Goal: Task Accomplishment & Management: Use online tool/utility

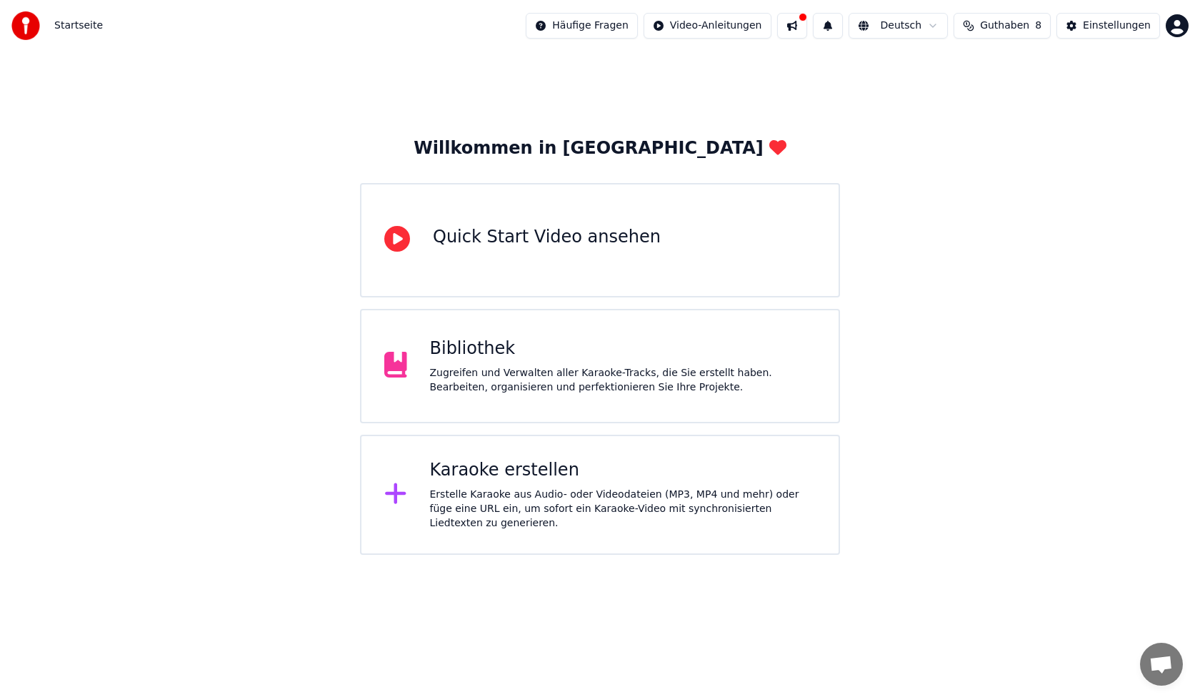
drag, startPoint x: 561, startPoint y: 390, endPoint x: 567, endPoint y: 385, distance: 7.6
click at [567, 385] on div "Zugreifen und Verwalten aller Karaoke-Tracks, die Sie erstellt haben. Bearbeite…" at bounding box center [623, 380] width 387 height 29
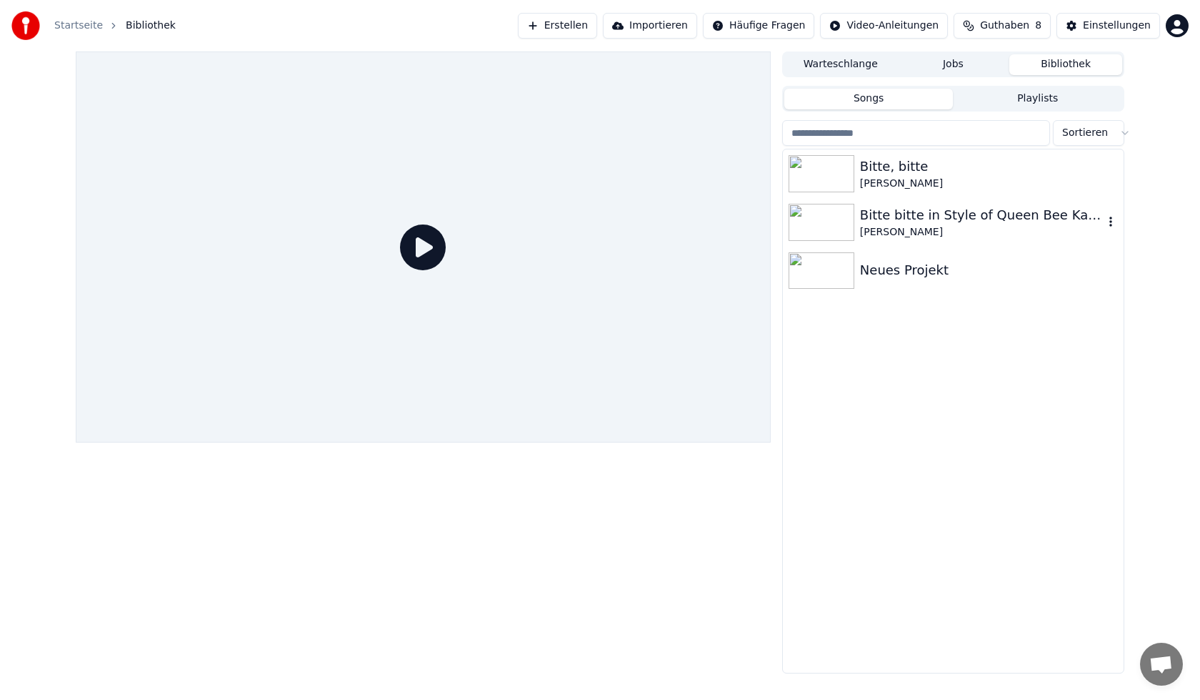
click at [862, 224] on div "Bitte bitte in Style of Queen Bee Karaokeversion" at bounding box center [982, 215] width 244 height 20
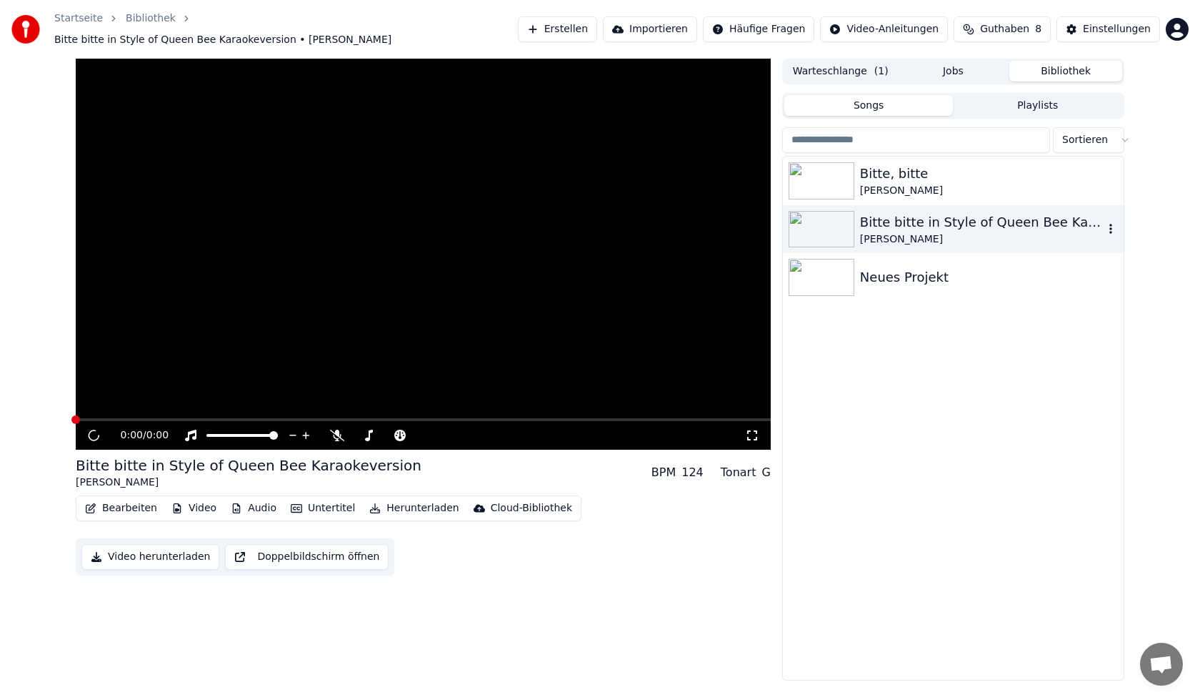
click at [102, 504] on button "Bearbeiten" at bounding box center [121, 508] width 84 height 20
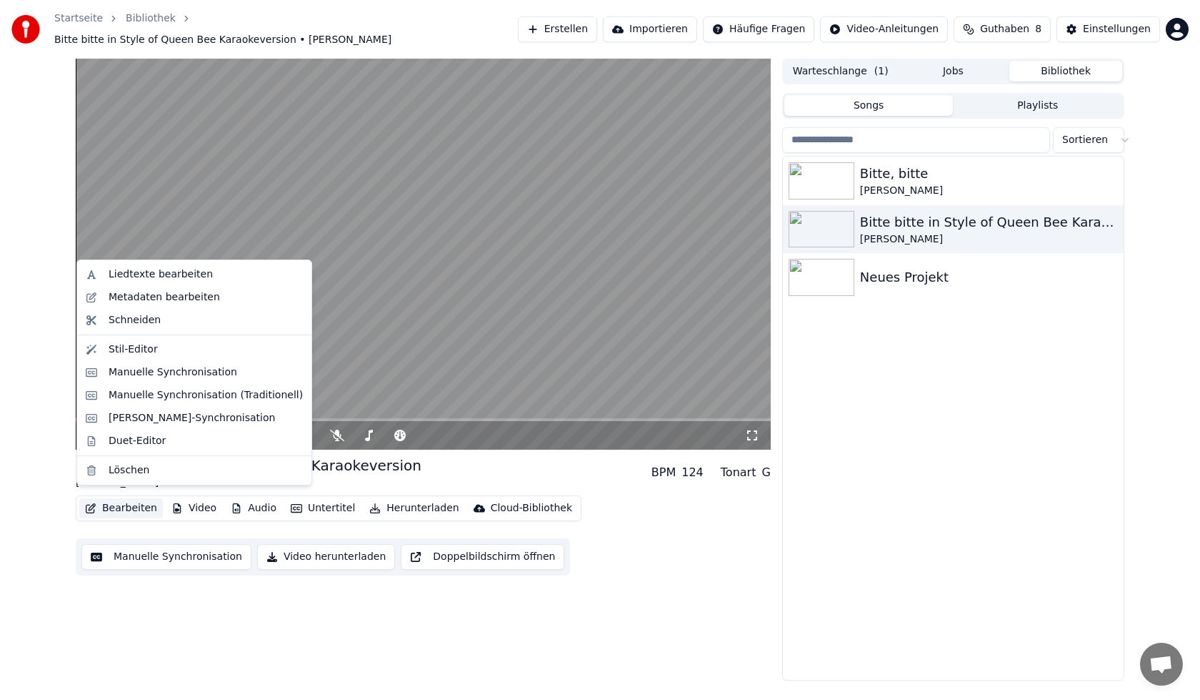
click at [95, 633] on div "0:00 / 4:00 Bitte bitte in Style of Queen Bee Karaokeversion [PERSON_NAME] BPM …" at bounding box center [423, 370] width 695 height 622
click at [145, 498] on button "Bearbeiten" at bounding box center [121, 508] width 84 height 20
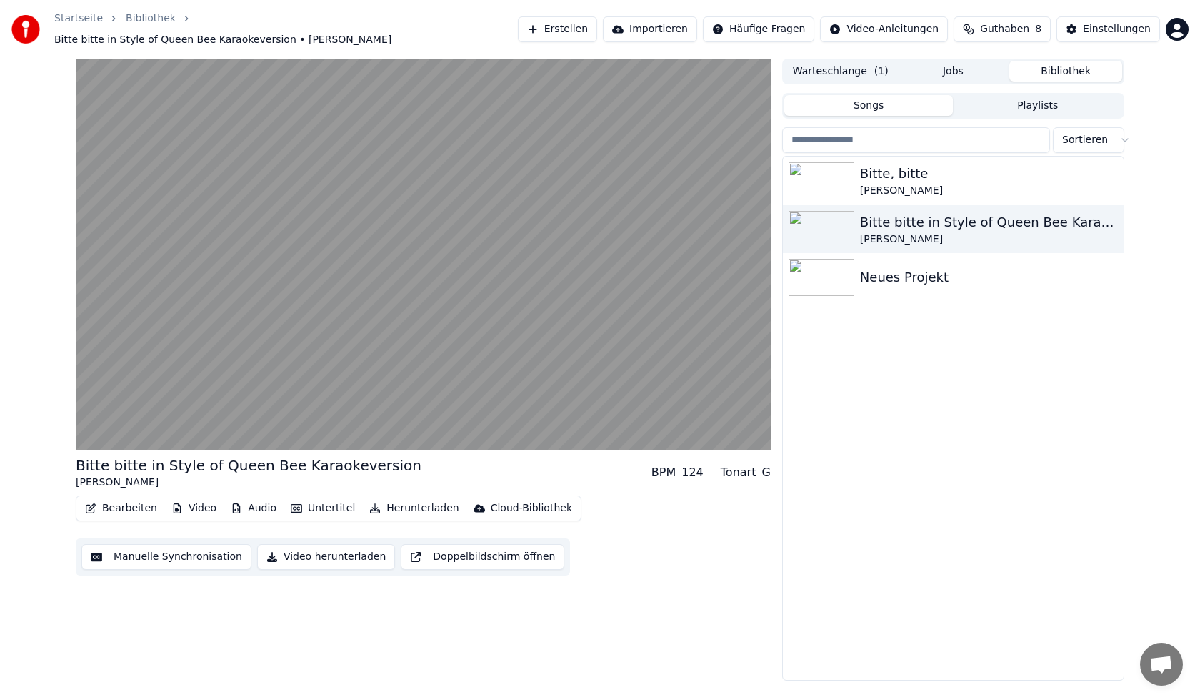
click at [164, 549] on button "Manuelle Synchronisation" at bounding box center [166, 557] width 170 height 26
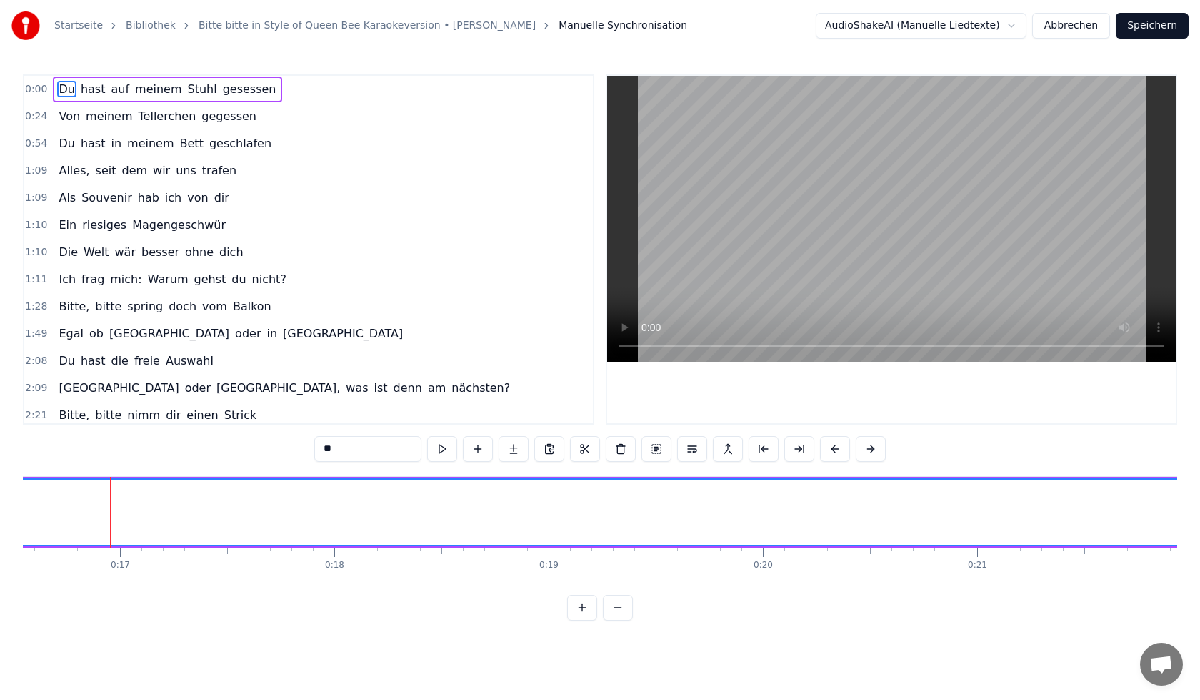
scroll to position [0, 3562]
click at [265, 87] on div "0:00 Du hast auf meinem Stuhl gesessen" at bounding box center [308, 89] width 569 height 27
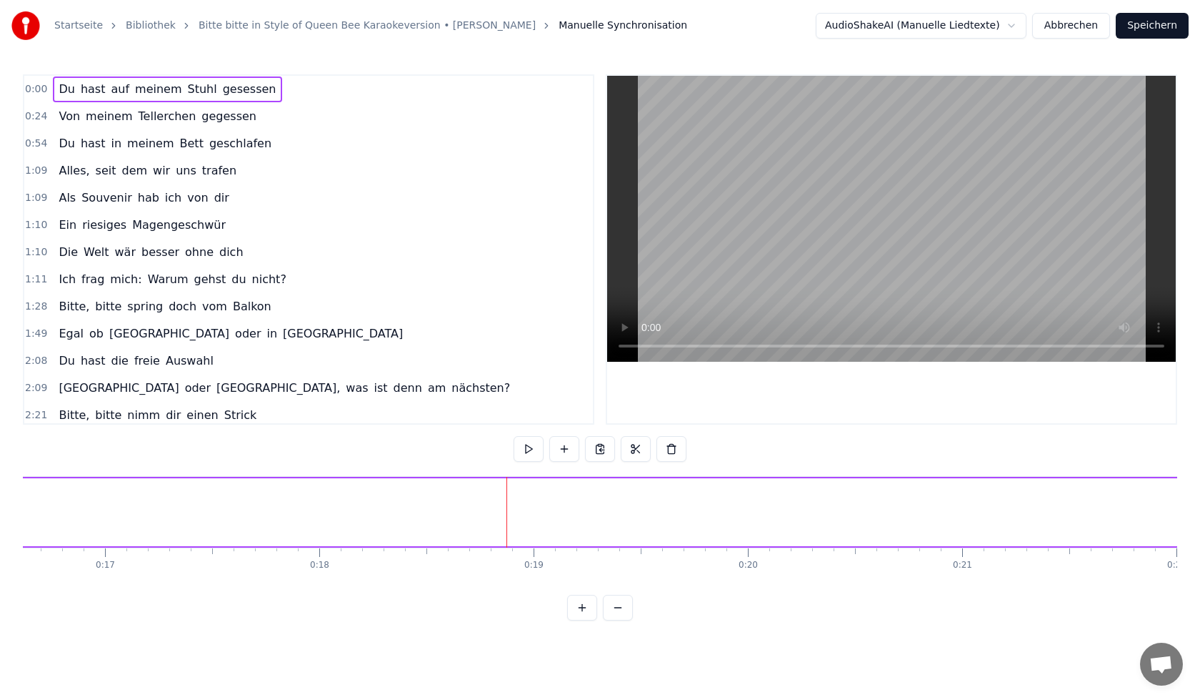
drag, startPoint x: 251, startPoint y: 90, endPoint x: 507, endPoint y: 523, distance: 503.3
click at [507, 523] on div "0:00 Du hast auf meinem Stuhl gesessen 0:24 Von meinem Tellerchen gegessen 0:54…" at bounding box center [600, 347] width 1155 height 546
click at [29, 86] on span "0:00" at bounding box center [36, 89] width 22 height 14
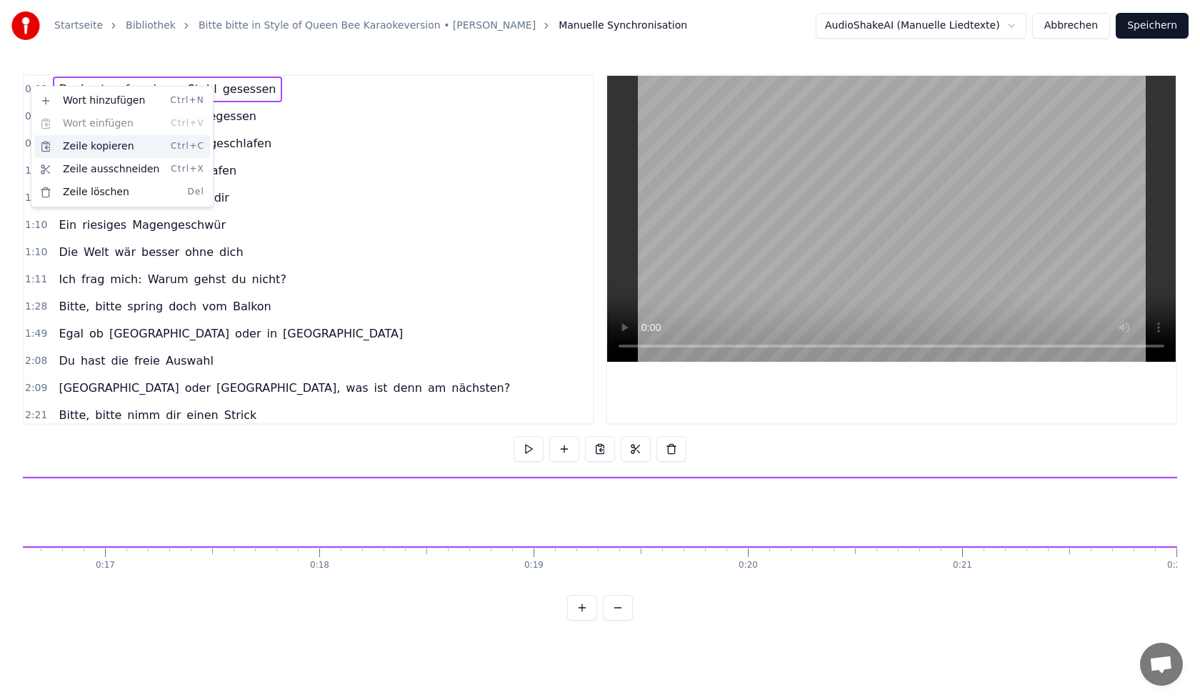
click at [85, 151] on div "Zeile kopieren Ctrl+C" at bounding box center [122, 146] width 176 height 23
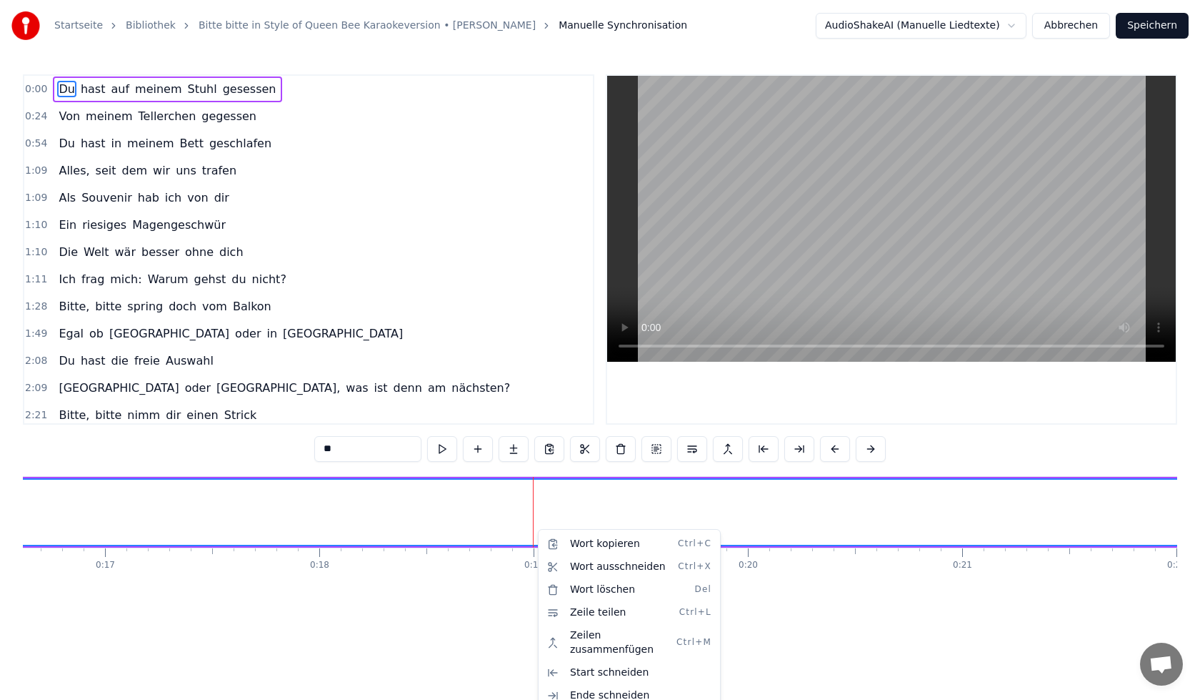
click at [391, 643] on html "Startseite Bibliothek Bitte bitte in Style of Queen Bee Karaokeversion • [PERSO…" at bounding box center [600, 321] width 1200 height 643
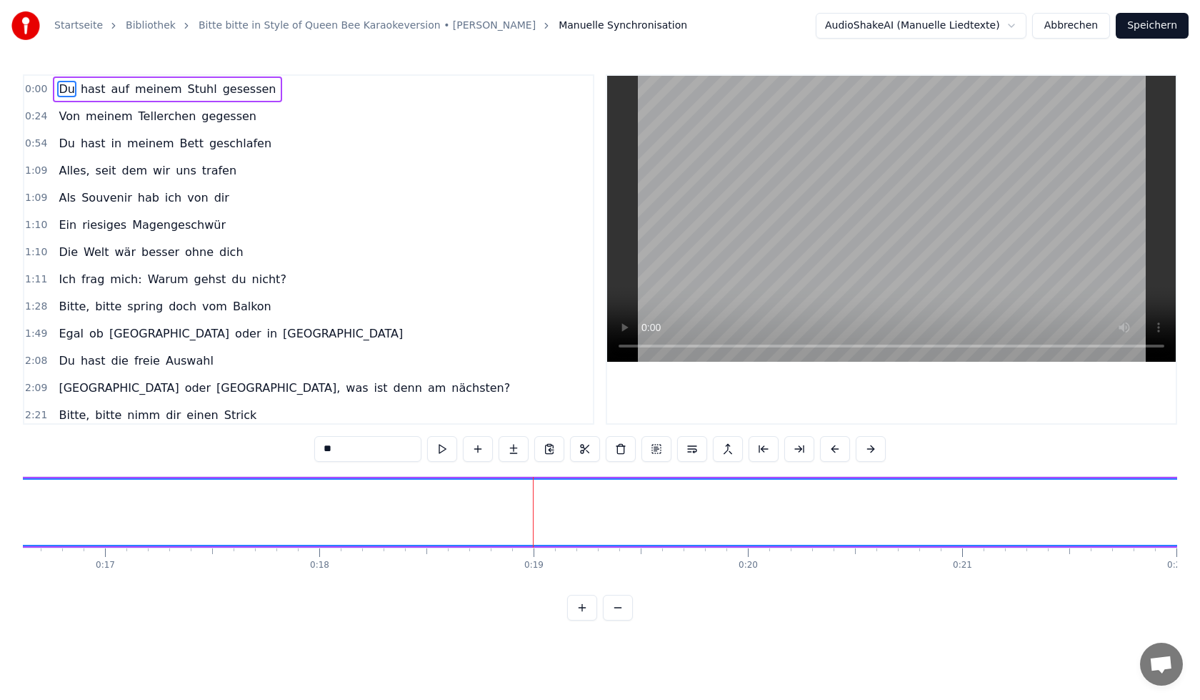
drag, startPoint x: 791, startPoint y: 294, endPoint x: 662, endPoint y: 426, distance: 184.4
click at [747, 388] on div at bounding box center [891, 249] width 569 height 347
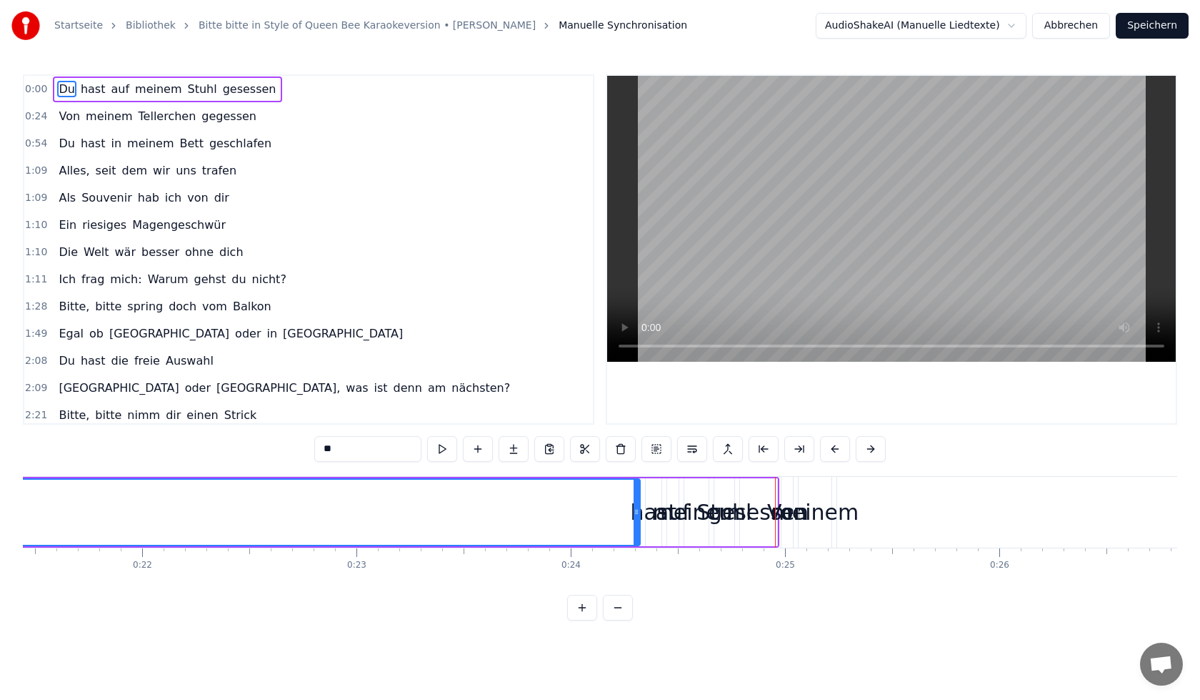
scroll to position [0, 0]
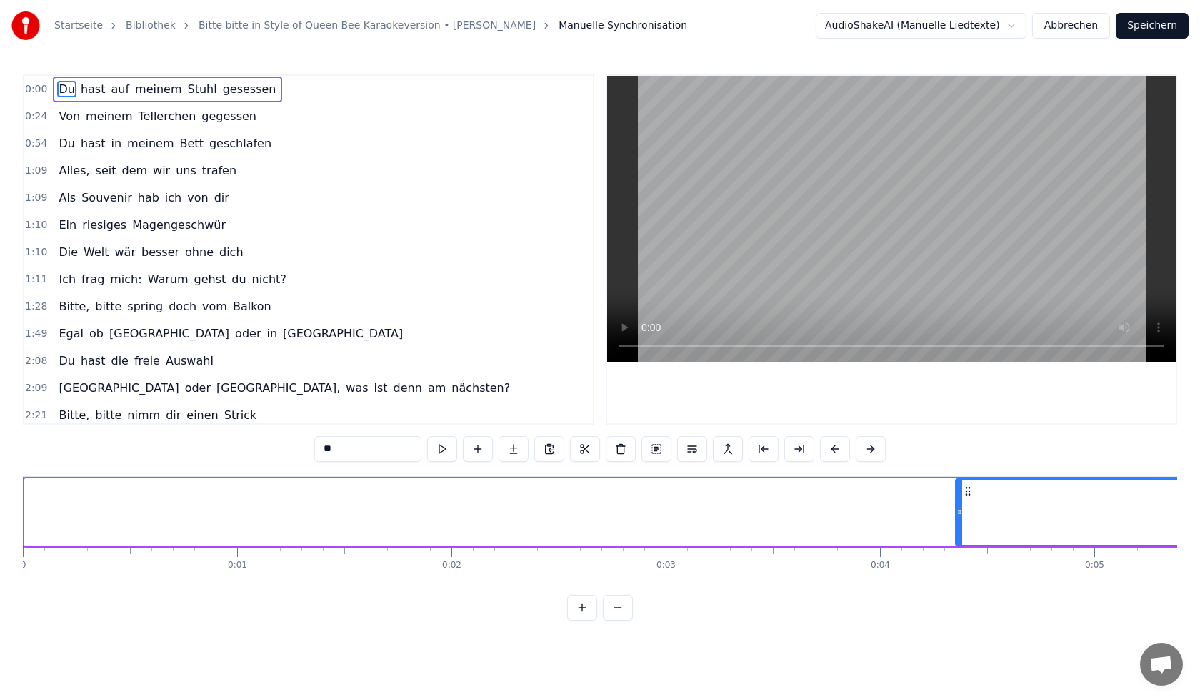
drag, startPoint x: 27, startPoint y: 515, endPoint x: 958, endPoint y: 538, distance: 931.3
click at [958, 538] on div at bounding box center [960, 511] width 6 height 65
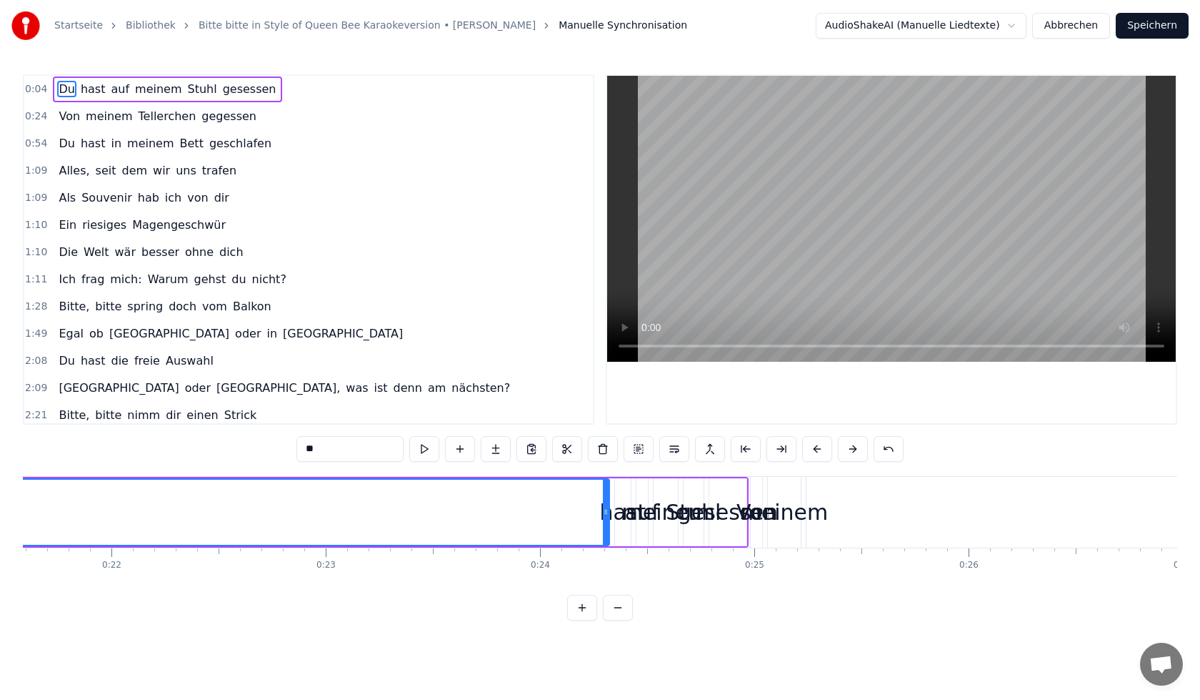
scroll to position [0, 4757]
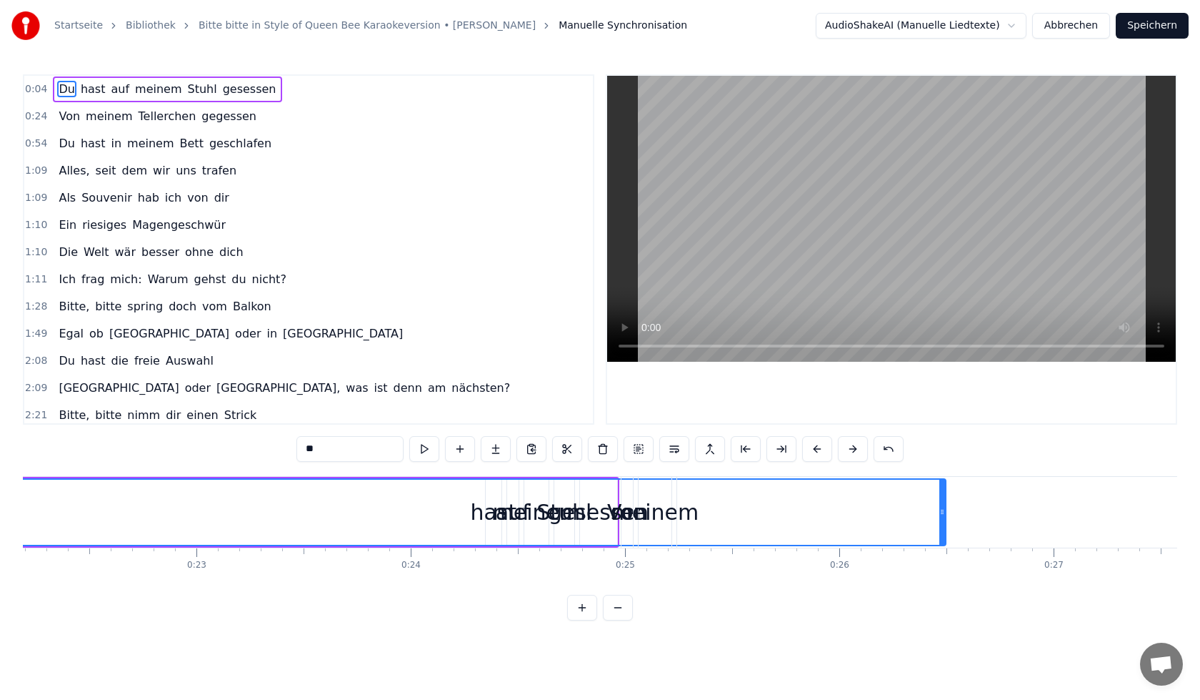
drag, startPoint x: 477, startPoint y: 510, endPoint x: 939, endPoint y: 517, distance: 461.6
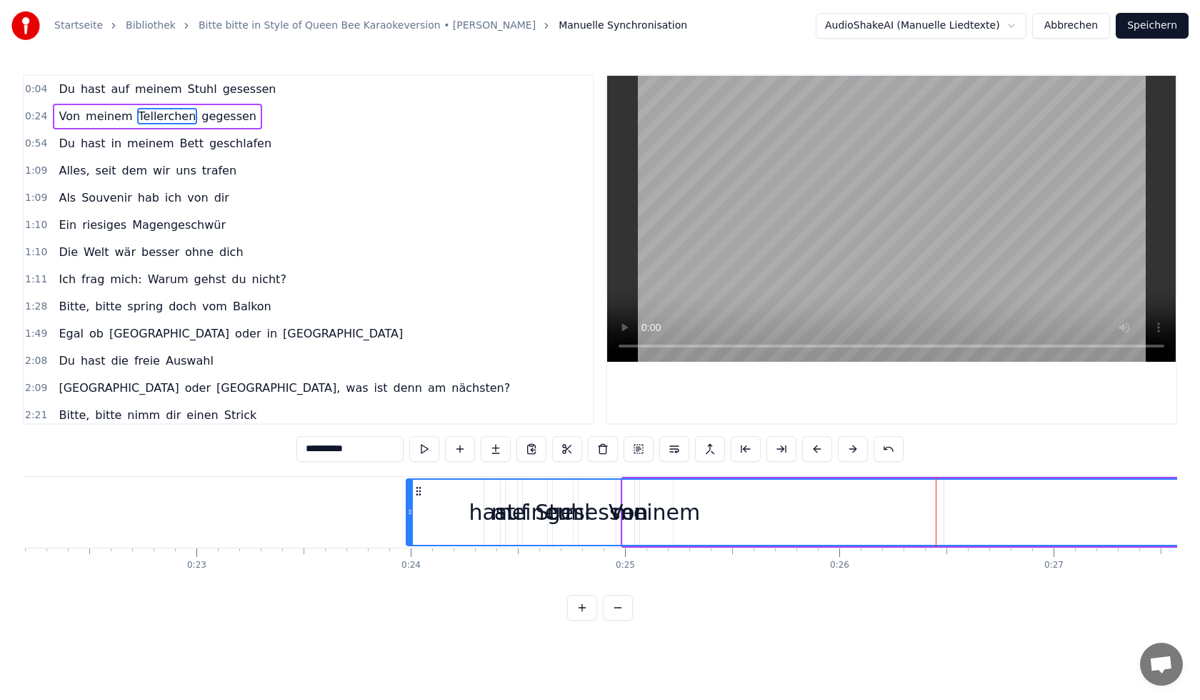
drag, startPoint x: 685, startPoint y: 517, endPoint x: 412, endPoint y: 504, distance: 272.5
click at [412, 504] on div at bounding box center [410, 511] width 6 height 65
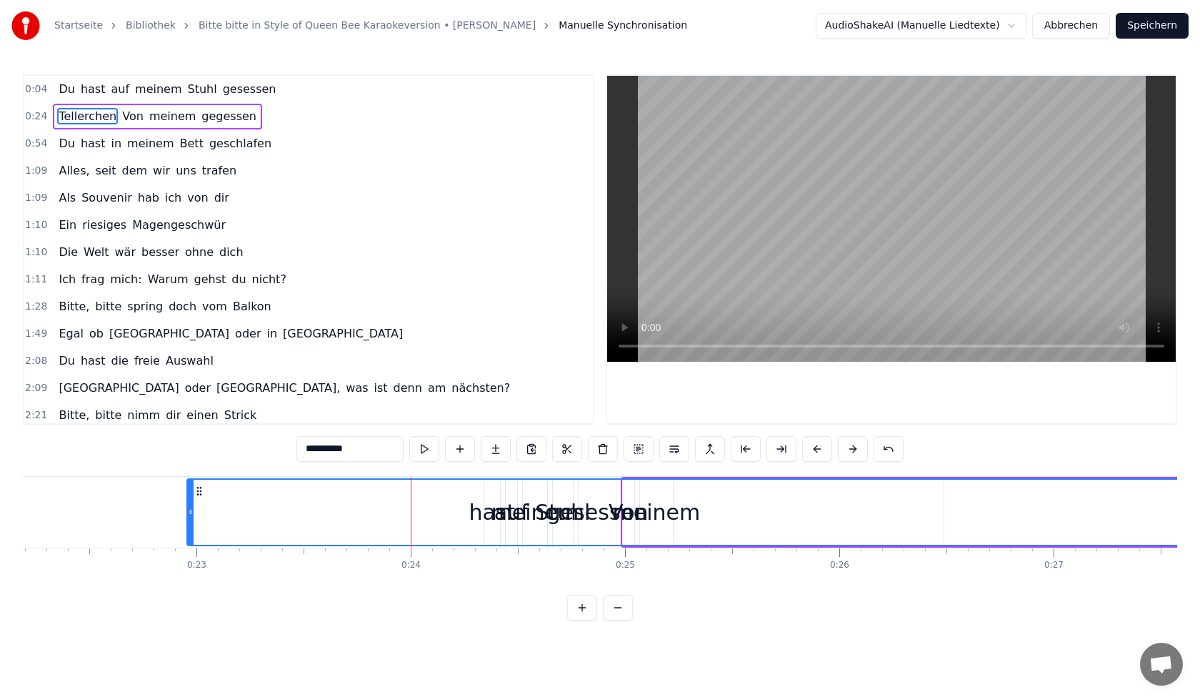
drag, startPoint x: 409, startPoint y: 514, endPoint x: 190, endPoint y: 504, distance: 219.6
click at [190, 504] on div at bounding box center [191, 511] width 6 height 65
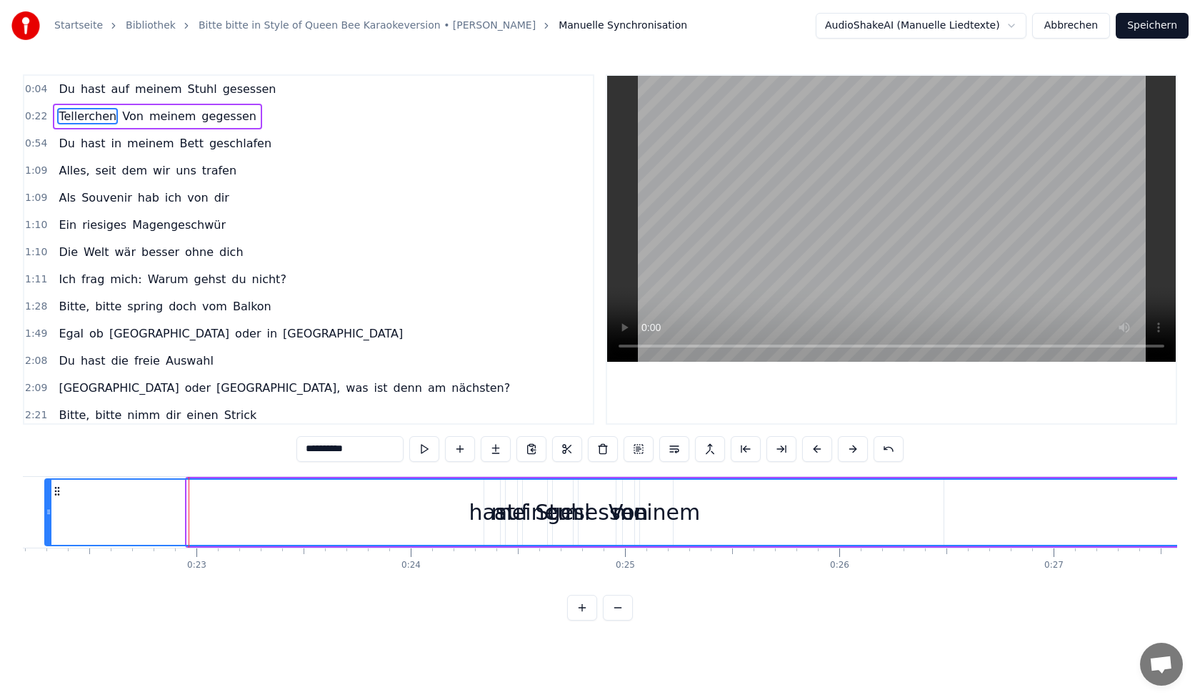
drag, startPoint x: 191, startPoint y: 504, endPoint x: 49, endPoint y: 504, distance: 142.2
click at [49, 504] on div at bounding box center [49, 511] width 6 height 65
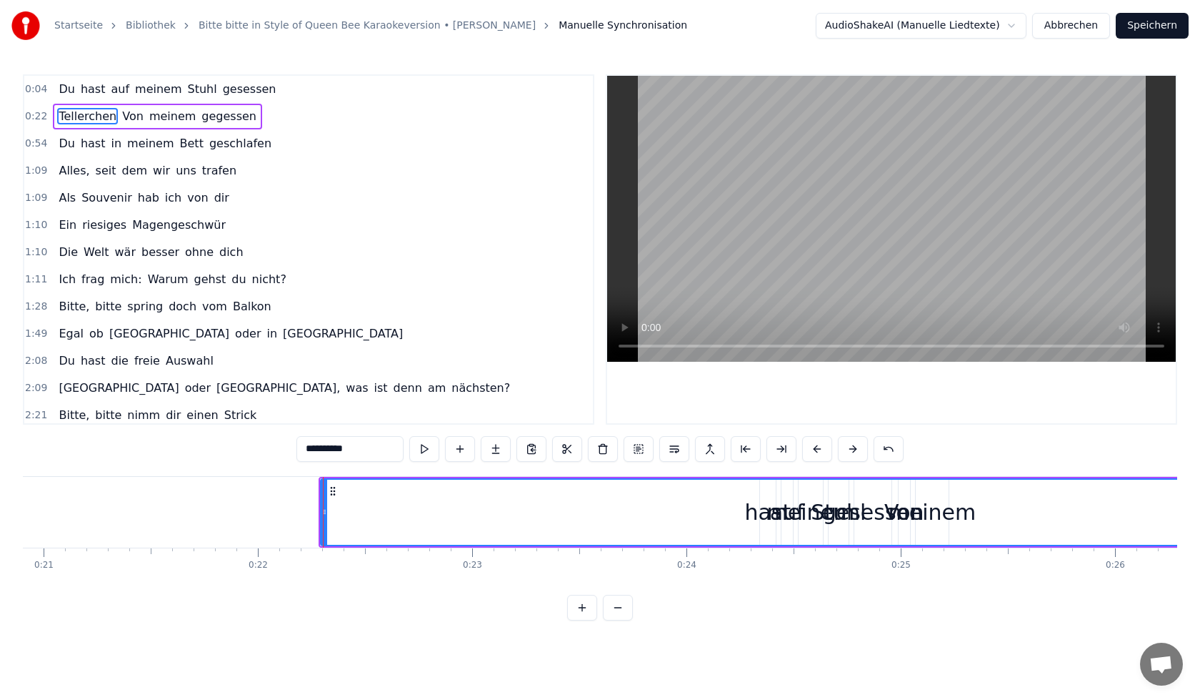
scroll to position [0, 4452]
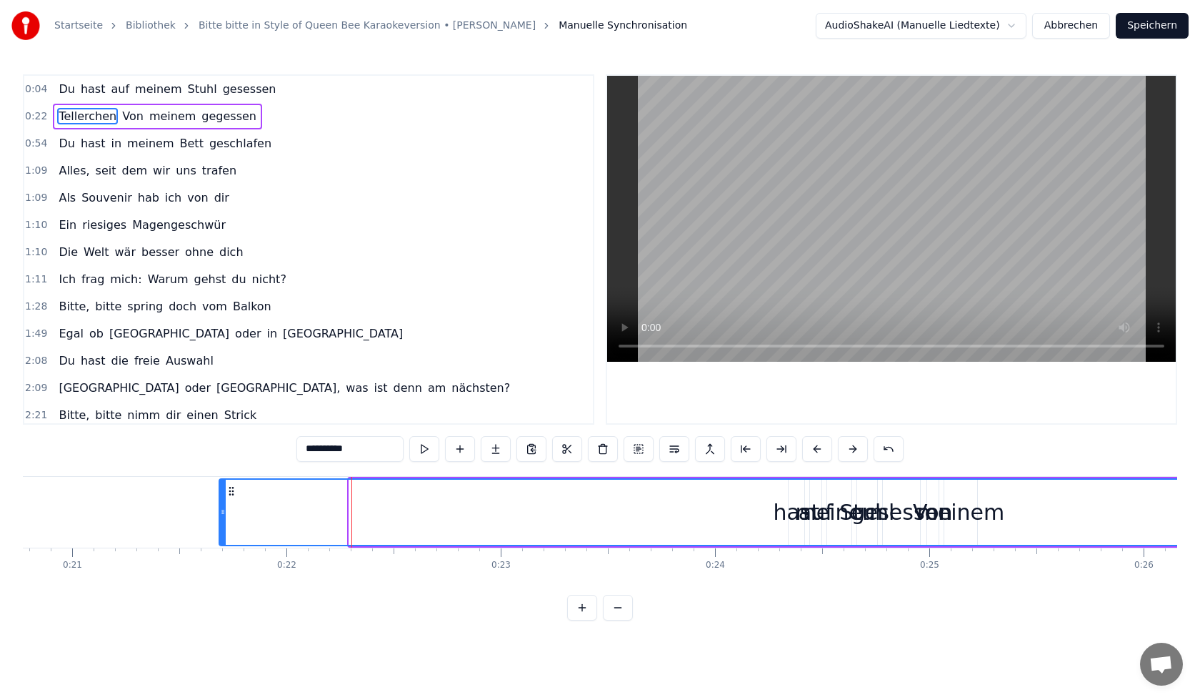
drag, startPoint x: 351, startPoint y: 516, endPoint x: 221, endPoint y: 523, distance: 130.2
click at [221, 523] on div at bounding box center [223, 511] width 6 height 65
drag, startPoint x: 221, startPoint y: 523, endPoint x: 177, endPoint y: 516, distance: 44.2
click at [177, 516] on div at bounding box center [179, 511] width 6 height 65
drag, startPoint x: 180, startPoint y: 516, endPoint x: 105, endPoint y: 513, distance: 75.1
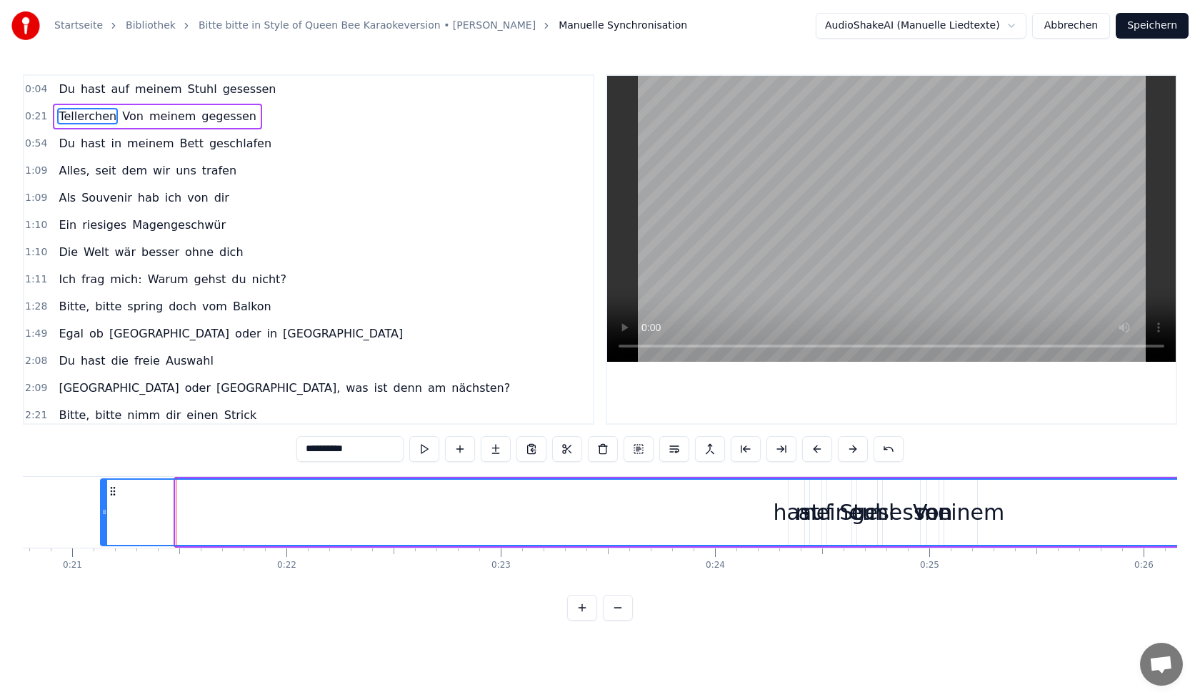
click at [105, 513] on icon at bounding box center [104, 511] width 6 height 11
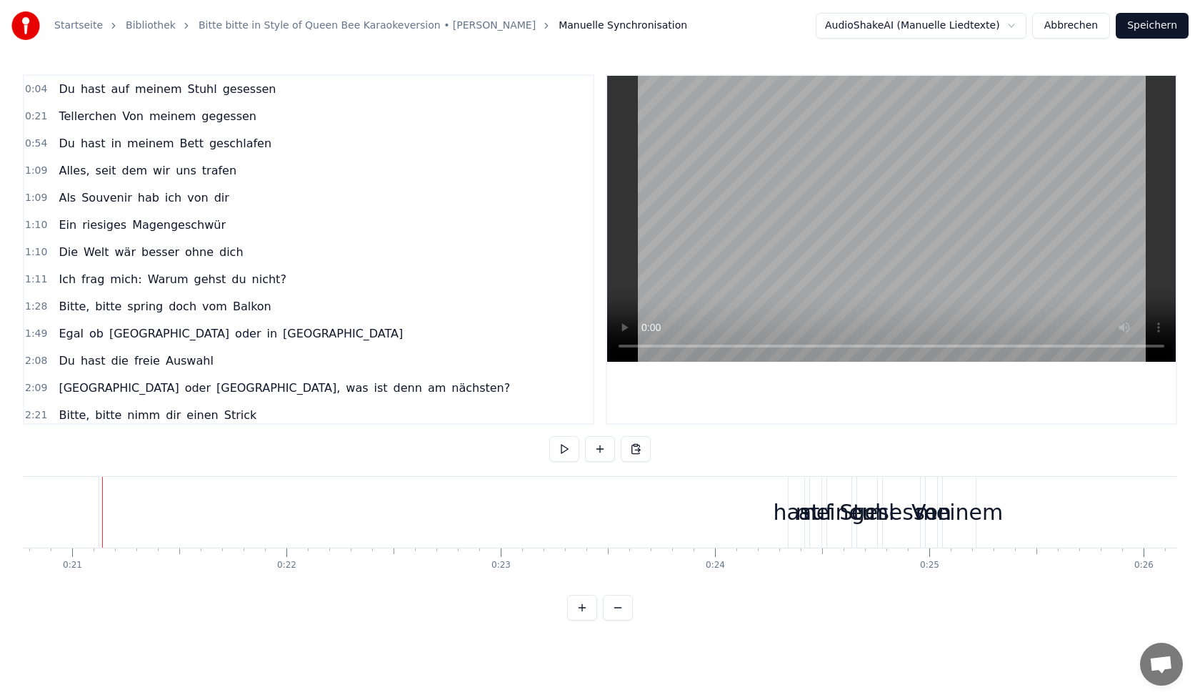
click at [102, 512] on div at bounding box center [102, 512] width 1 height 71
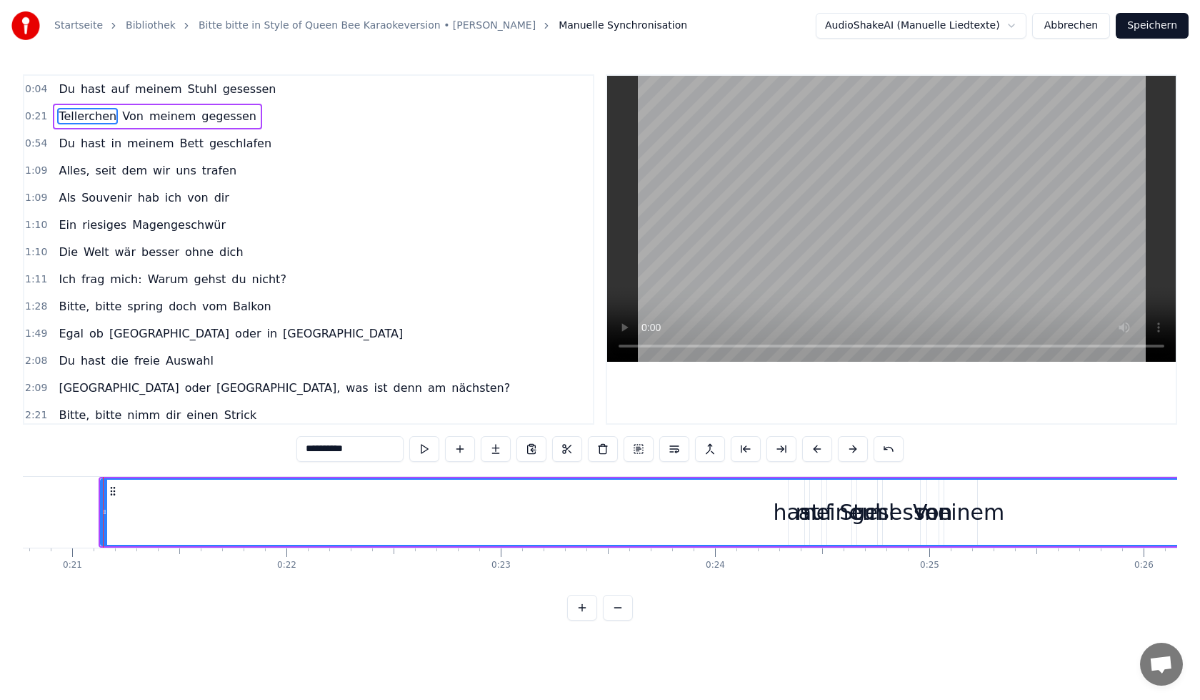
click at [103, 522] on div at bounding box center [103, 512] width 1 height 71
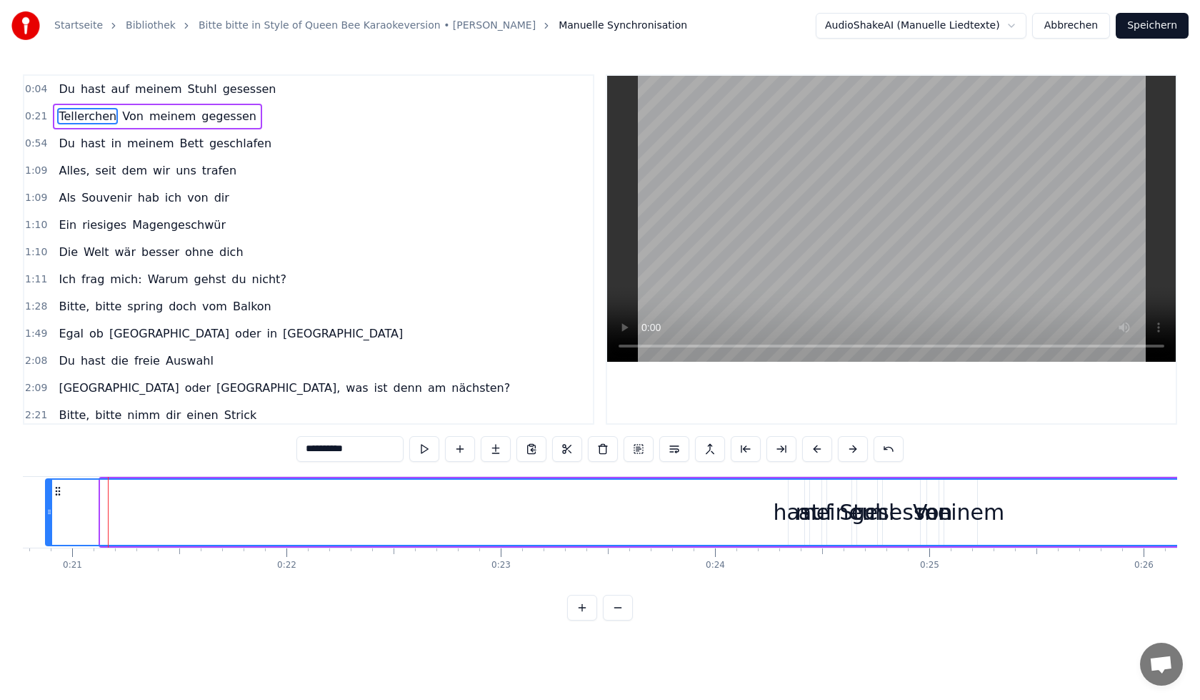
drag, startPoint x: 102, startPoint y: 522, endPoint x: 47, endPoint y: 517, distance: 55.2
click at [47, 517] on div at bounding box center [49, 511] width 6 height 65
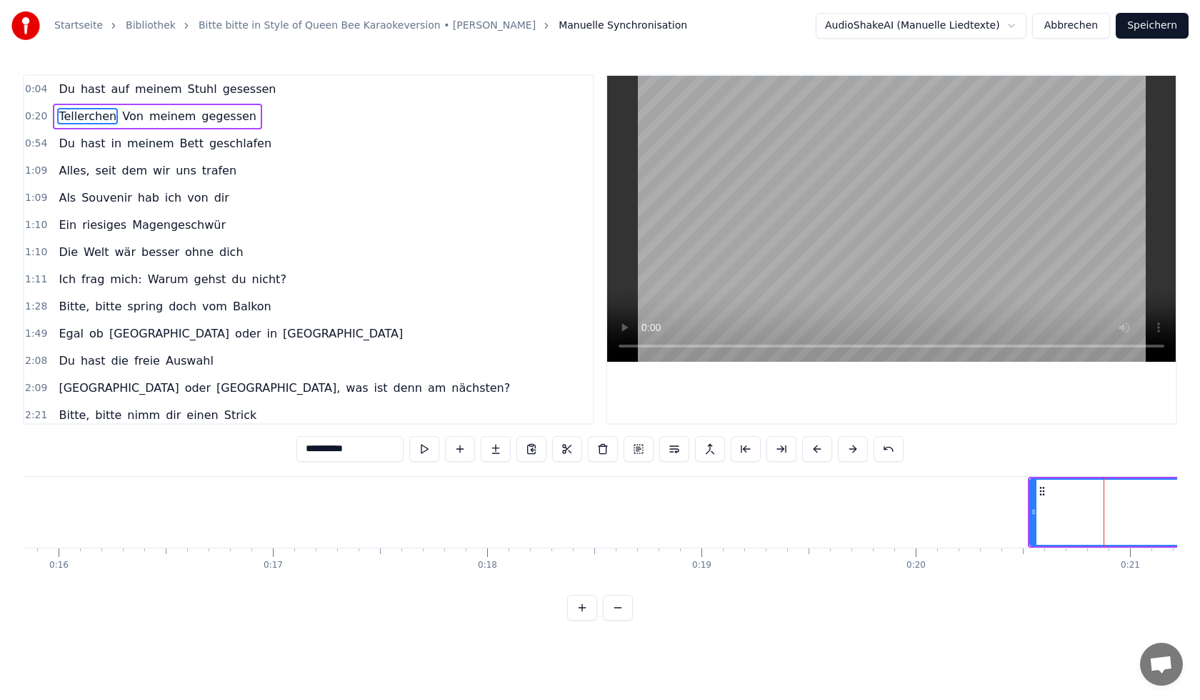
scroll to position [0, 4404]
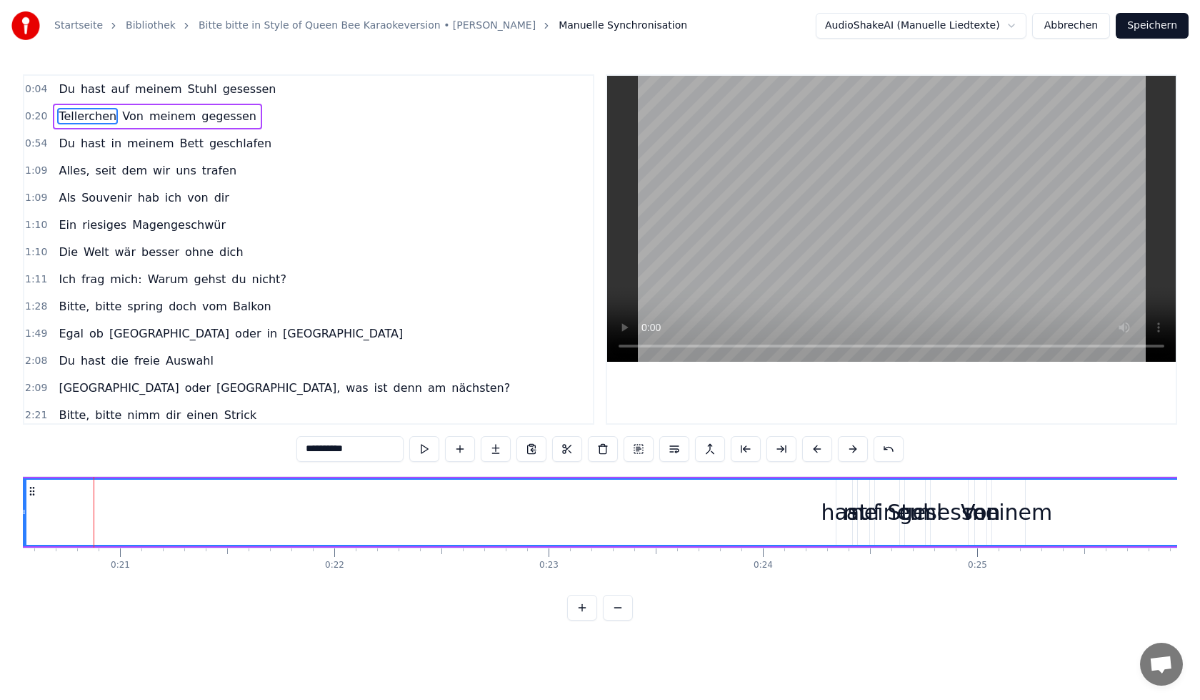
click at [22, 510] on div "Startseite Bibliothek Bitte bitte in Style of Queen Bee Karaokeversion • [PERSO…" at bounding box center [600, 310] width 1200 height 620
drag, startPoint x: 23, startPoint y: 510, endPoint x: 0, endPoint y: 516, distance: 23.6
click at [0, 516] on div "Startseite Bibliothek Bitte bitte in Style of Queen Bee Karaokeversion • [PERSO…" at bounding box center [600, 310] width 1200 height 620
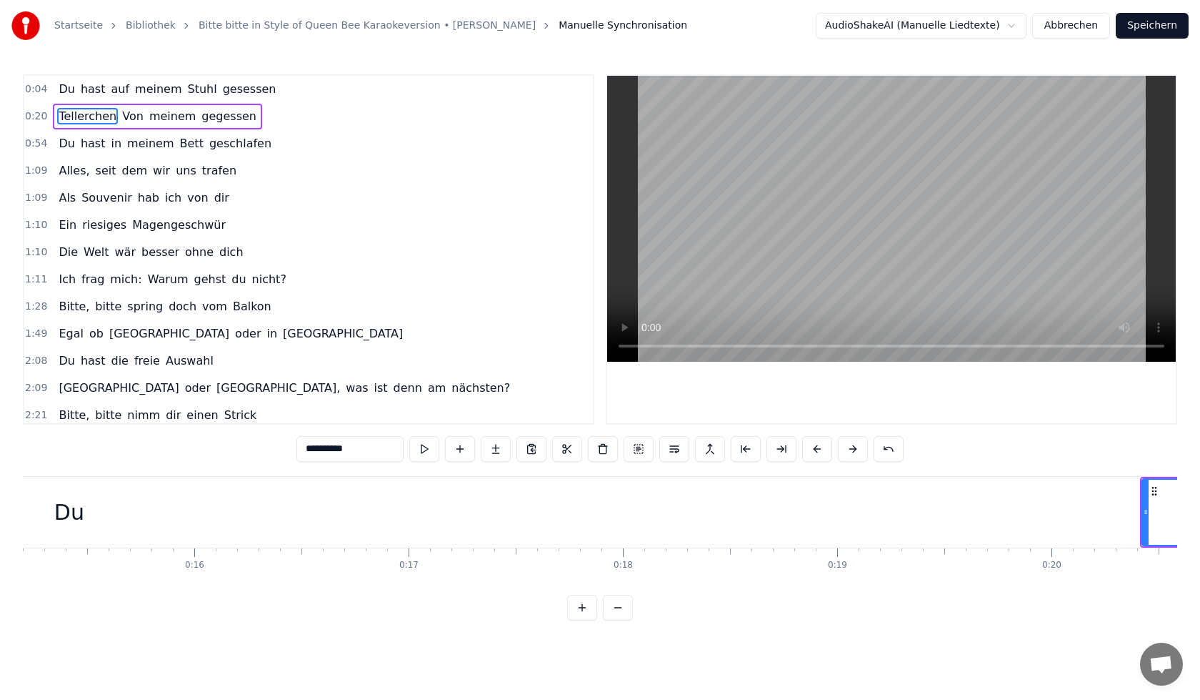
scroll to position [0, 2802]
click at [543, 512] on div "Du" at bounding box center [526, 512] width 4746 height 71
type input "**"
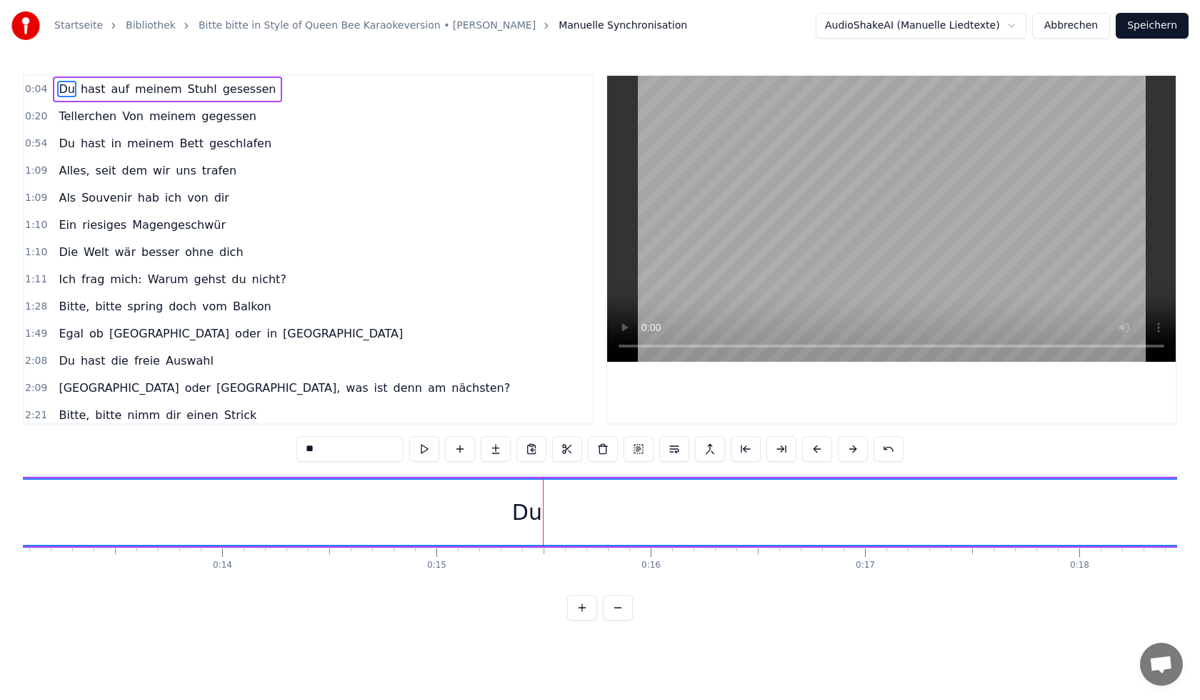
drag, startPoint x: 531, startPoint y: 512, endPoint x: 549, endPoint y: 529, distance: 25.3
click at [667, 517] on div "Du" at bounding box center [527, 511] width 4744 height 65
click at [730, 529] on div "Du" at bounding box center [527, 511] width 4744 height 65
click at [755, 527] on div "Du" at bounding box center [527, 511] width 4744 height 65
click at [755, 528] on div "Du" at bounding box center [527, 511] width 4744 height 65
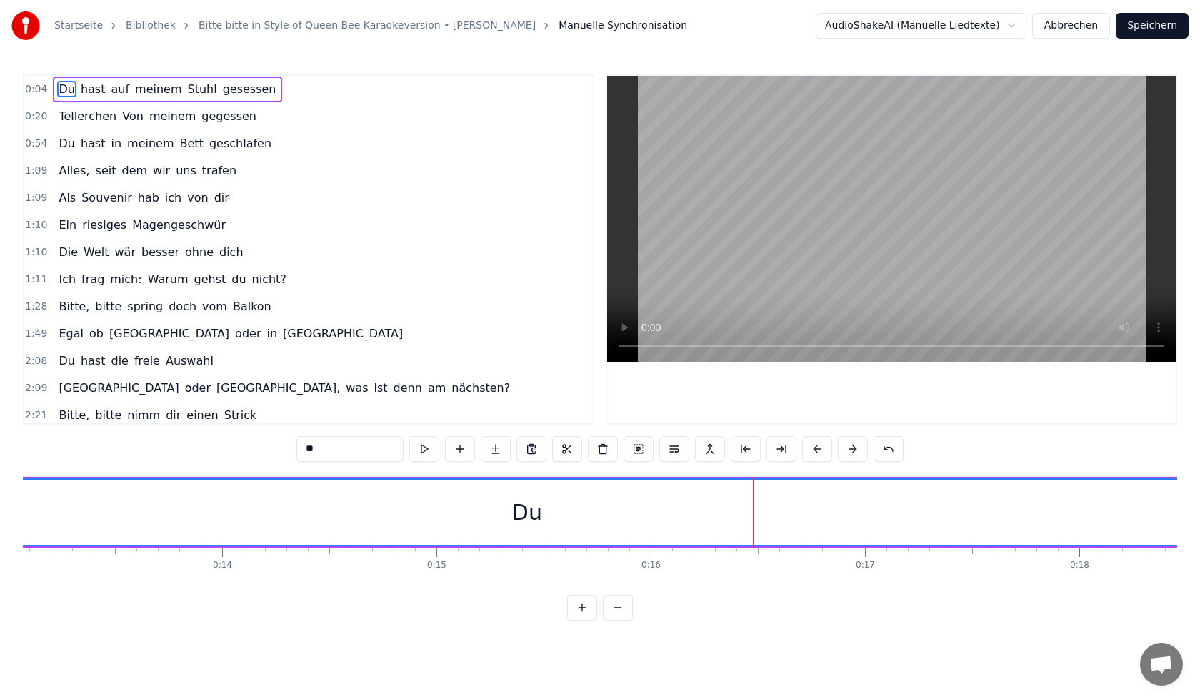
drag, startPoint x: 1082, startPoint y: 549, endPoint x: 1100, endPoint y: 536, distance: 21.9
click at [1087, 545] on div "Du hast auf meinem Stuhl gesessen Tellerchen Von meinem gegessen Du hast in mei…" at bounding box center [600, 529] width 1155 height 107
click at [1080, 537] on div "Du" at bounding box center [527, 511] width 4744 height 65
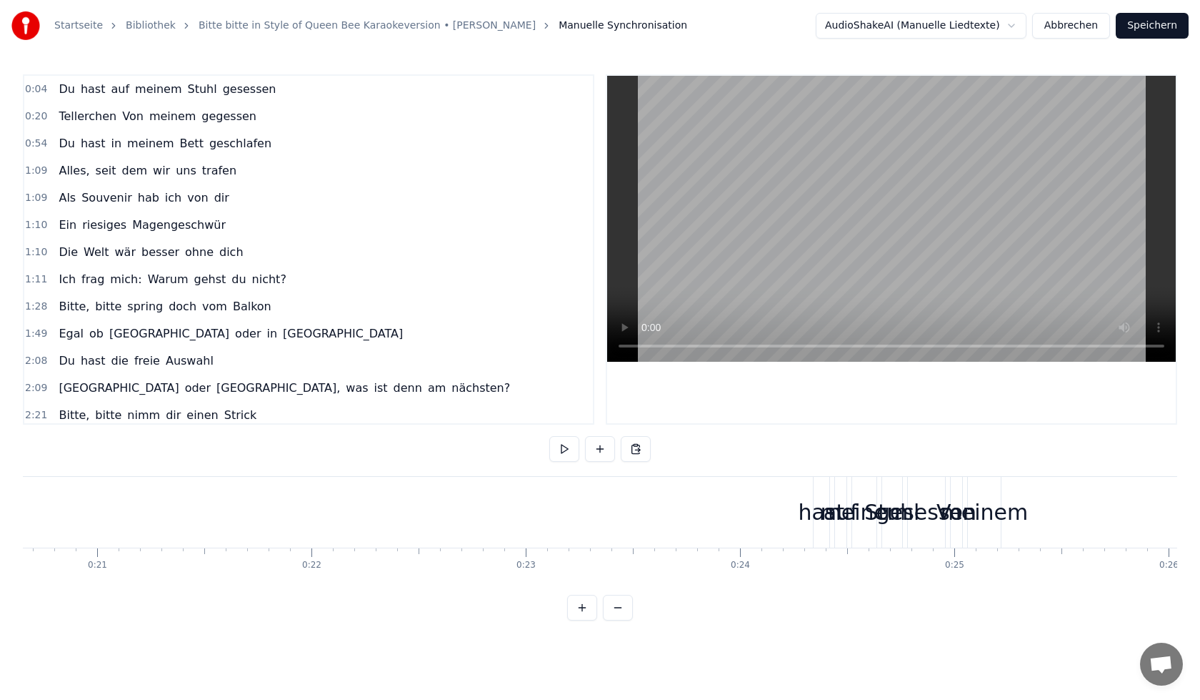
scroll to position [0, 4431]
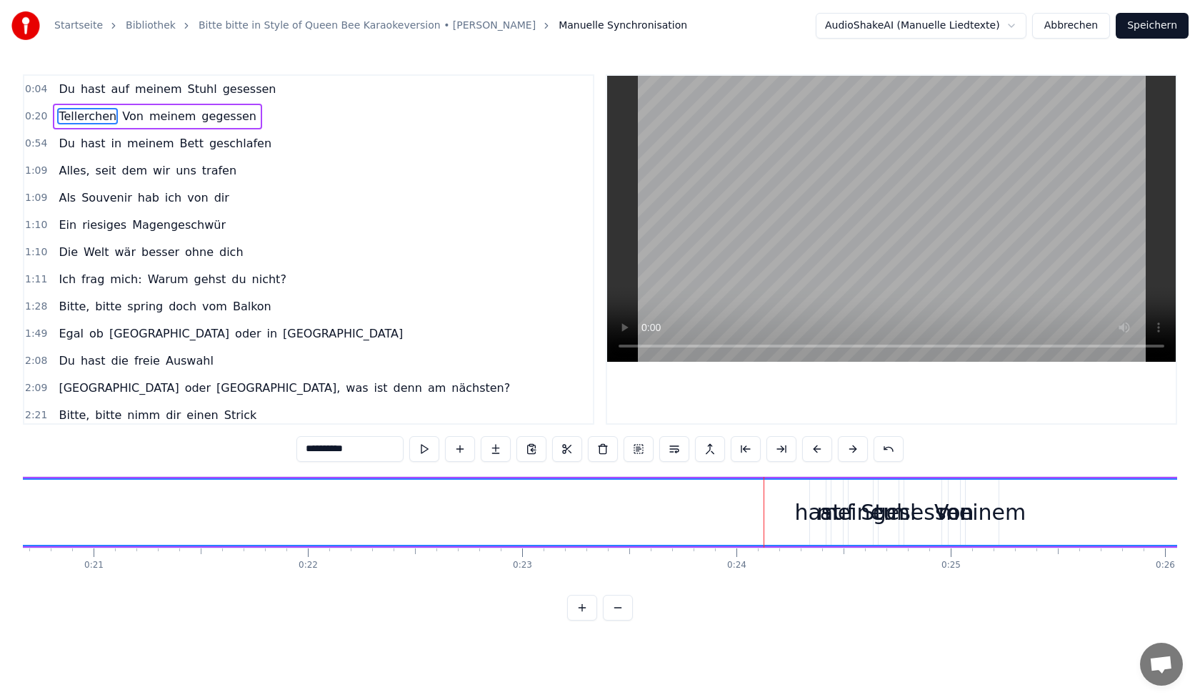
drag, startPoint x: 802, startPoint y: 519, endPoint x: 554, endPoint y: 509, distance: 248.1
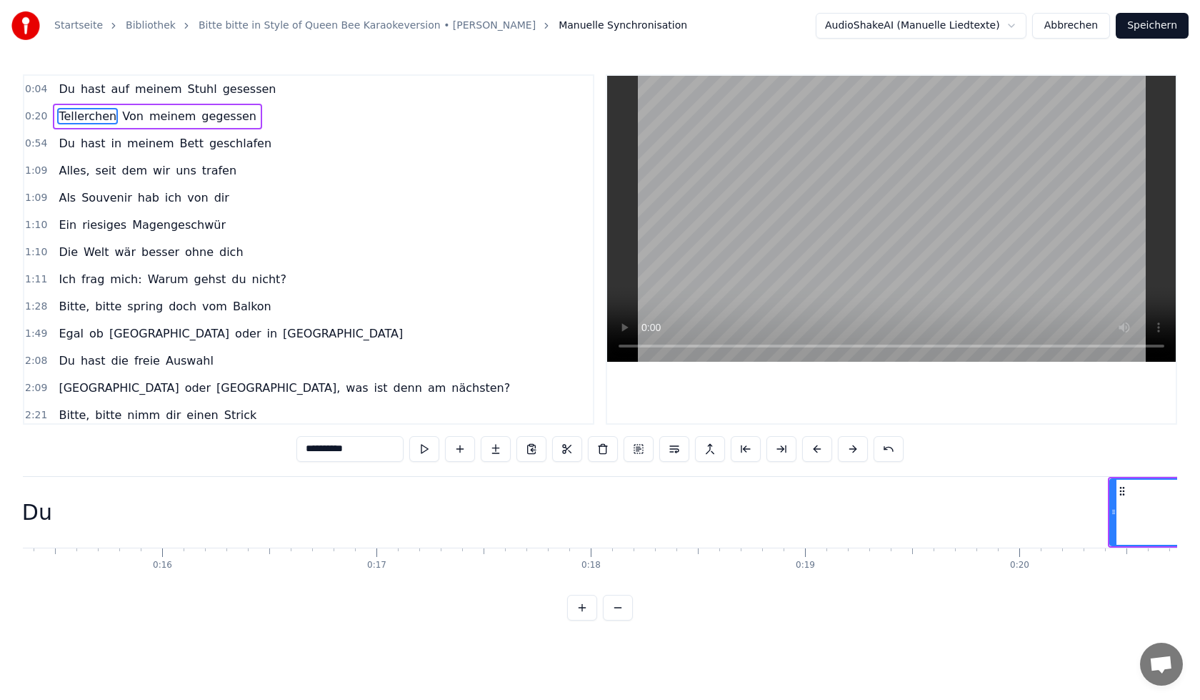
scroll to position [0, 3845]
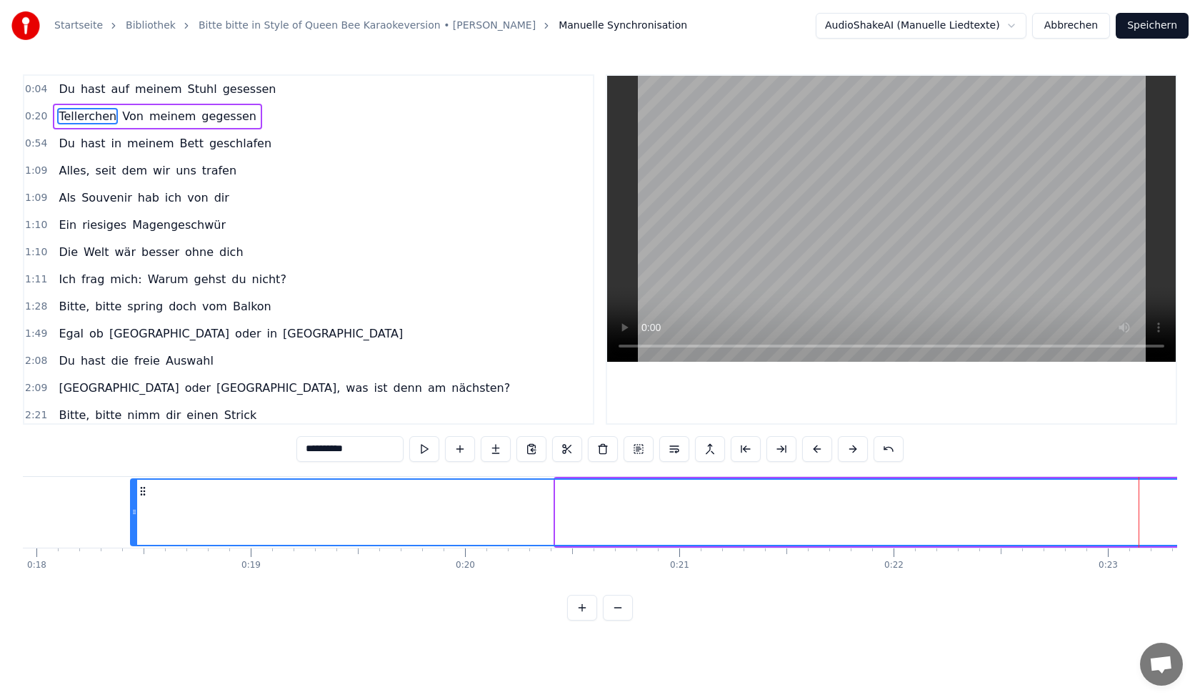
drag, startPoint x: 557, startPoint y: 509, endPoint x: 132, endPoint y: 493, distance: 425.4
click at [132, 493] on div at bounding box center [134, 511] width 6 height 65
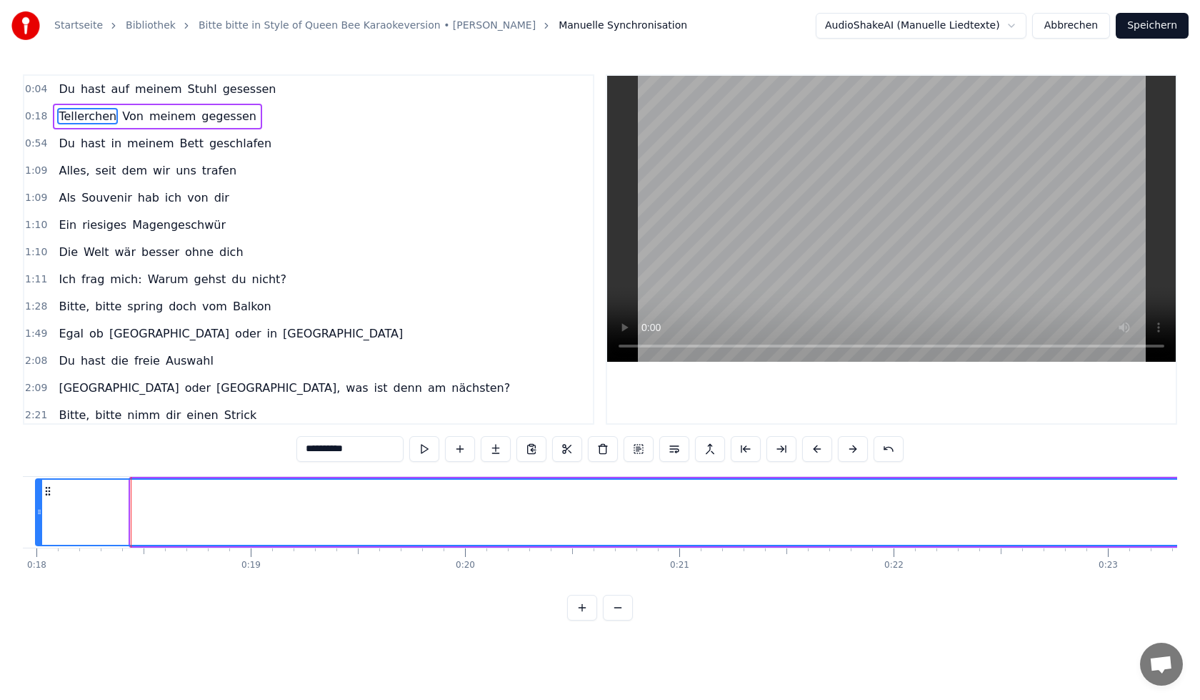
drag, startPoint x: 133, startPoint y: 513, endPoint x: 38, endPoint y: 514, distance: 95.0
click at [38, 514] on icon at bounding box center [39, 511] width 6 height 11
click at [91, 115] on span "Tellerchen" at bounding box center [87, 116] width 61 height 16
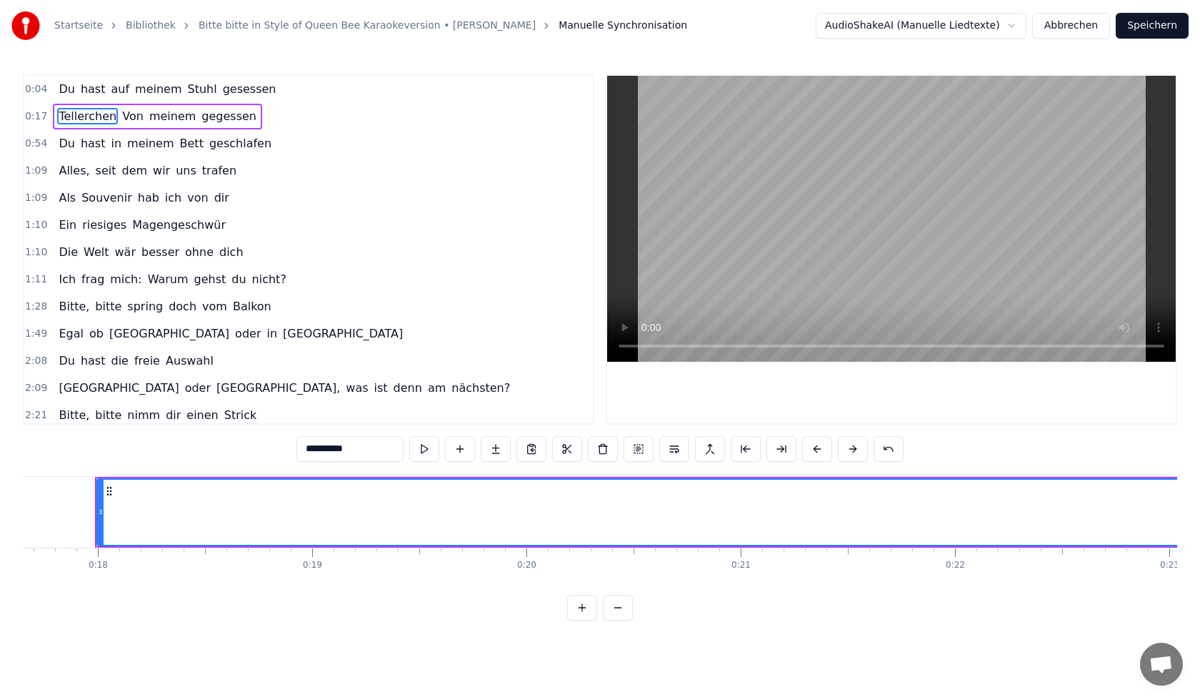
click at [91, 115] on span "Tellerchen" at bounding box center [87, 116] width 61 height 16
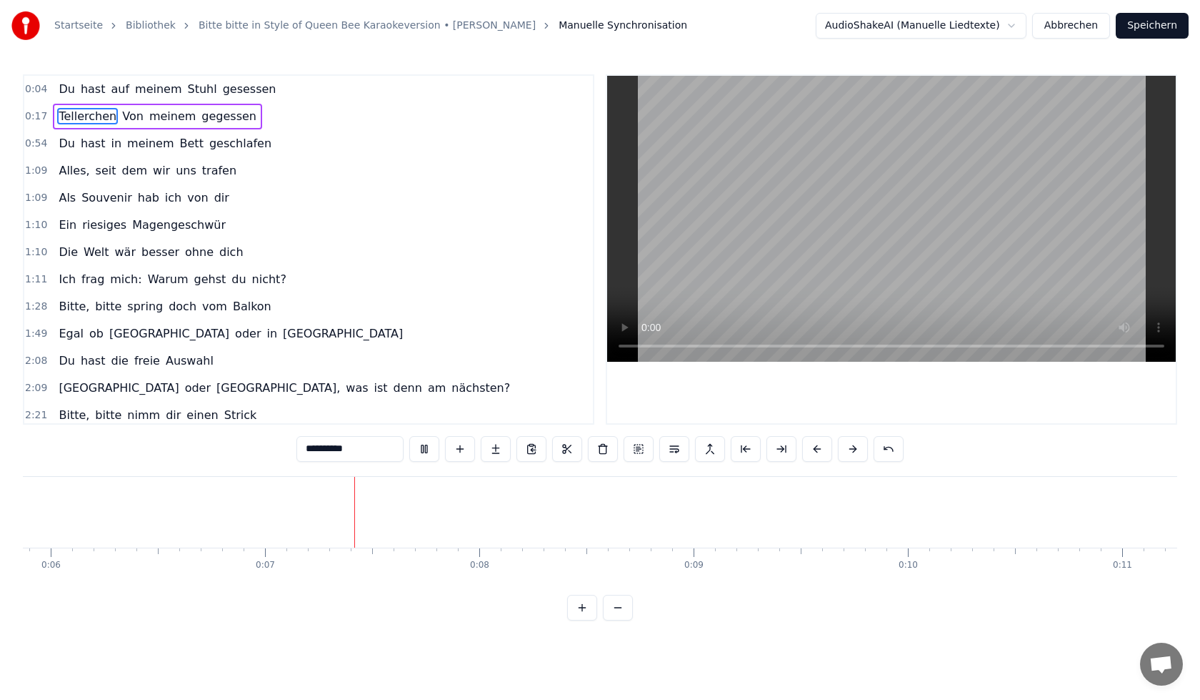
scroll to position [0, 1389]
click at [61, 89] on span "Du" at bounding box center [66, 89] width 19 height 16
type input "**"
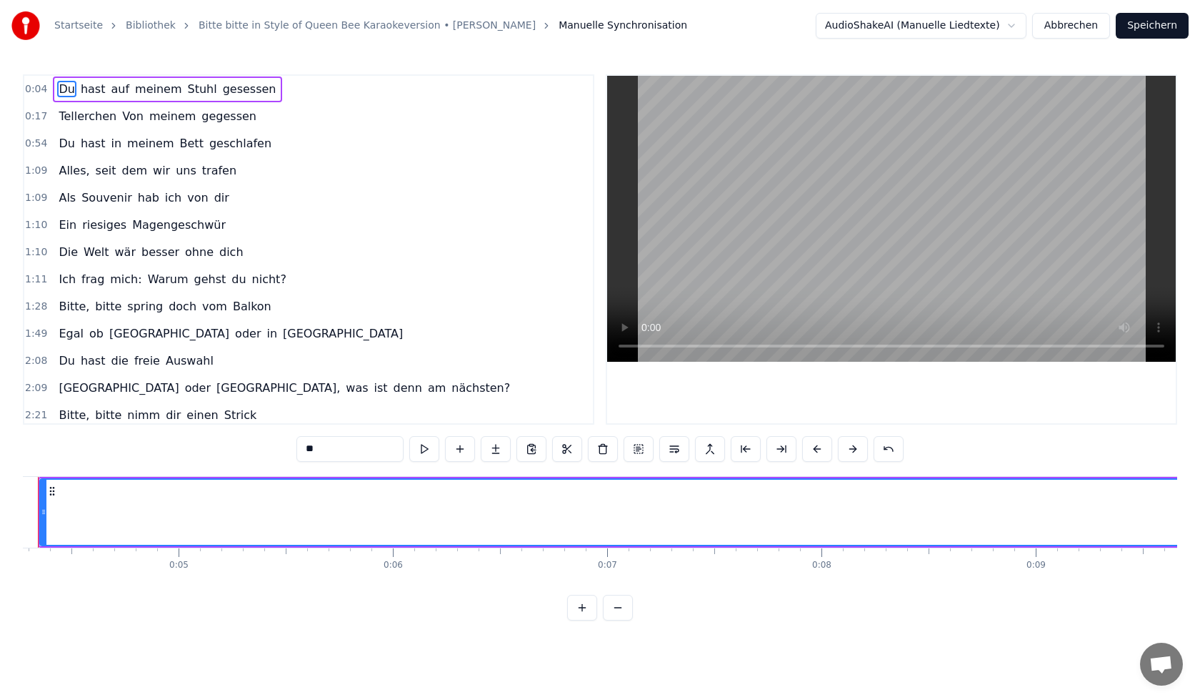
scroll to position [0, 859]
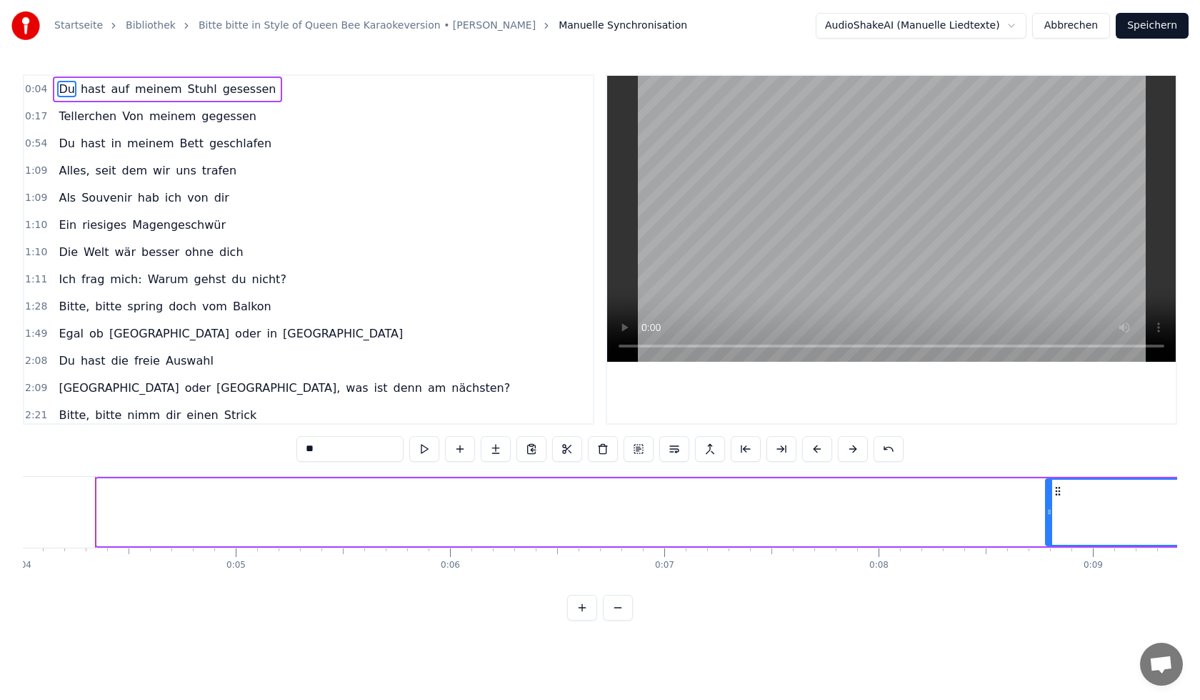
drag, startPoint x: 99, startPoint y: 514, endPoint x: 1048, endPoint y: 569, distance: 950.4
click at [1048, 569] on div "Du hast auf meinem Stuhl gesessen Tellerchen Von meinem gegessen Du hast in mei…" at bounding box center [600, 529] width 1155 height 107
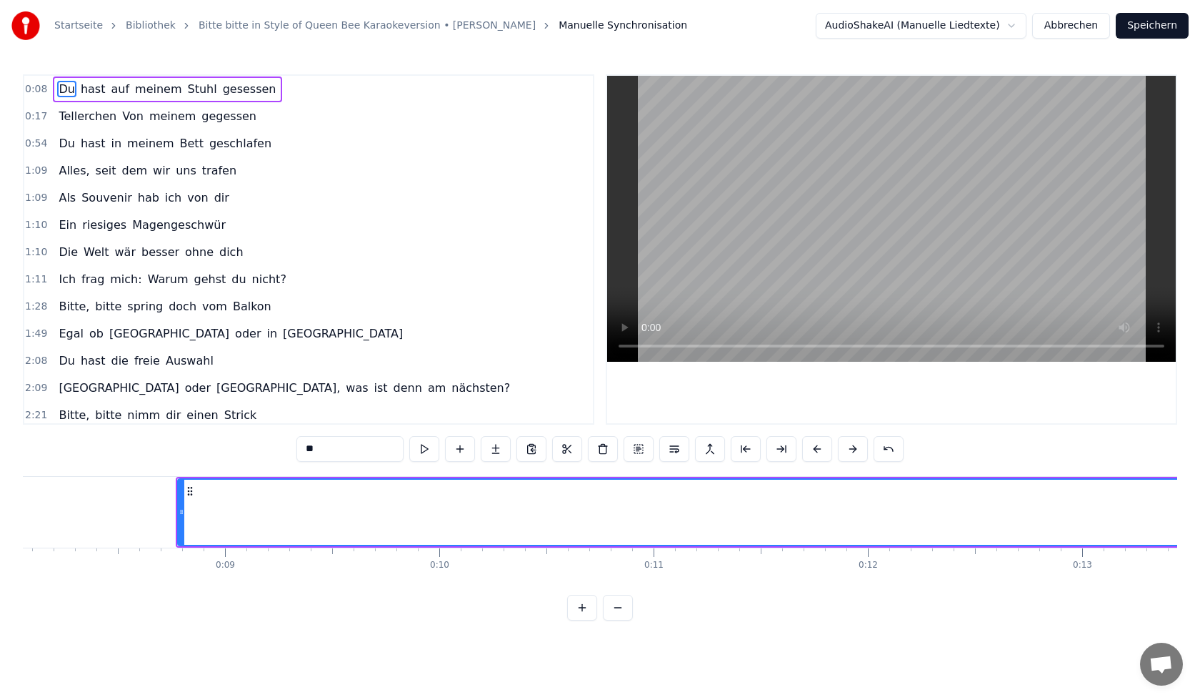
scroll to position [0, 1564]
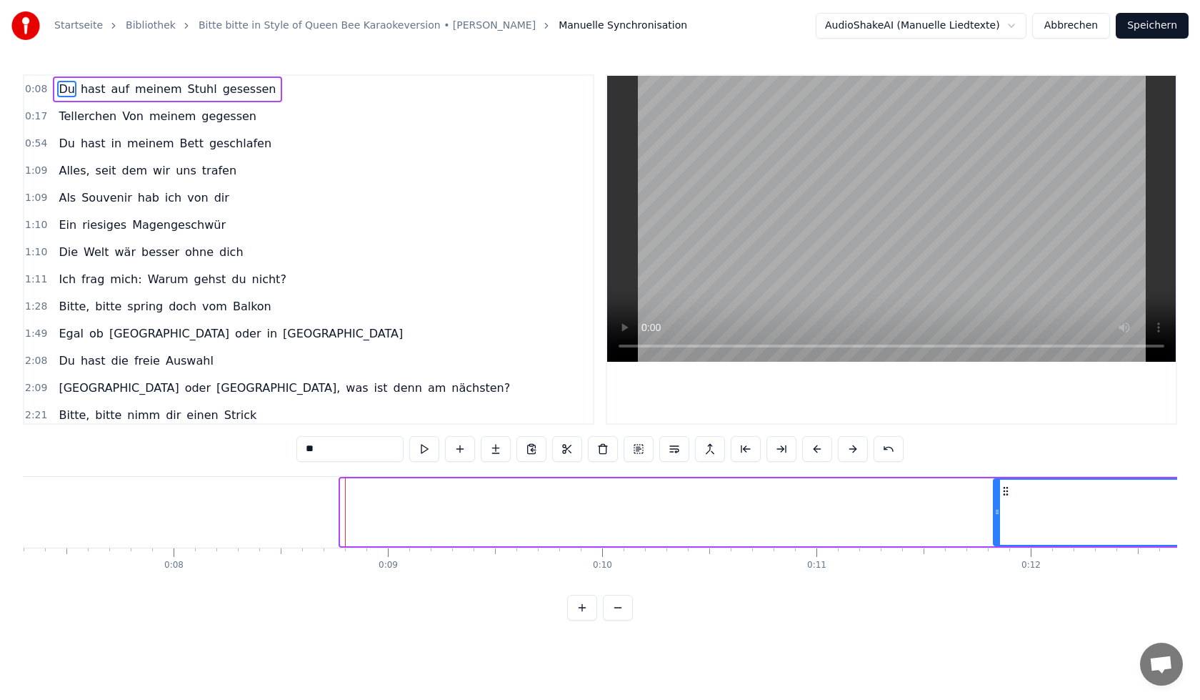
drag, startPoint x: 342, startPoint y: 514, endPoint x: 995, endPoint y: 536, distance: 653.4
click at [995, 536] on div at bounding box center [998, 511] width 6 height 65
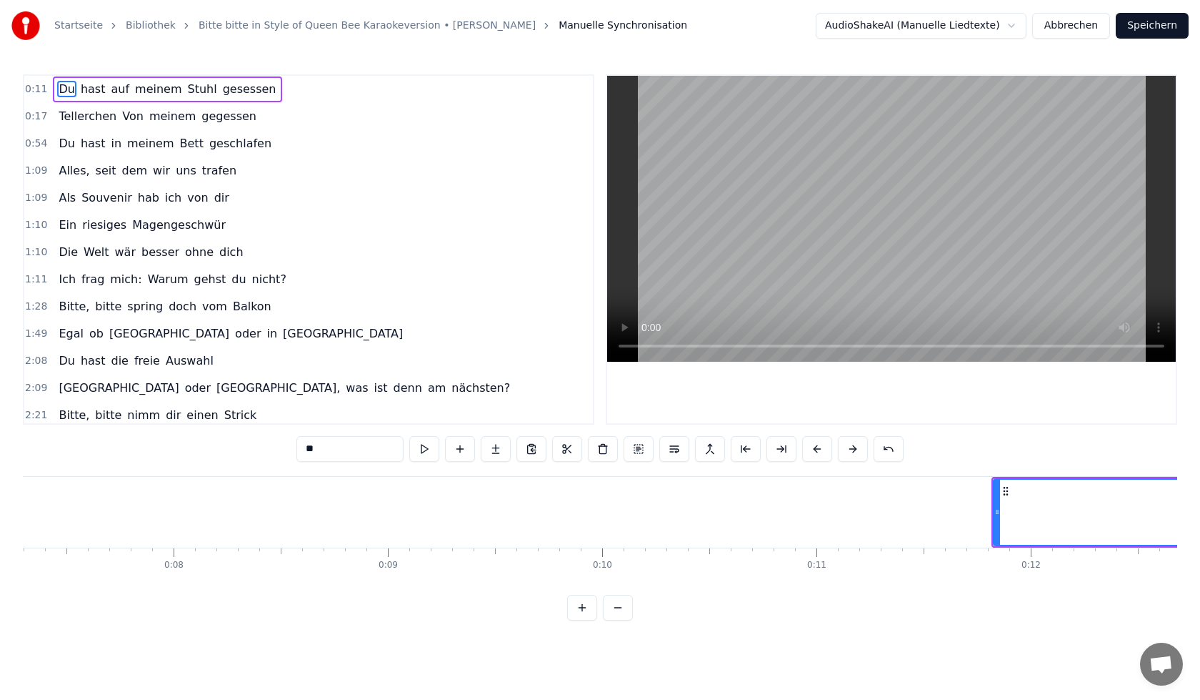
drag, startPoint x: 1170, startPoint y: 594, endPoint x: 1173, endPoint y: 584, distance: 11.3
click at [1173, 583] on div "Du hast auf meinem Stuhl gesessen Tellerchen Von meinem gegessen Du hast in mei…" at bounding box center [600, 529] width 1155 height 107
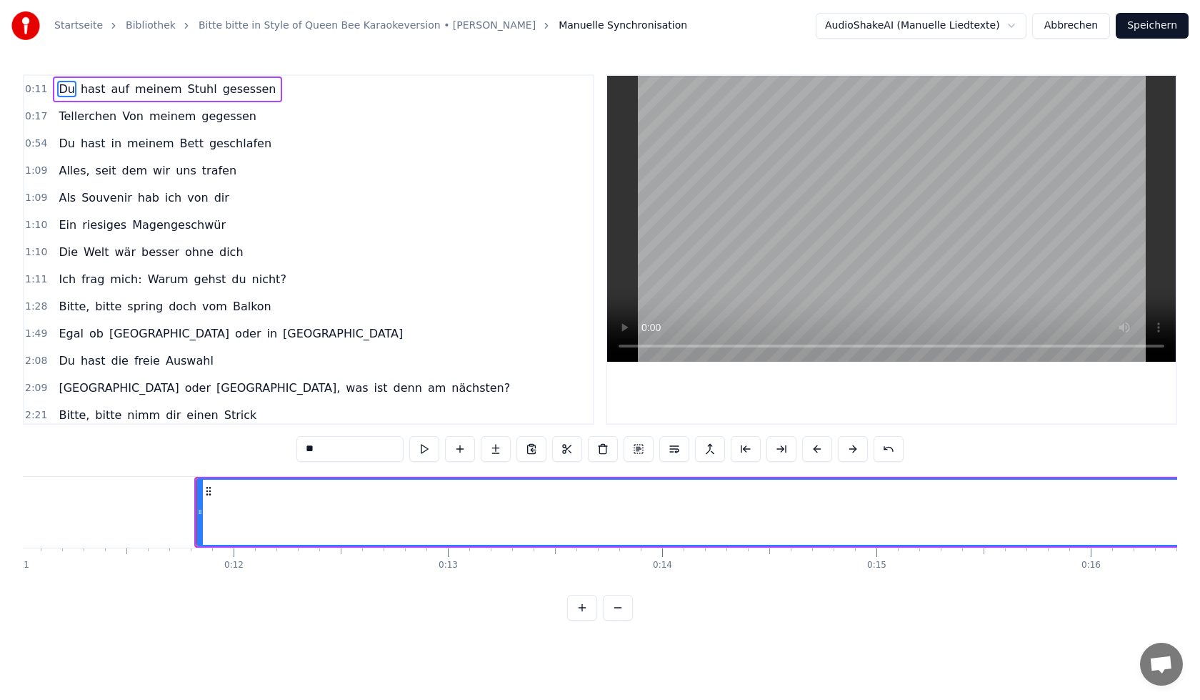
scroll to position [0, 2364]
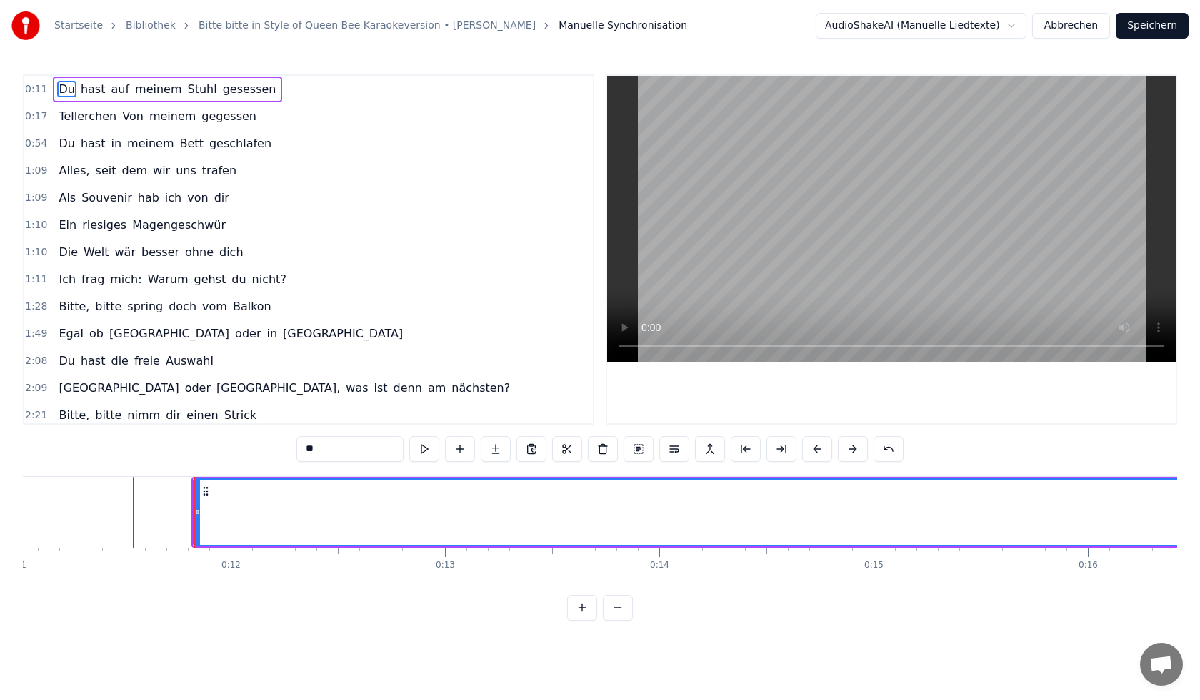
drag, startPoint x: 194, startPoint y: 517, endPoint x: 255, endPoint y: 517, distance: 60.7
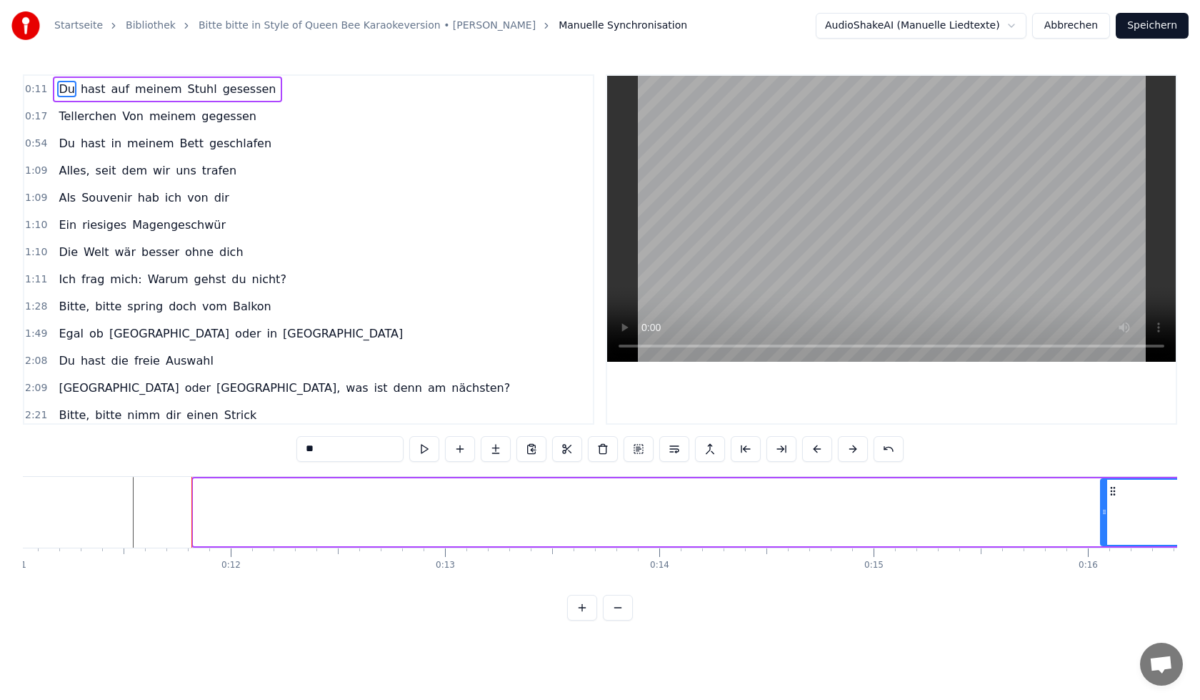
drag, startPoint x: 194, startPoint y: 511, endPoint x: 1102, endPoint y: 541, distance: 907.9
click at [1102, 541] on div at bounding box center [1105, 511] width 6 height 65
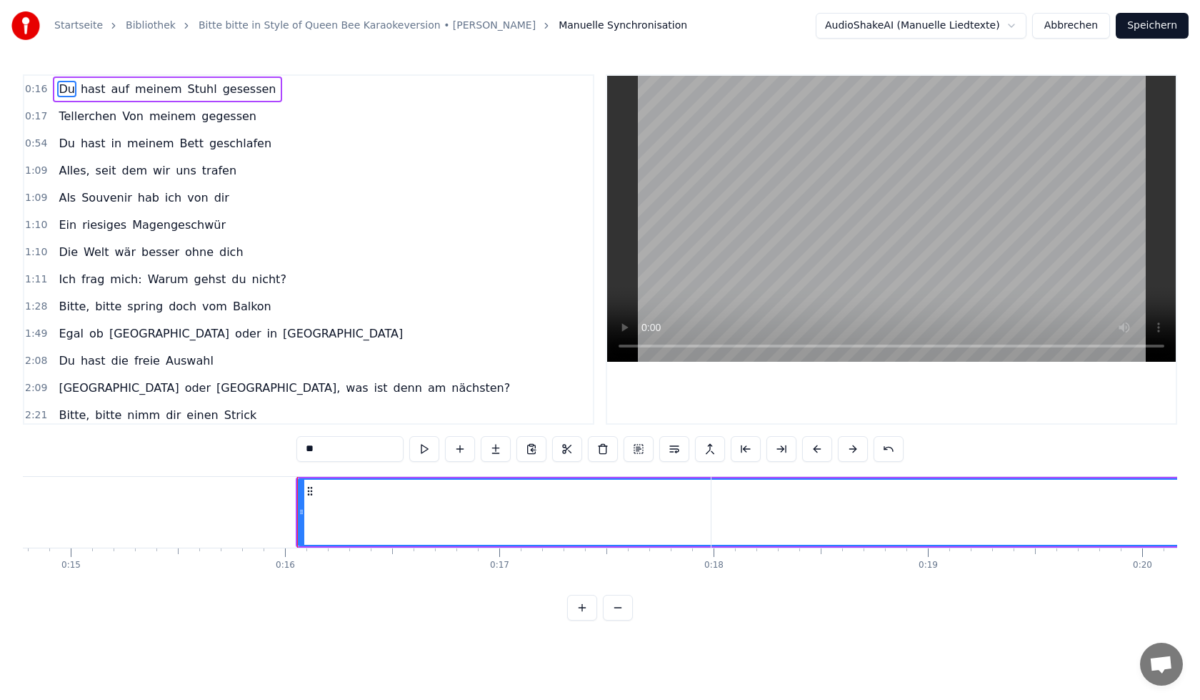
scroll to position [0, 3193]
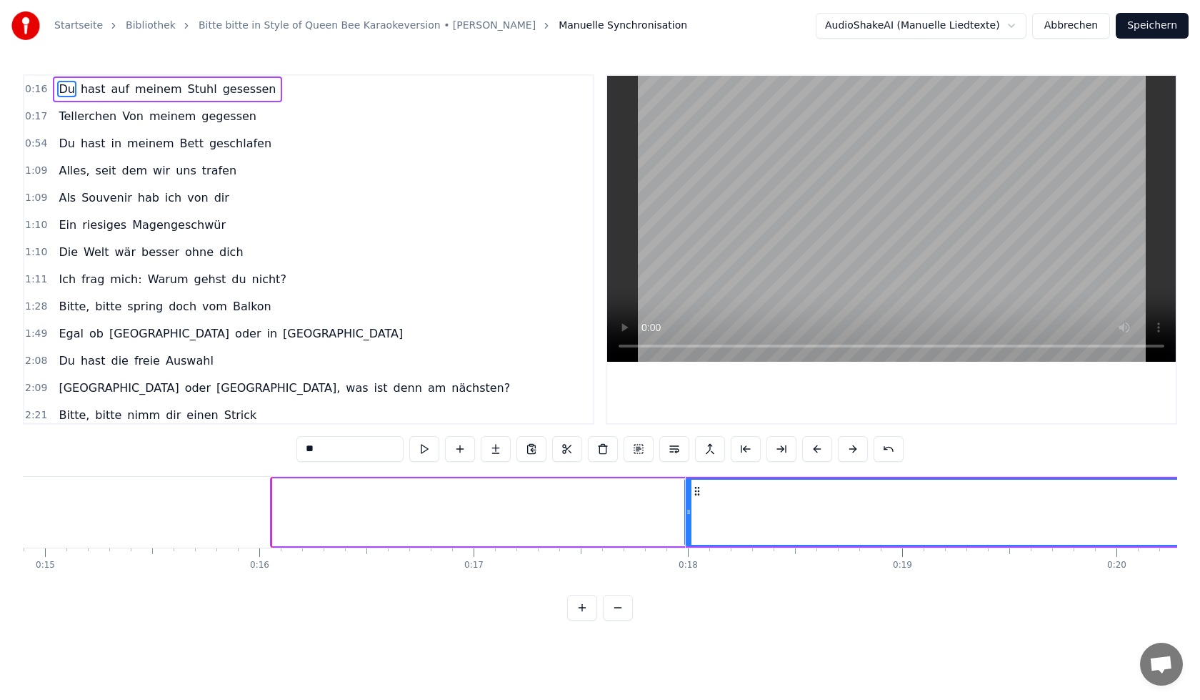
drag, startPoint x: 277, startPoint y: 510, endPoint x: 690, endPoint y: 497, distance: 413.2
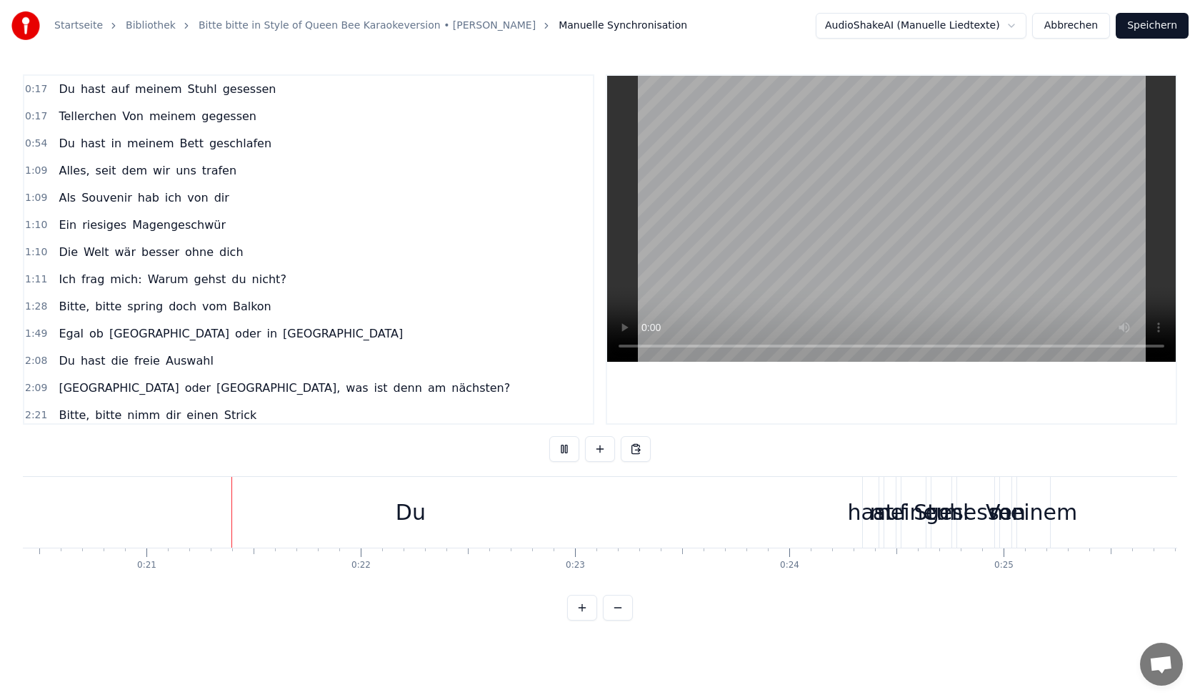
scroll to position [0, 4399]
click at [62, 119] on span "Tellerchen" at bounding box center [87, 116] width 61 height 16
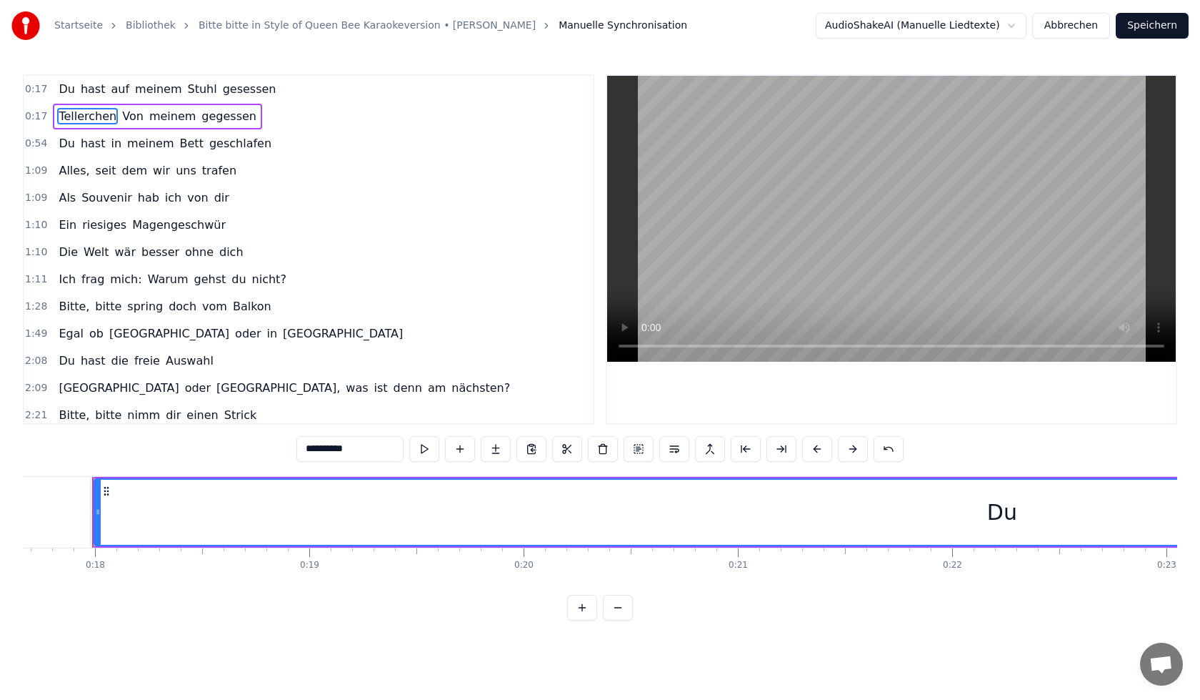
scroll to position [0, 3783]
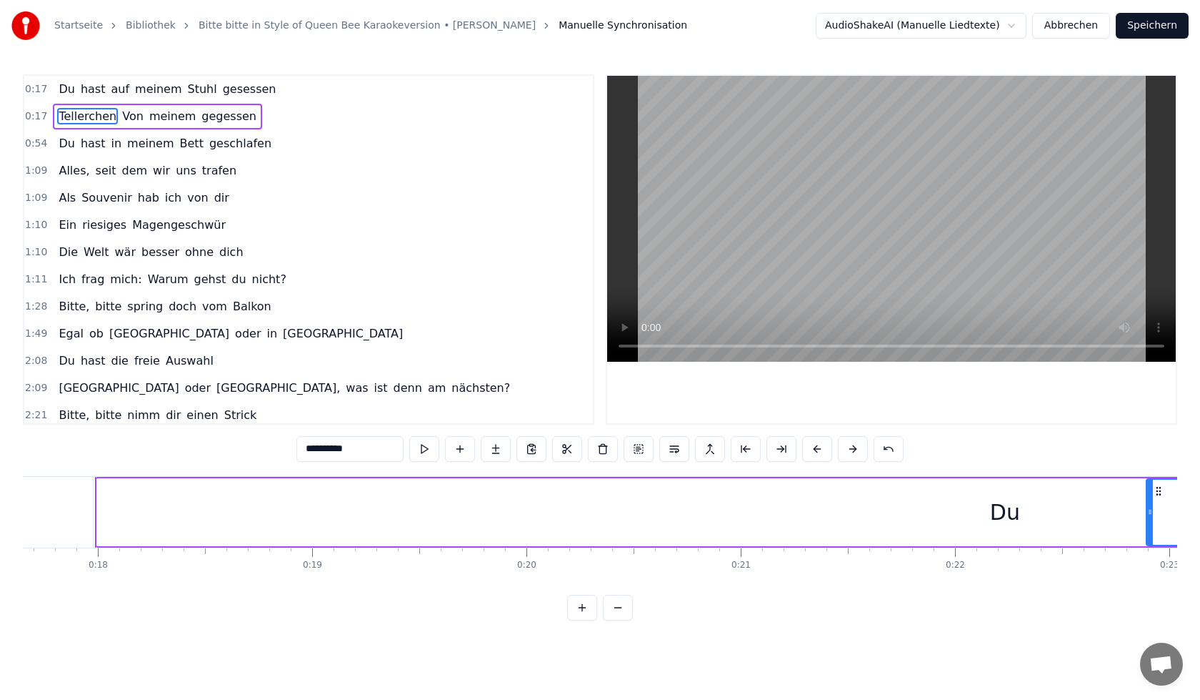
drag, startPoint x: 100, startPoint y: 514, endPoint x: 1150, endPoint y: 553, distance: 1050.4
click at [1150, 553] on div "Du hast auf meinem Stuhl gesessen Tellerchen Von meinem gegessen Du hast in mei…" at bounding box center [600, 529] width 1155 height 107
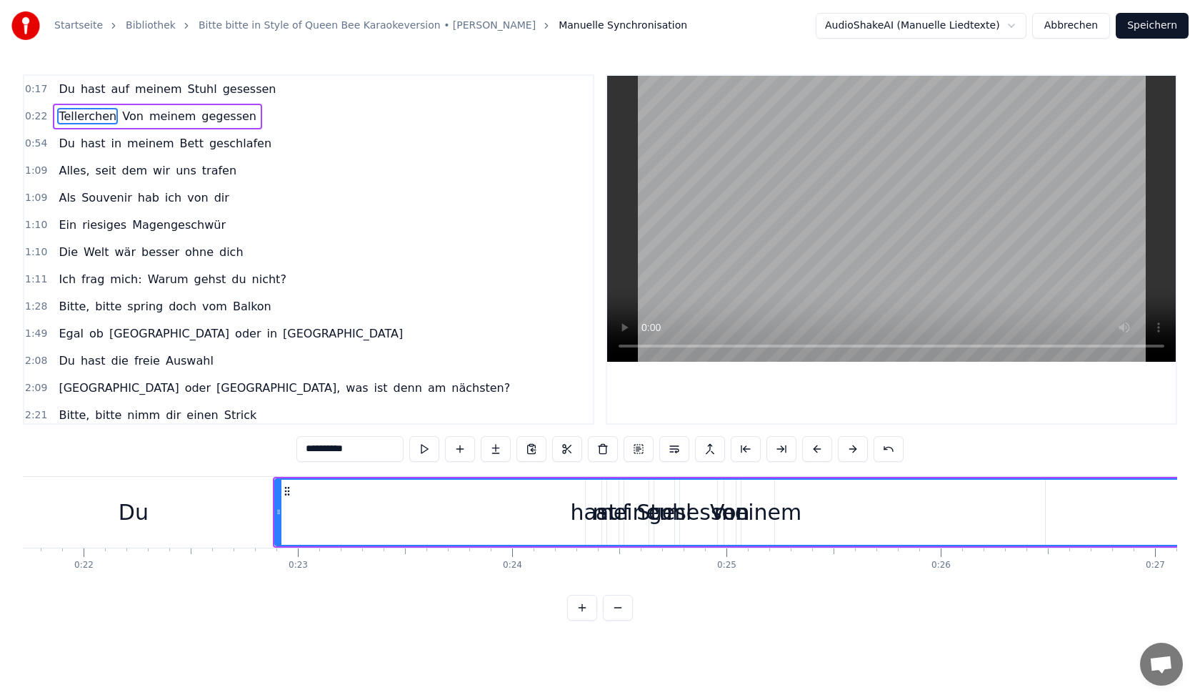
scroll to position [0, 4669]
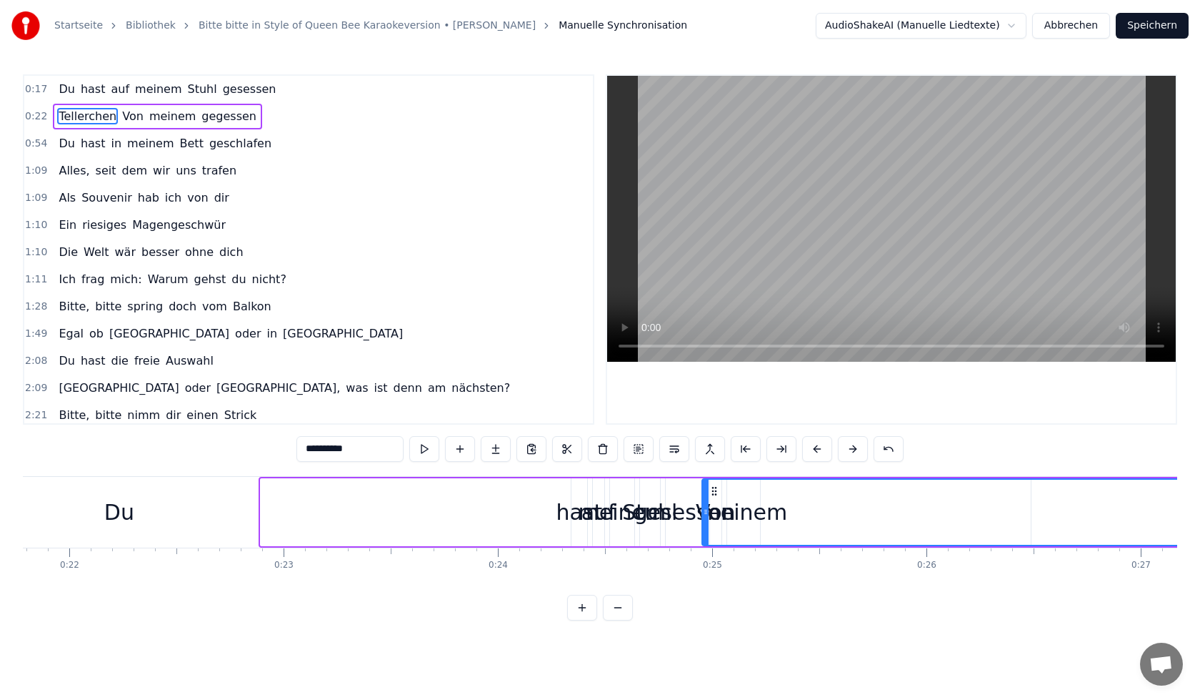
drag, startPoint x: 267, startPoint y: 514, endPoint x: 712, endPoint y: 519, distance: 445.2
click at [709, 519] on div at bounding box center [706, 511] width 6 height 65
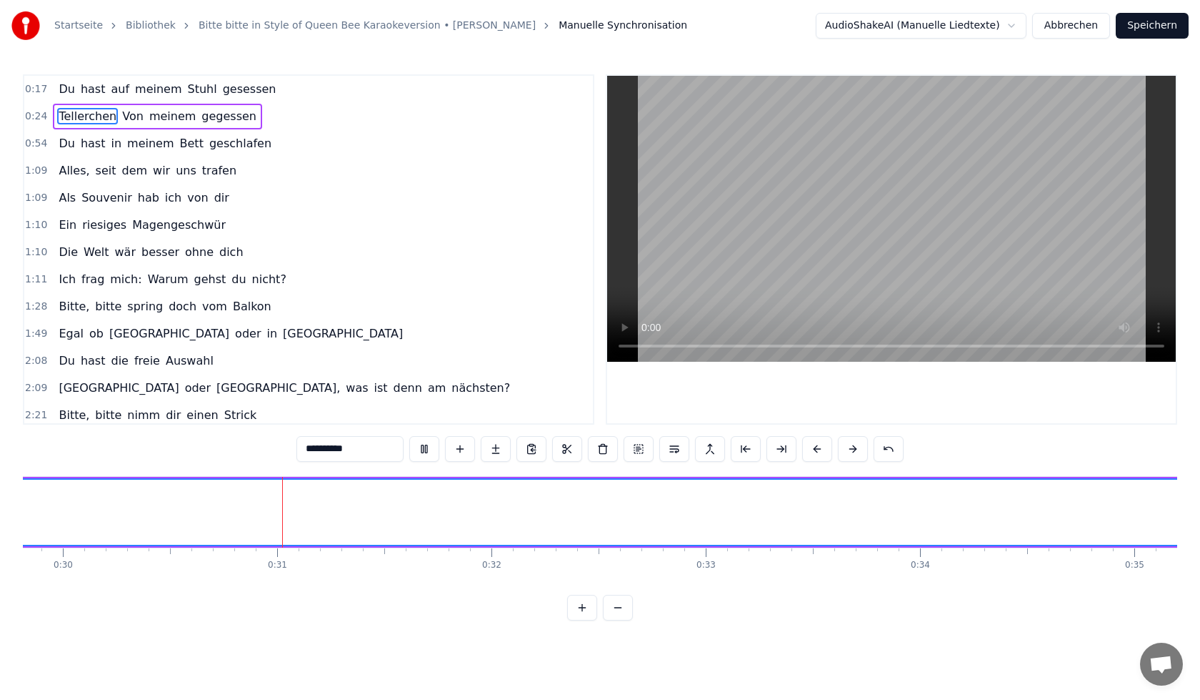
scroll to position [0, 6443]
click at [588, 347] on div "0:17 Du hast auf meinem Stuhl gesessen 0:24 Tellerchen Von meinem gegessen 0:54…" at bounding box center [600, 249] width 1155 height 350
click at [609, 348] on video at bounding box center [891, 219] width 569 height 286
click at [382, 33] on div "Startseite Bibliothek Bitte bitte in Style of Queen Bee Karaokeversion • [PERSO…" at bounding box center [349, 25] width 676 height 29
click at [1095, 21] on button "Abbrechen" at bounding box center [1071, 26] width 78 height 26
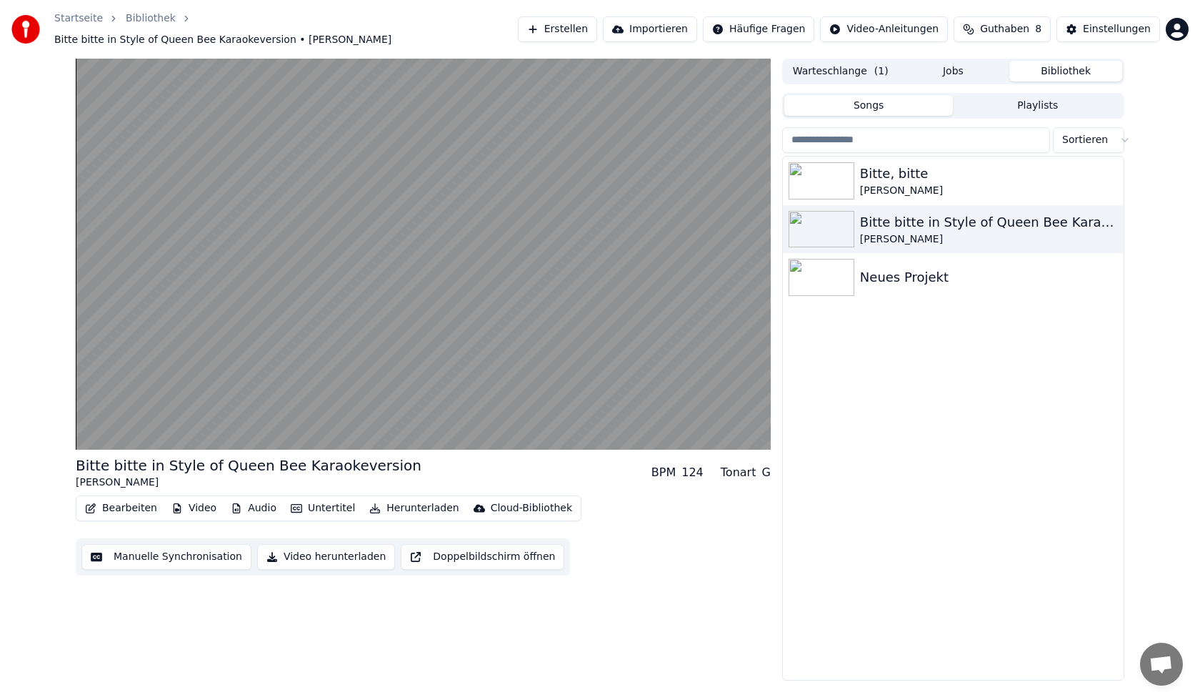
click at [297, 498] on button "Untertitel" at bounding box center [323, 508] width 76 height 20
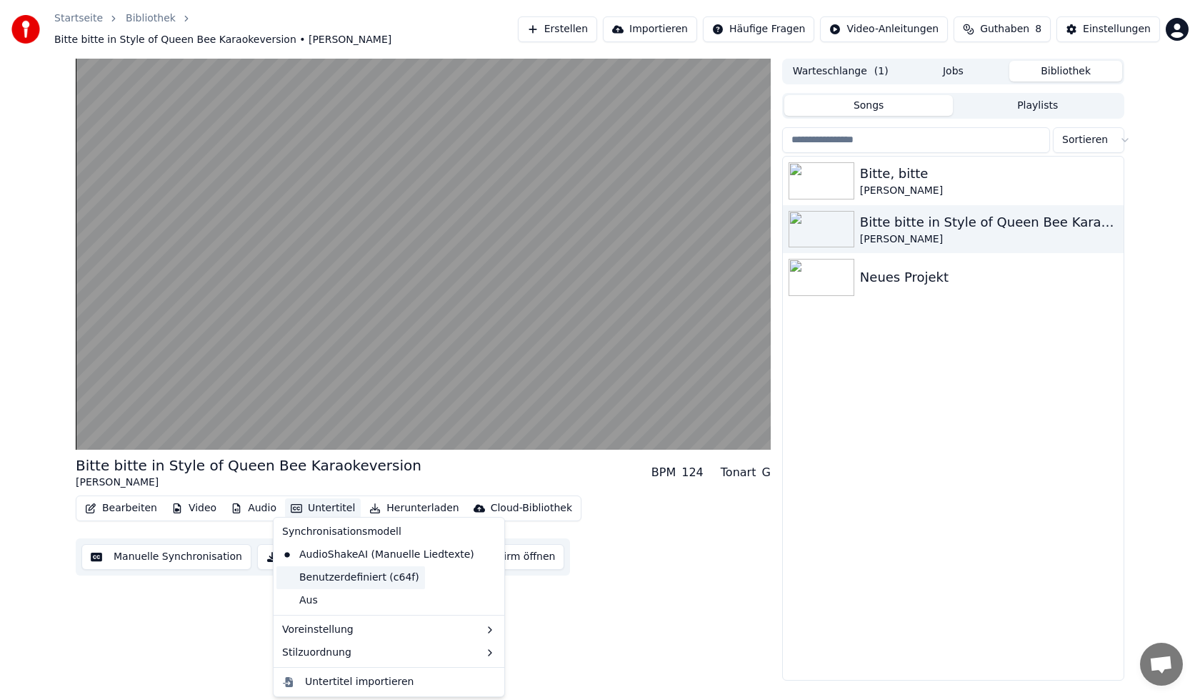
click at [352, 579] on div "Benutzerdefiniert (c64f)" at bounding box center [351, 577] width 149 height 23
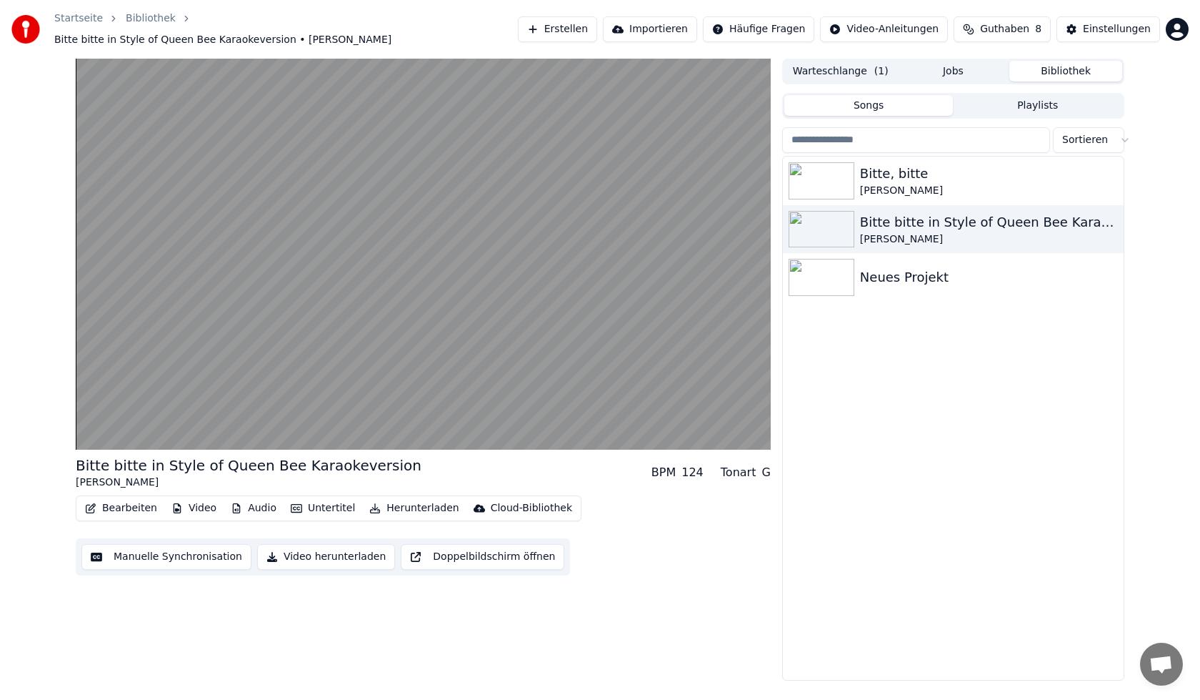
click at [325, 504] on button "Untertitel" at bounding box center [323, 508] width 76 height 20
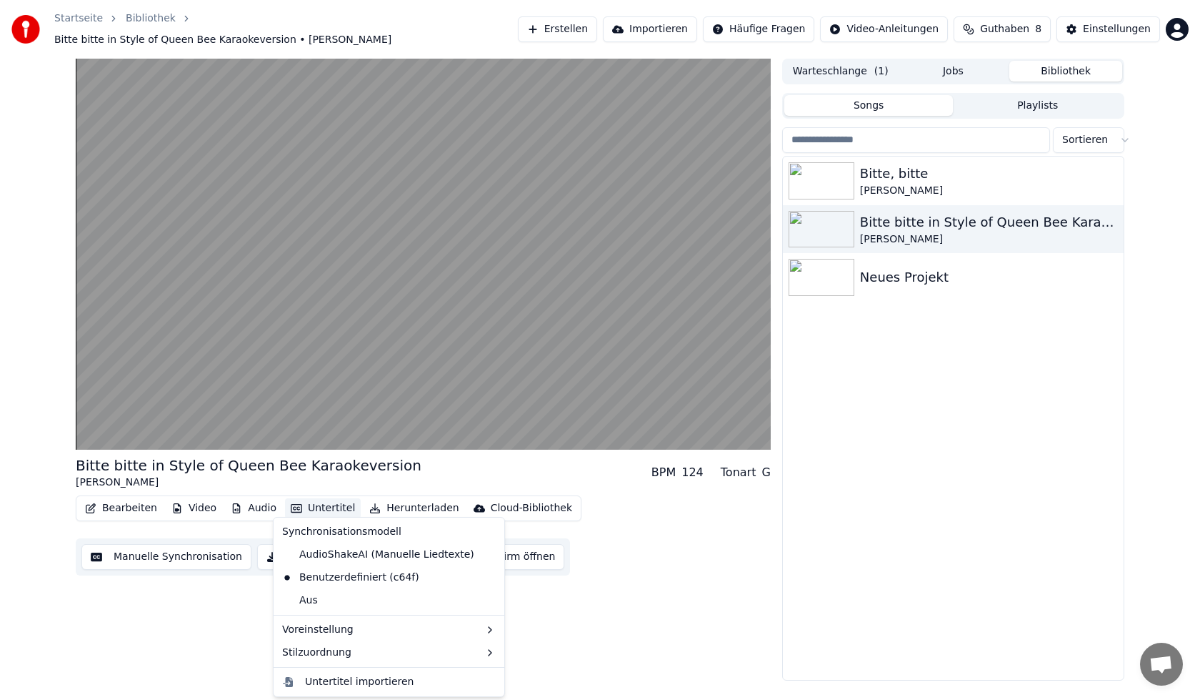
click at [330, 533] on div "Synchronisationsmodell" at bounding box center [389, 531] width 225 height 23
click at [344, 687] on div "Untertitel importieren" at bounding box center [359, 681] width 109 height 14
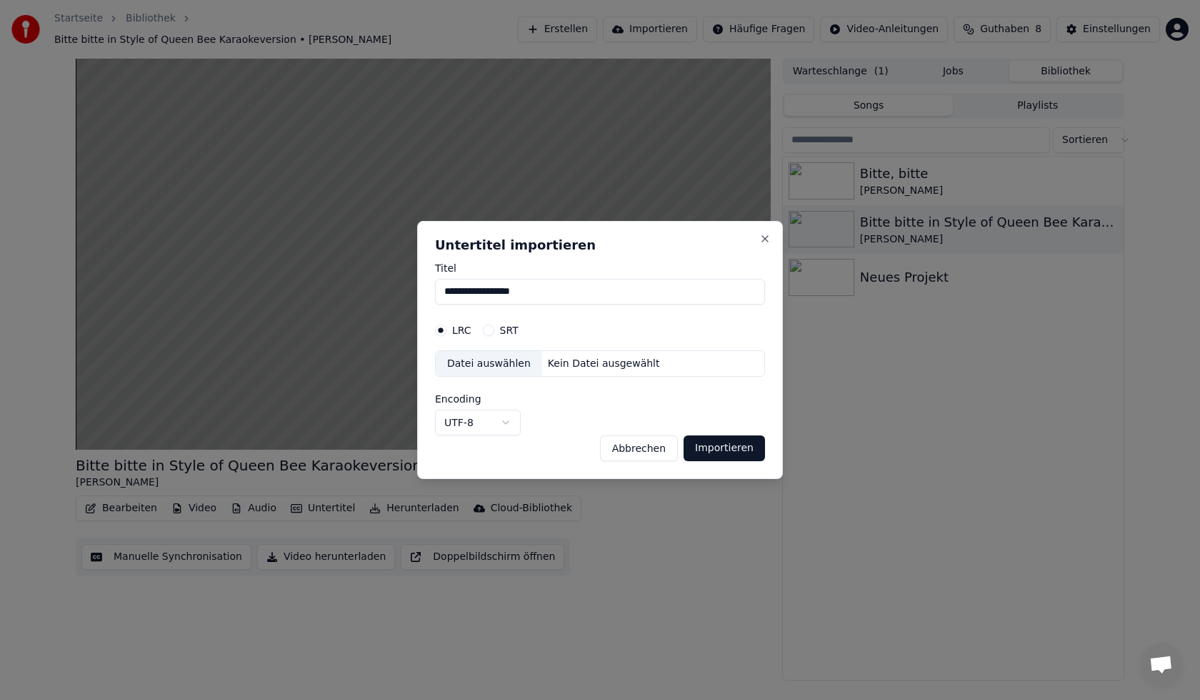
click at [650, 464] on div "**********" at bounding box center [600, 350] width 366 height 259
click at [642, 452] on button "Abbrechen" at bounding box center [639, 448] width 78 height 26
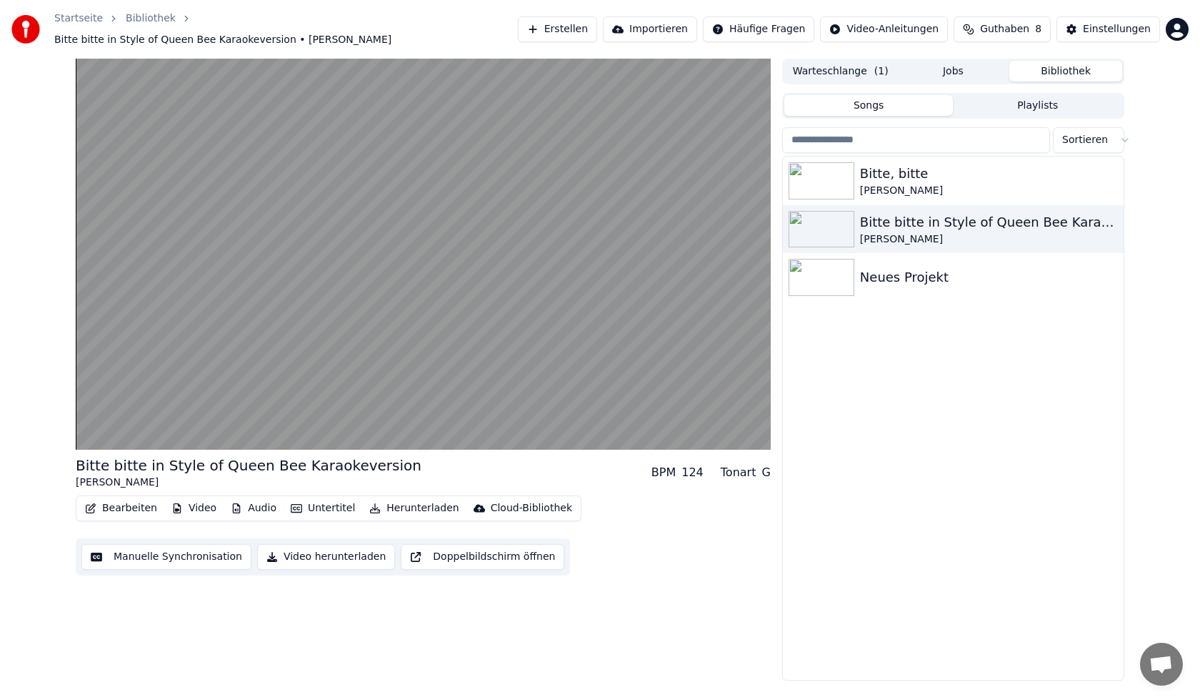
click at [134, 498] on button "Bearbeiten" at bounding box center [121, 508] width 84 height 20
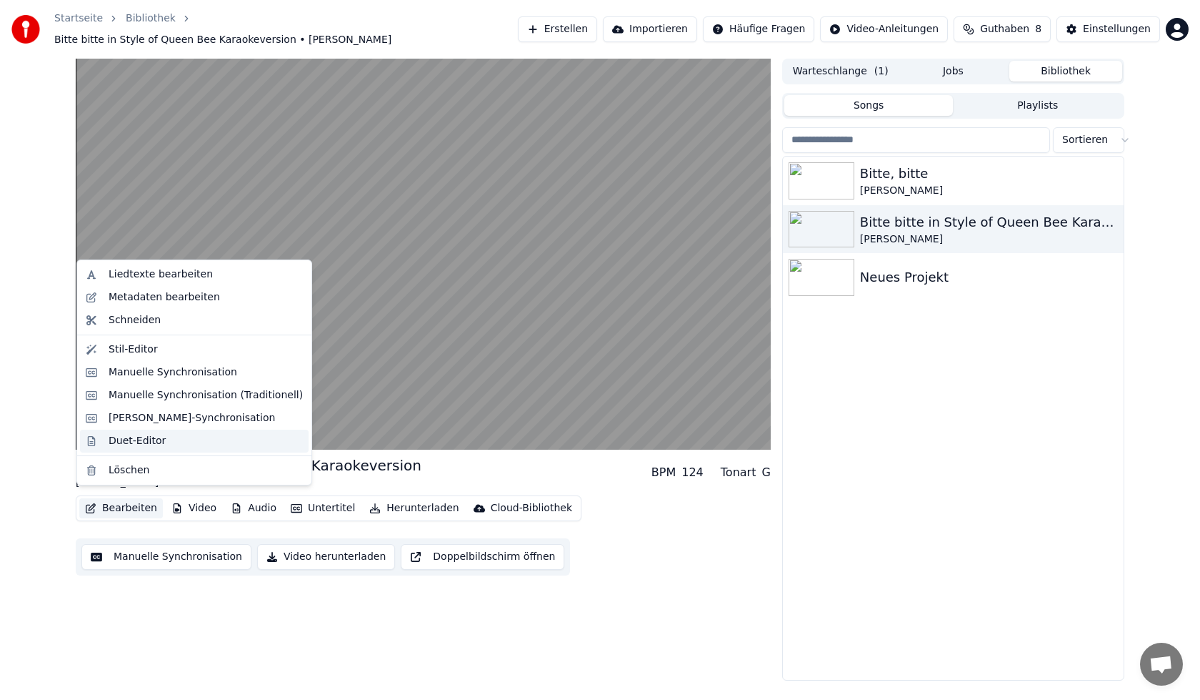
click at [192, 442] on div "Duet-Editor" at bounding box center [206, 441] width 194 height 14
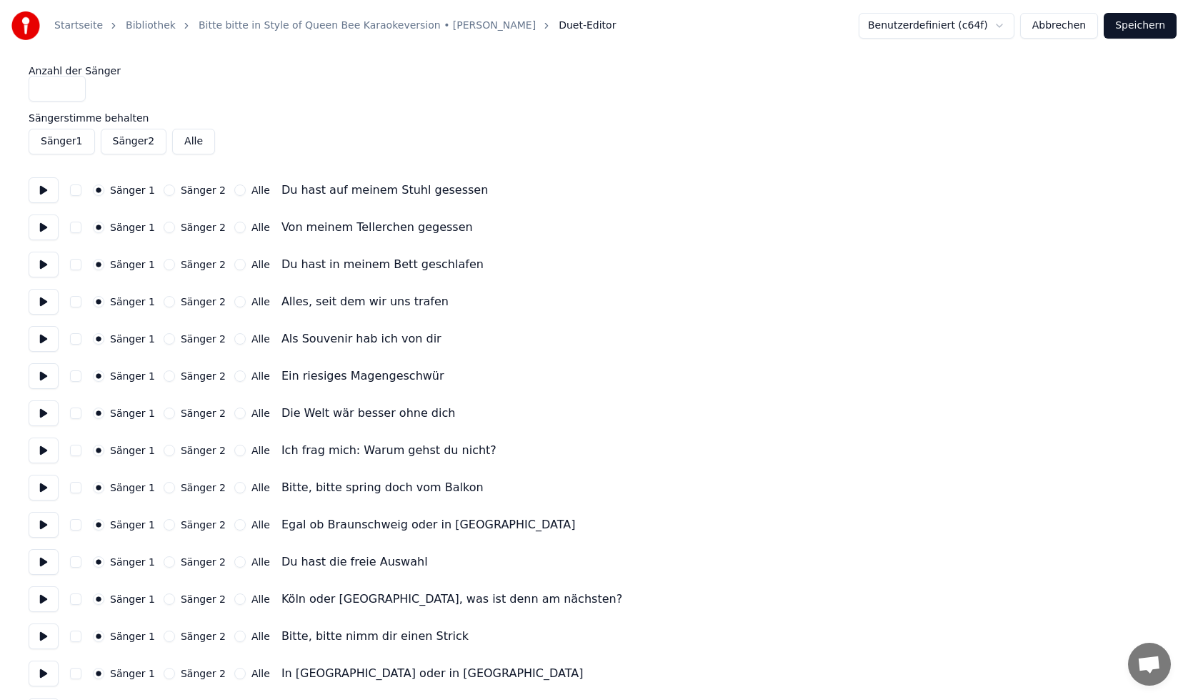
click at [1082, 39] on div "Startseite Bibliothek Bitte bitte in Style of Queen Bee Karaokeversion • [PERSO…" at bounding box center [594, 25] width 1188 height 51
click at [1078, 29] on button "Abbrechen" at bounding box center [1059, 26] width 78 height 26
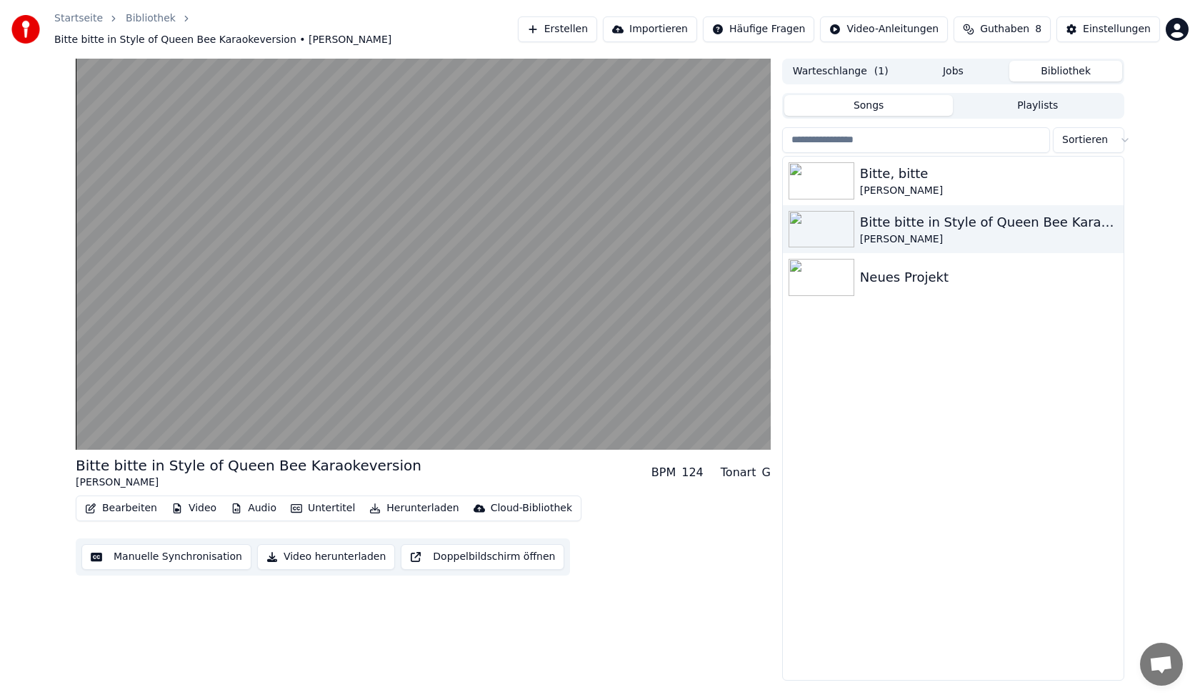
click at [264, 499] on button "Audio" at bounding box center [253, 508] width 57 height 20
drag, startPoint x: 217, startPoint y: 629, endPoint x: 216, endPoint y: 619, distance: 9.3
click at [216, 627] on div "Bitte bitte in Style of Queen Bee Karaokeversion [PERSON_NAME] BPM 124 Tonart G…" at bounding box center [423, 370] width 695 height 622
click at [139, 504] on button "Bearbeiten" at bounding box center [121, 508] width 84 height 20
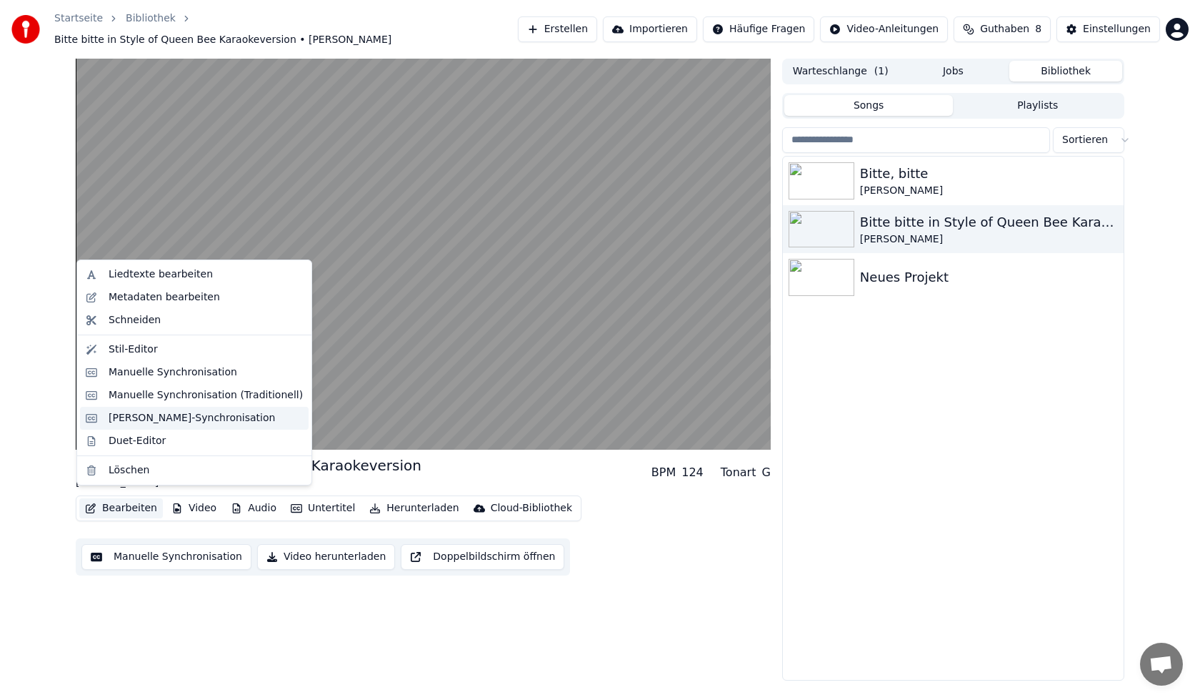
click at [177, 418] on div "[PERSON_NAME]-Synchronisation" at bounding box center [192, 418] width 166 height 14
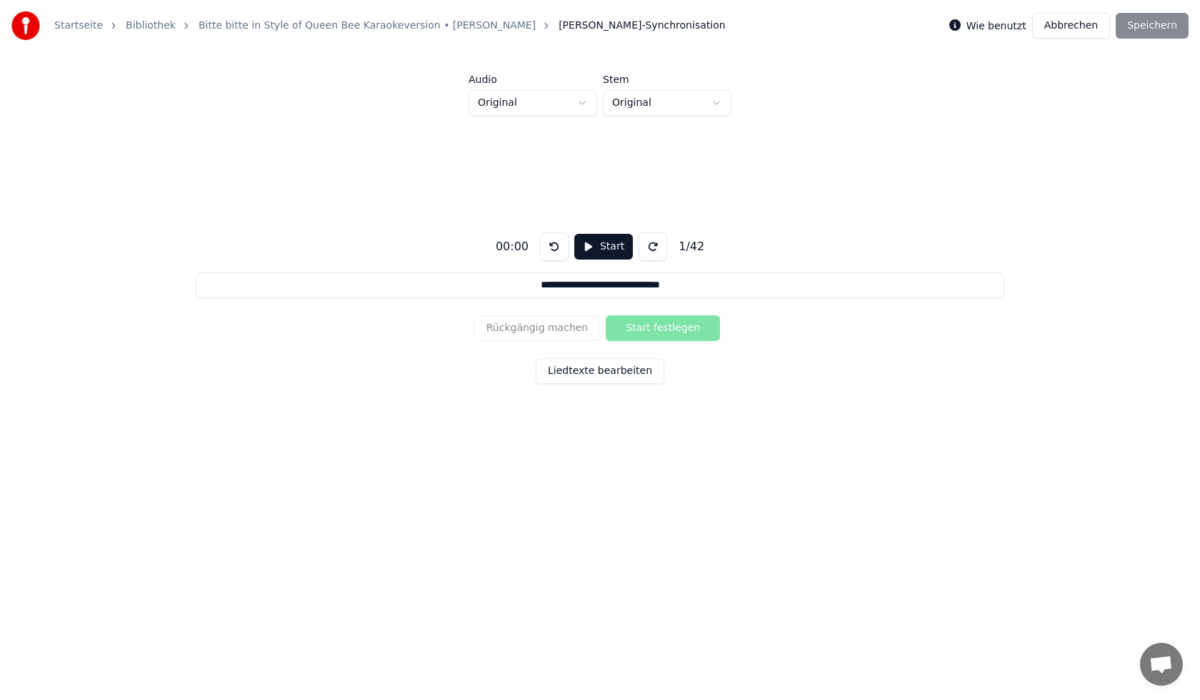
click at [995, 17] on div "Wie benutzt" at bounding box center [988, 25] width 77 height 17
click at [1000, 30] on label "Wie benutzt" at bounding box center [997, 26] width 60 height 10
click at [669, 326] on div "Rückgängig machen Start festlegen" at bounding box center [600, 327] width 252 height 37
click at [612, 369] on button "Liedtexte bearbeiten" at bounding box center [600, 371] width 129 height 26
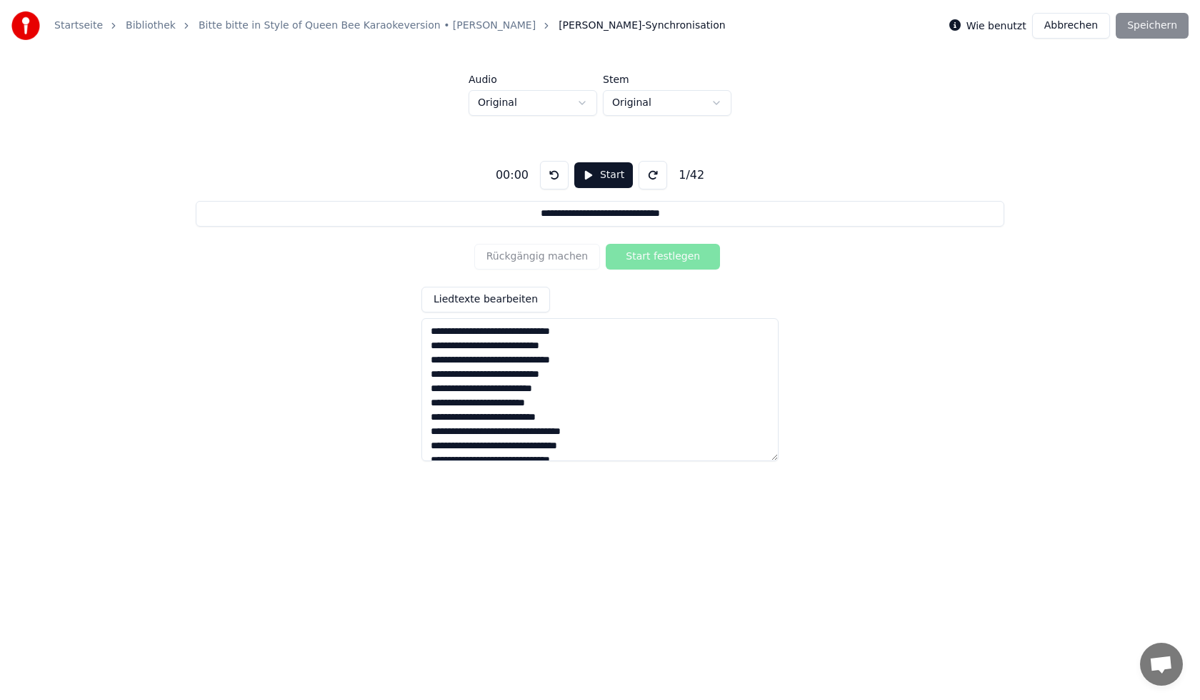
drag, startPoint x: 432, startPoint y: 324, endPoint x: 594, endPoint y: 336, distance: 161.9
click at [594, 336] on textarea at bounding box center [600, 389] width 357 height 143
type textarea "**********"
drag, startPoint x: 513, startPoint y: 175, endPoint x: 527, endPoint y: 174, distance: 14.3
click at [527, 174] on div "00:00" at bounding box center [512, 174] width 44 height 17
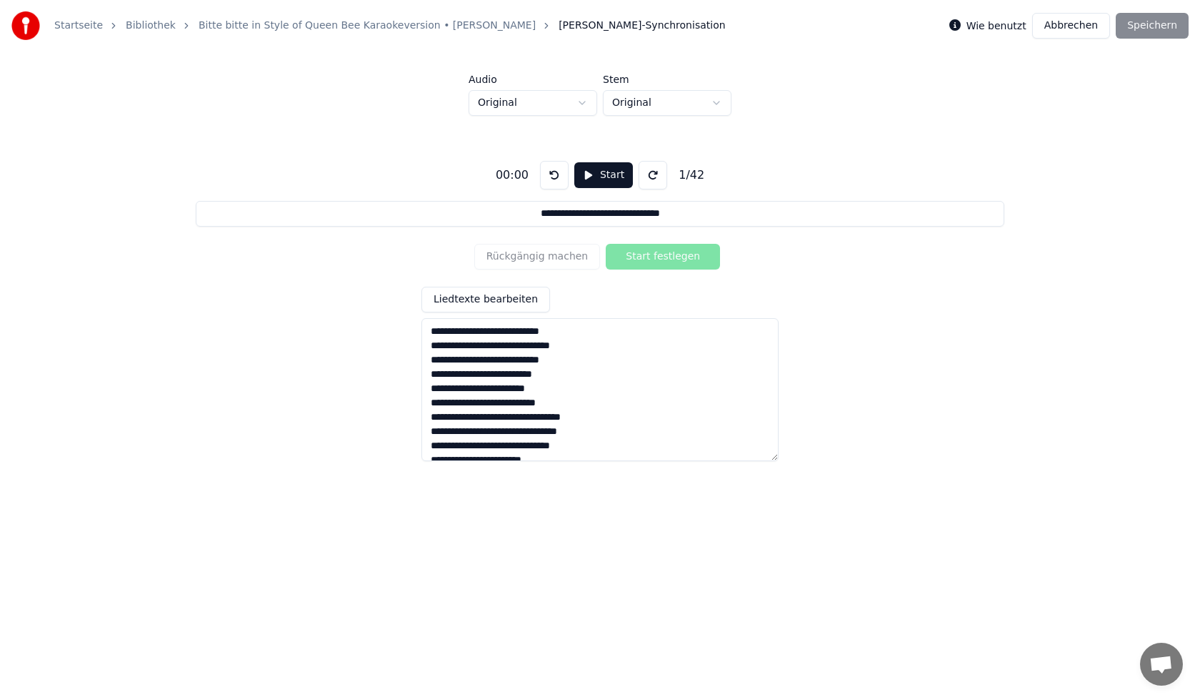
click at [224, 395] on div "**********" at bounding box center [600, 305] width 1155 height 378
drag, startPoint x: 524, startPoint y: 176, endPoint x: 515, endPoint y: 178, distance: 9.5
click at [515, 178] on div "00:00" at bounding box center [512, 174] width 44 height 17
click at [479, 178] on div "**********" at bounding box center [600, 305] width 1155 height 378
click at [507, 177] on div "00:00" at bounding box center [512, 174] width 44 height 17
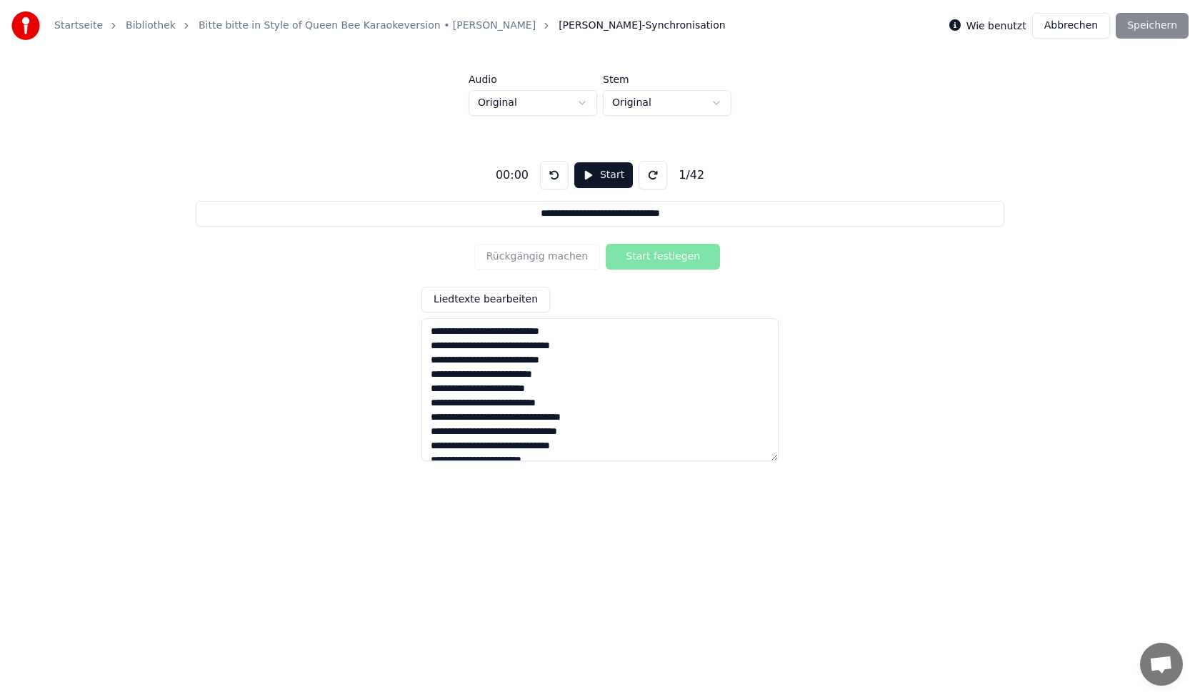
click at [594, 177] on button "Start" at bounding box center [603, 175] width 59 height 26
drag, startPoint x: 594, startPoint y: 177, endPoint x: 599, endPoint y: 161, distance: 17.0
click at [597, 169] on button "Pause" at bounding box center [604, 175] width 64 height 26
click at [680, 217] on input "**********" at bounding box center [600, 214] width 808 height 26
click at [657, 257] on div "Rückgängig machen Start festlegen" at bounding box center [600, 256] width 252 height 37
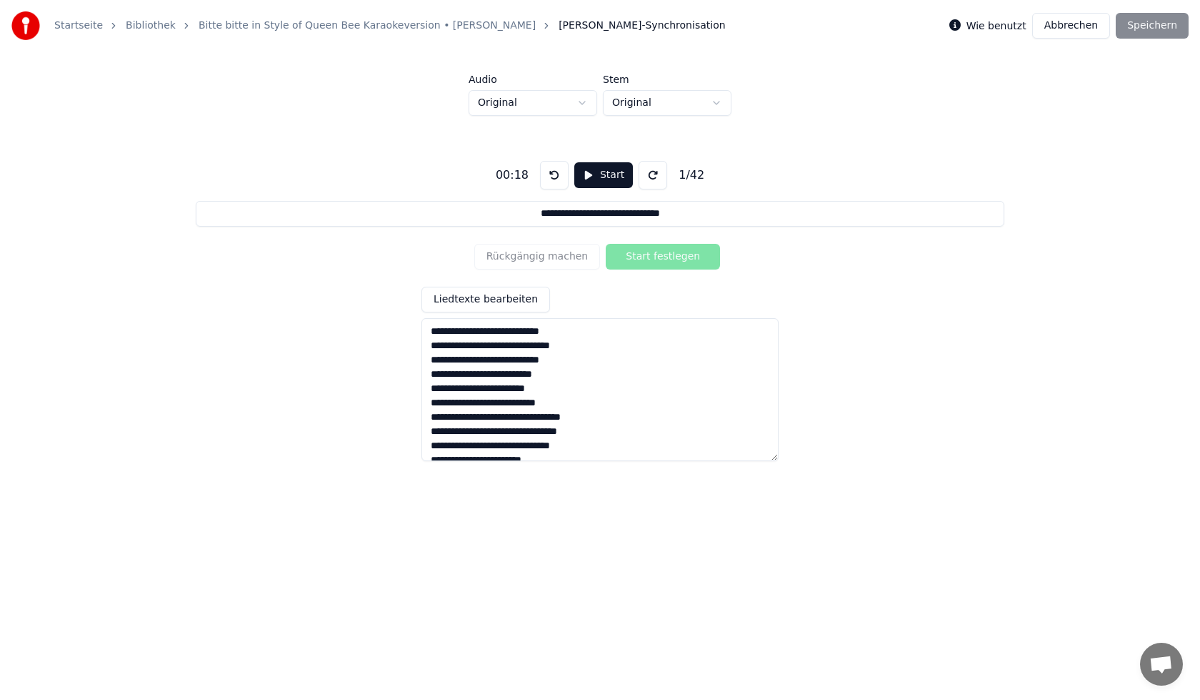
click at [716, 106] on html "**********" at bounding box center [600, 258] width 1200 height 517
click at [584, 103] on html "**********" at bounding box center [600, 258] width 1200 height 517
click at [587, 103] on html "**********" at bounding box center [600, 258] width 1200 height 517
click at [690, 216] on input "**********" at bounding box center [600, 214] width 808 height 26
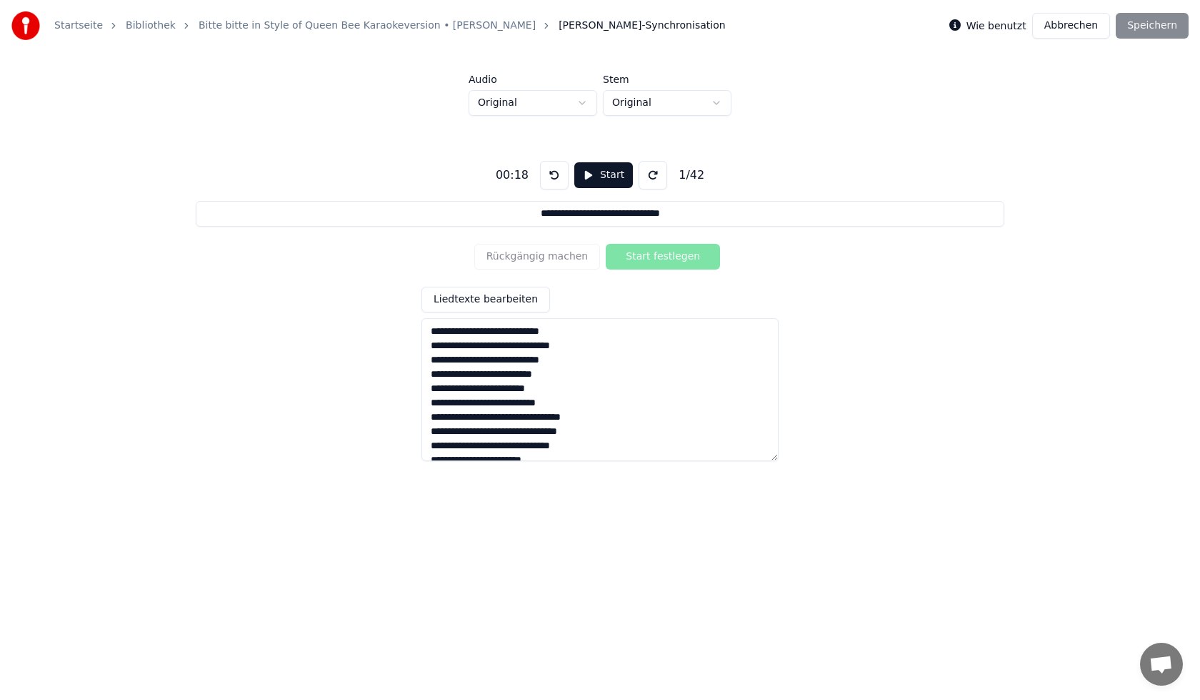
drag, startPoint x: 584, startPoint y: 333, endPoint x: 427, endPoint y: 322, distance: 157.6
click at [427, 322] on textarea at bounding box center [600, 389] width 357 height 143
click at [734, 210] on input "**********" at bounding box center [600, 214] width 808 height 26
drag, startPoint x: 589, startPoint y: 337, endPoint x: 402, endPoint y: 325, distance: 187.6
click at [402, 325] on div "**********" at bounding box center [600, 305] width 1155 height 378
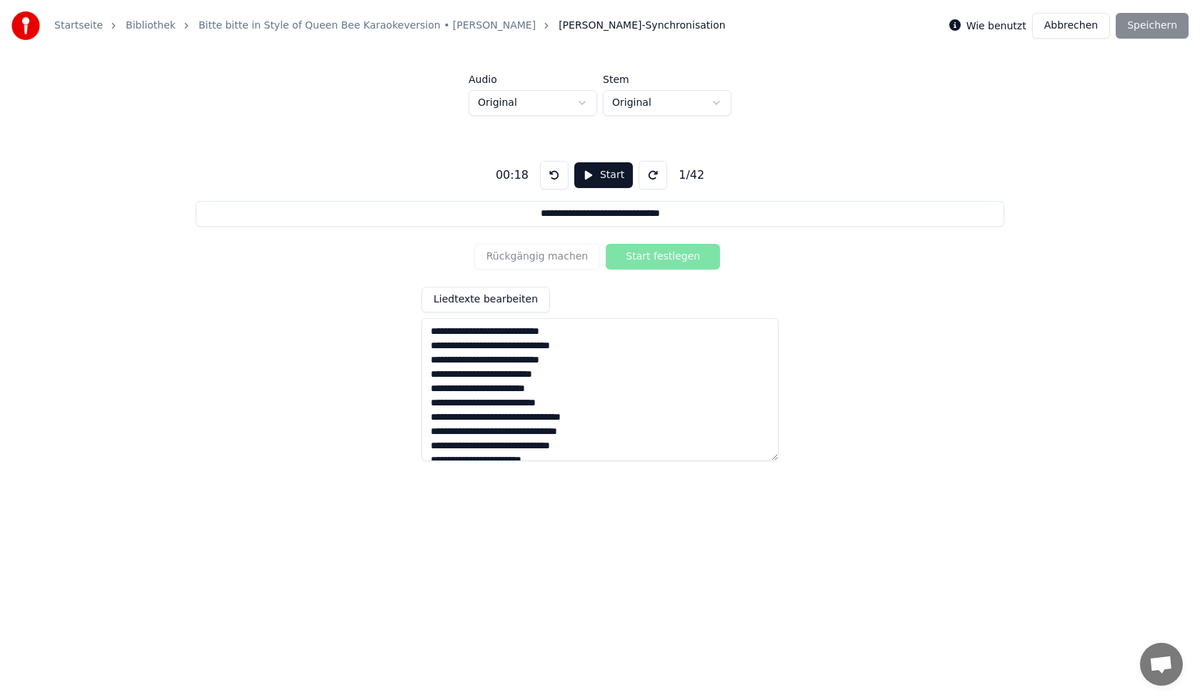
click at [710, 219] on input "**********" at bounding box center [600, 214] width 808 height 26
type input "**********"
drag, startPoint x: 428, startPoint y: 334, endPoint x: 598, endPoint y: 332, distance: 170.1
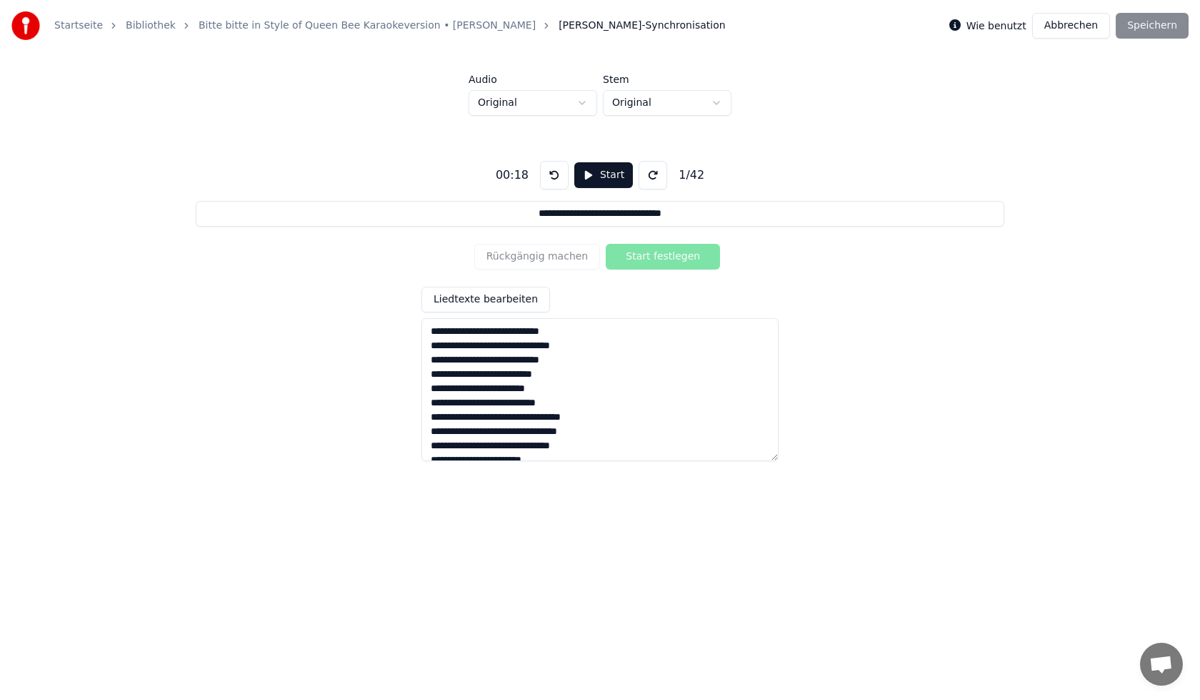
click at [598, 332] on textarea at bounding box center [600, 389] width 357 height 143
click at [517, 297] on button "Liedtexte bearbeiten" at bounding box center [486, 300] width 129 height 26
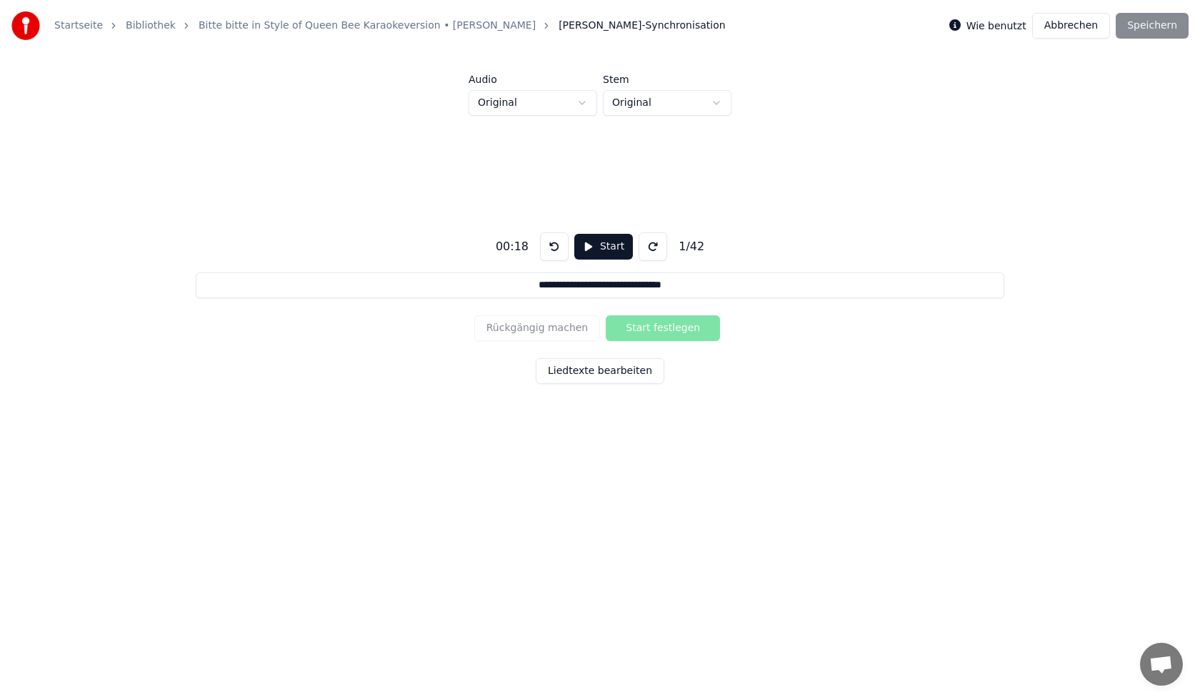
click at [705, 289] on input "**********" at bounding box center [600, 285] width 808 height 26
click at [597, 374] on button "Liedtexte bearbeiten" at bounding box center [600, 371] width 129 height 26
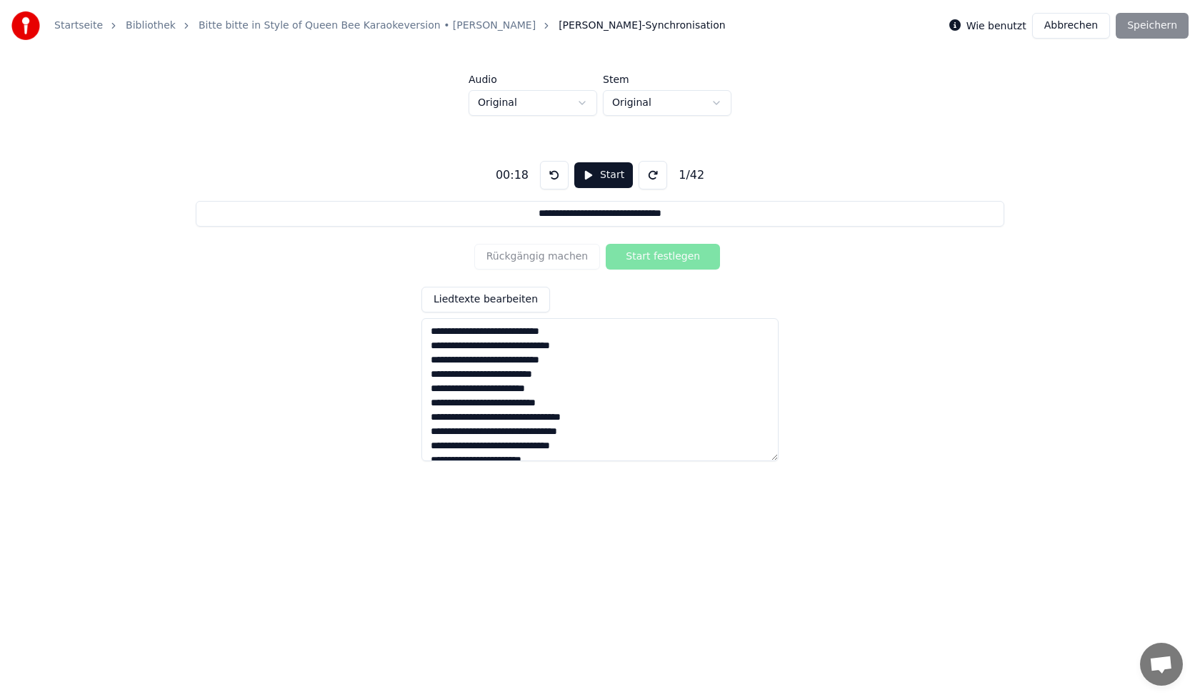
click at [693, 205] on input "**********" at bounding box center [600, 214] width 808 height 26
drag, startPoint x: 432, startPoint y: 334, endPoint x: 627, endPoint y: 324, distance: 194.6
click at [627, 324] on textarea at bounding box center [600, 389] width 357 height 143
drag, startPoint x: 579, startPoint y: 332, endPoint x: 386, endPoint y: 332, distance: 193.6
click at [386, 332] on div "**********" at bounding box center [600, 305] width 1155 height 378
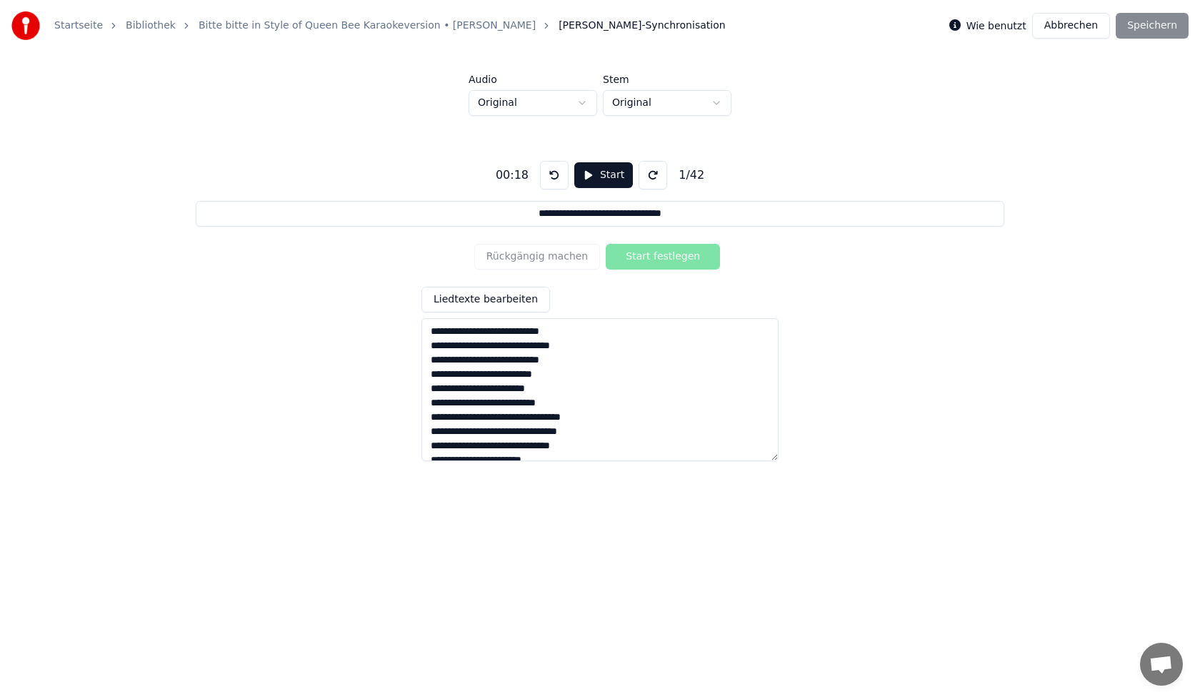
click at [707, 214] on input "**********" at bounding box center [600, 214] width 808 height 26
drag, startPoint x: 594, startPoint y: 332, endPoint x: 426, endPoint y: 339, distance: 168.7
click at [426, 339] on textarea at bounding box center [600, 389] width 357 height 143
click at [592, 329] on textarea at bounding box center [600, 389] width 357 height 143
drag, startPoint x: 579, startPoint y: 332, endPoint x: 426, endPoint y: 324, distance: 153.1
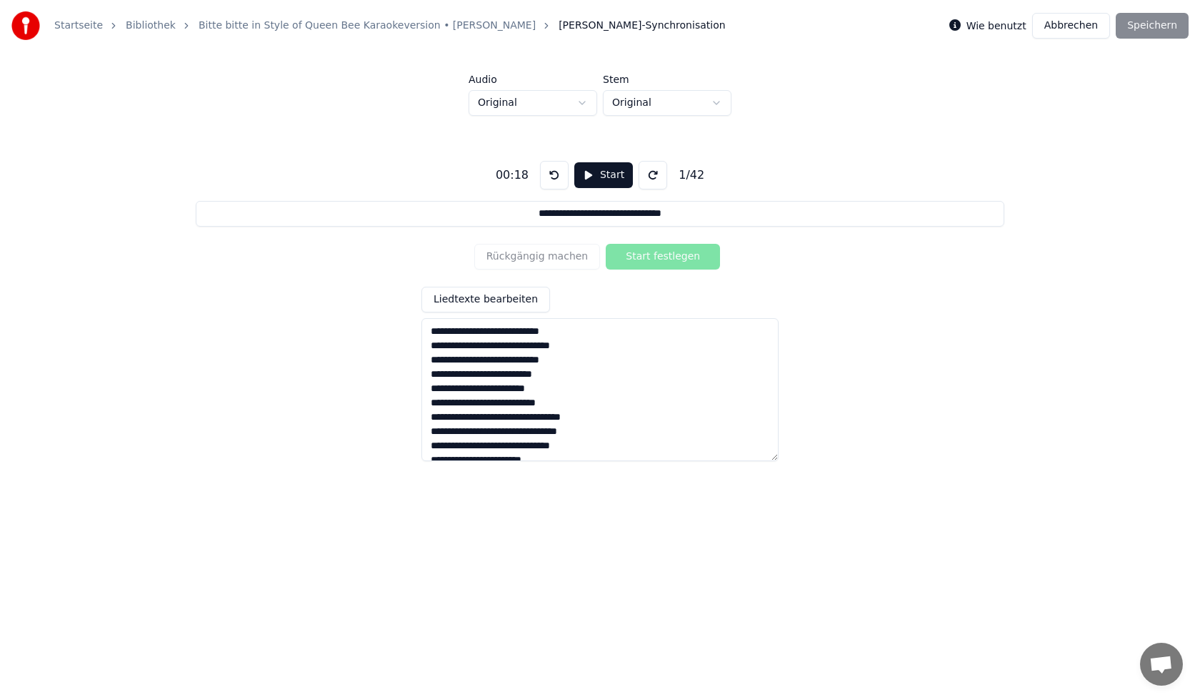
click at [426, 324] on textarea at bounding box center [600, 389] width 357 height 143
type textarea "**********"
click at [824, 306] on div "**********" at bounding box center [600, 305] width 1155 height 378
click at [604, 215] on input "**********" at bounding box center [600, 214] width 808 height 26
type input "**********"
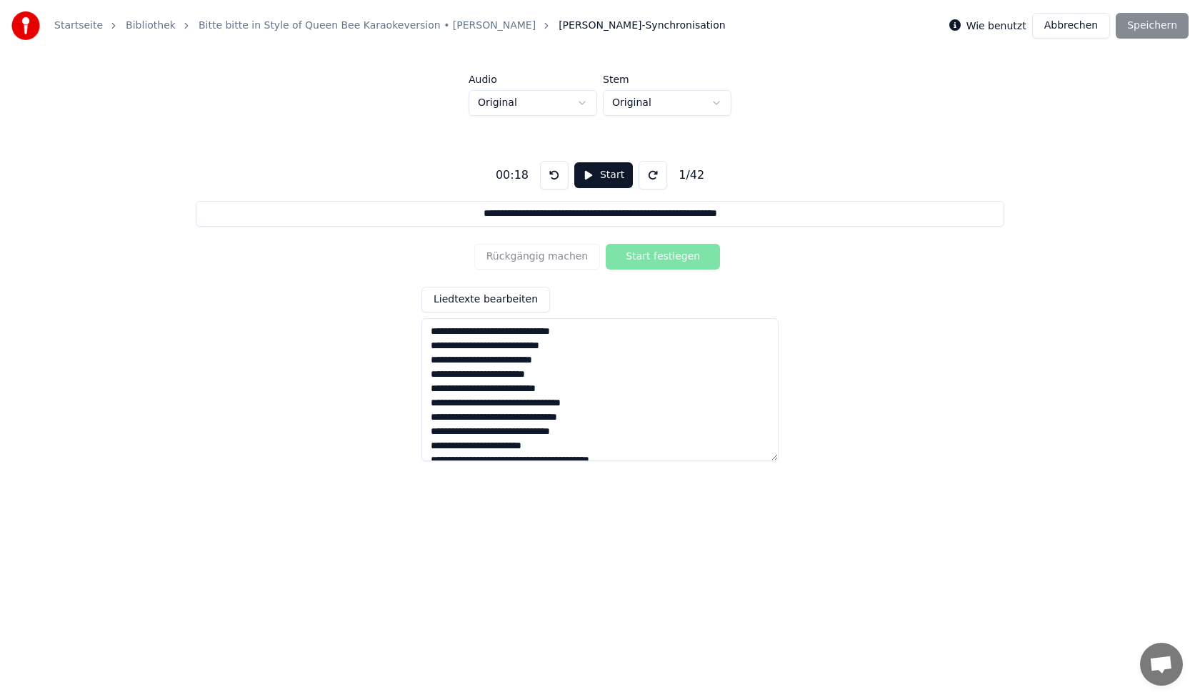
drag, startPoint x: 431, startPoint y: 332, endPoint x: 595, endPoint y: 324, distance: 164.5
click at [595, 324] on textarea at bounding box center [600, 389] width 357 height 143
type textarea "**********"
click at [679, 211] on input "**********" at bounding box center [600, 214] width 808 height 26
click at [371, 217] on input "**********" at bounding box center [600, 214] width 808 height 26
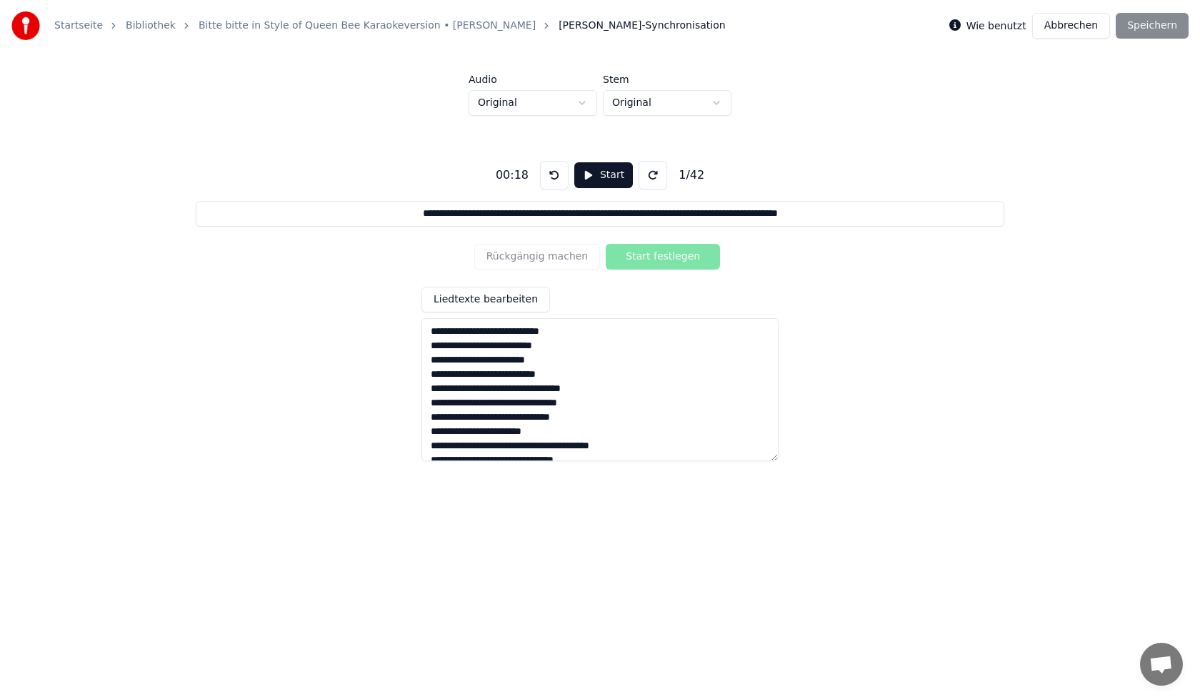
type input "**********"
click at [602, 169] on button "Start" at bounding box center [603, 175] width 59 height 26
click at [586, 184] on button "Pause" at bounding box center [604, 175] width 64 height 26
click at [340, 224] on input "**********" at bounding box center [600, 214] width 808 height 26
click at [593, 177] on button "Start" at bounding box center [603, 175] width 59 height 26
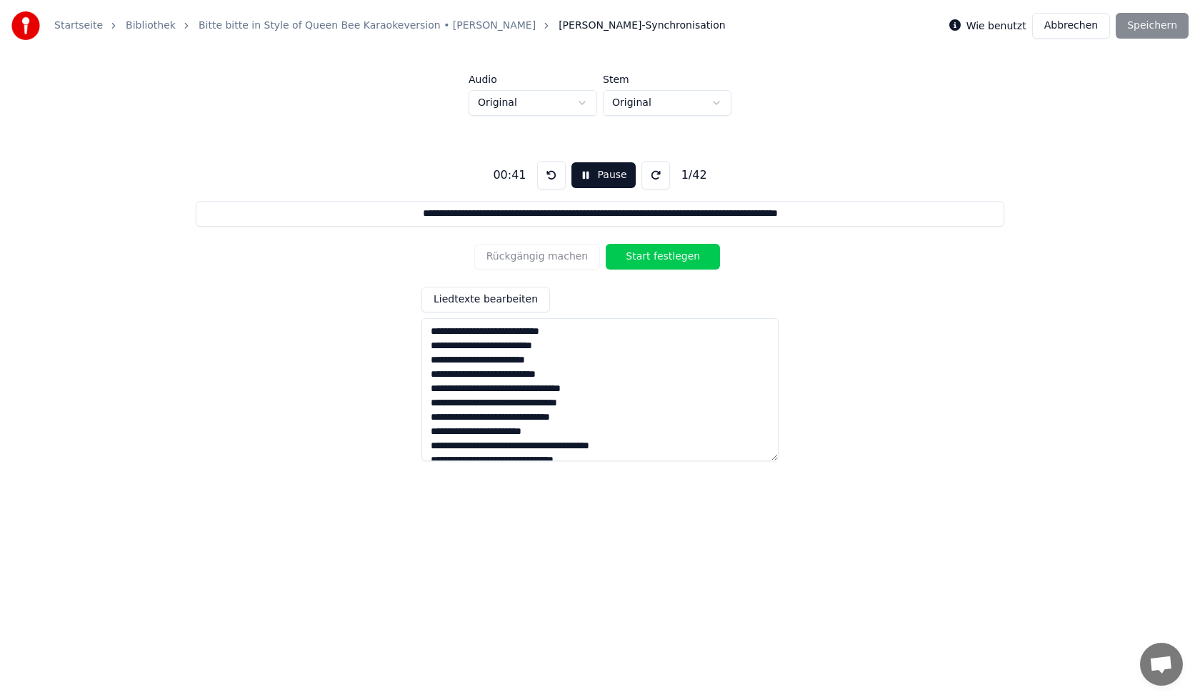
click at [198, 212] on input "**********" at bounding box center [600, 214] width 808 height 26
click at [585, 169] on button "Pause" at bounding box center [604, 175] width 64 height 26
click at [584, 177] on button "Start" at bounding box center [603, 175] width 59 height 26
click at [515, 178] on div "00:50" at bounding box center [509, 174] width 44 height 17
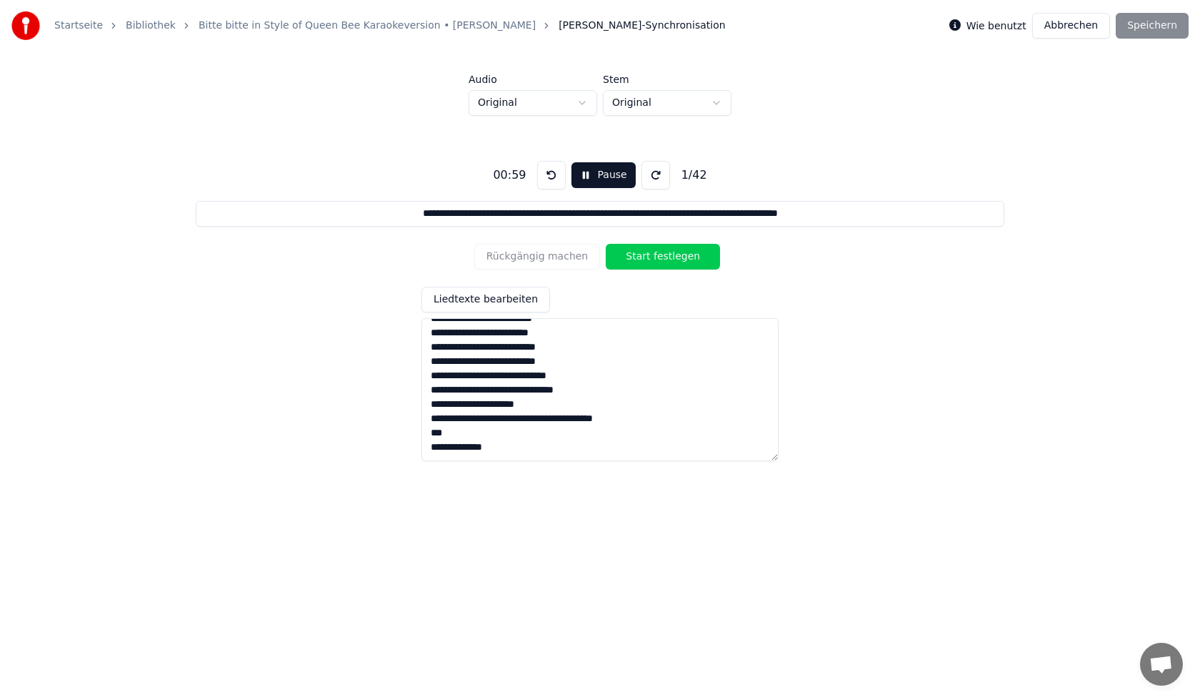
drag, startPoint x: 431, startPoint y: 330, endPoint x: 667, endPoint y: 501, distance: 291.7
click at [667, 501] on html "**********" at bounding box center [600, 258] width 1200 height 517
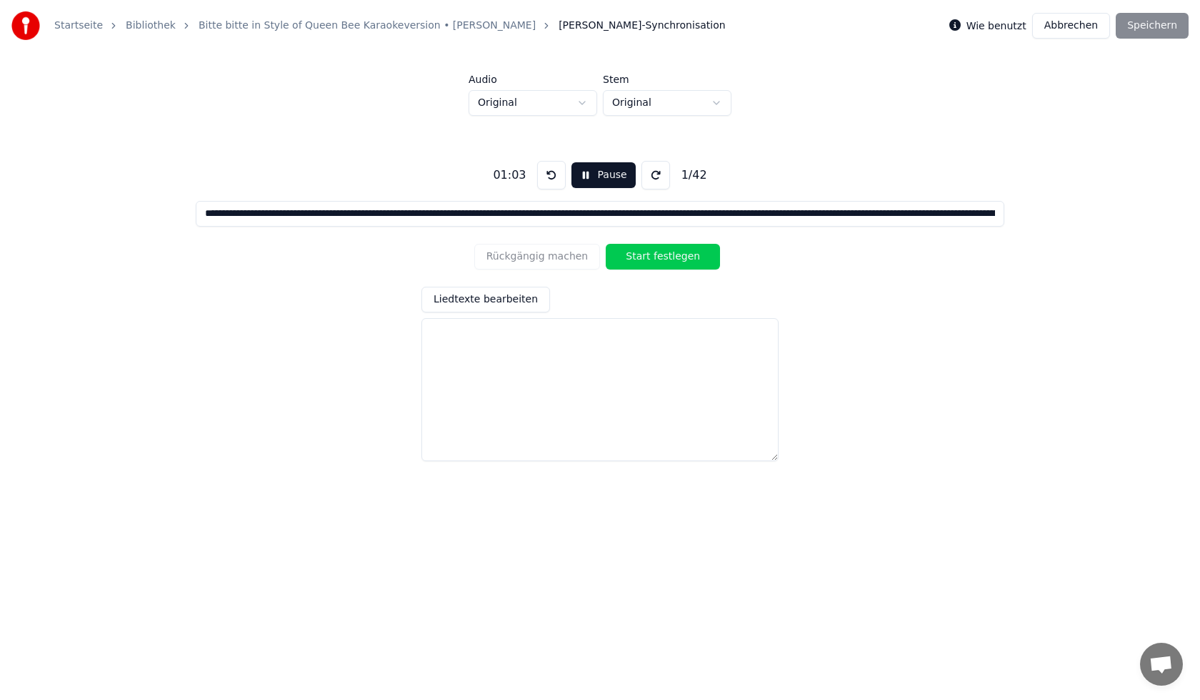
scroll to position [0, 0]
click at [672, 208] on input at bounding box center [600, 214] width 808 height 26
click at [649, 255] on button "Start festlegen" at bounding box center [663, 257] width 114 height 26
click at [581, 178] on button "Pause" at bounding box center [604, 175] width 64 height 26
click at [643, 178] on button at bounding box center [653, 175] width 29 height 29
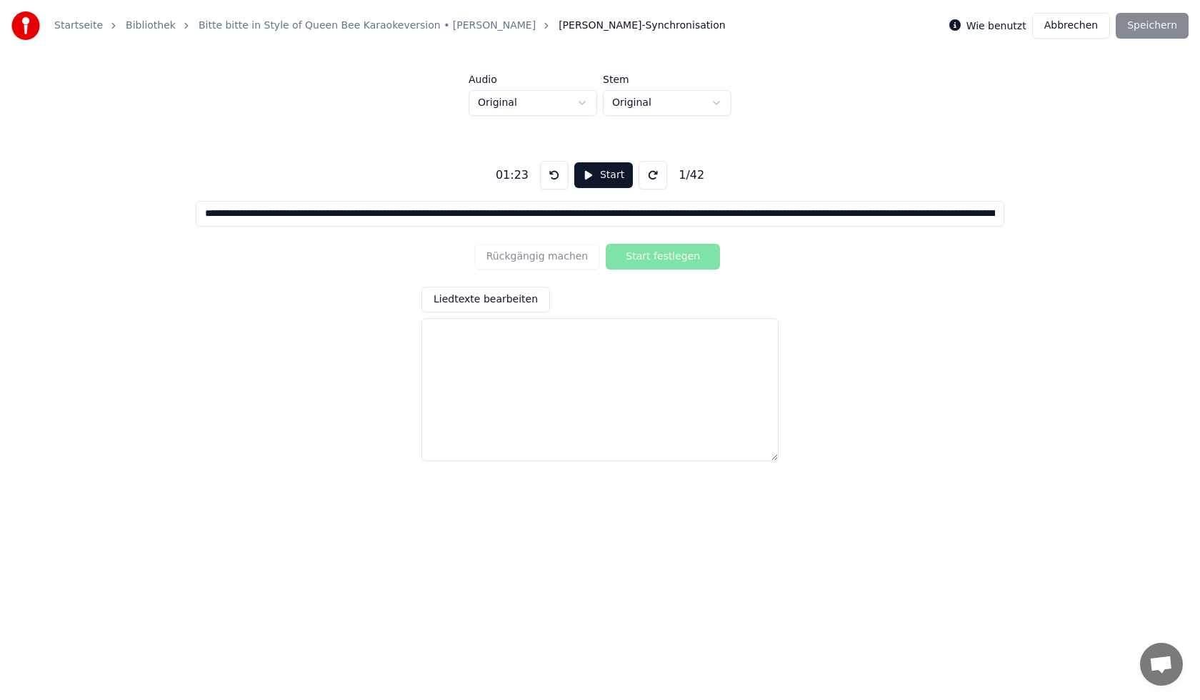
click at [643, 178] on button at bounding box center [653, 175] width 29 height 29
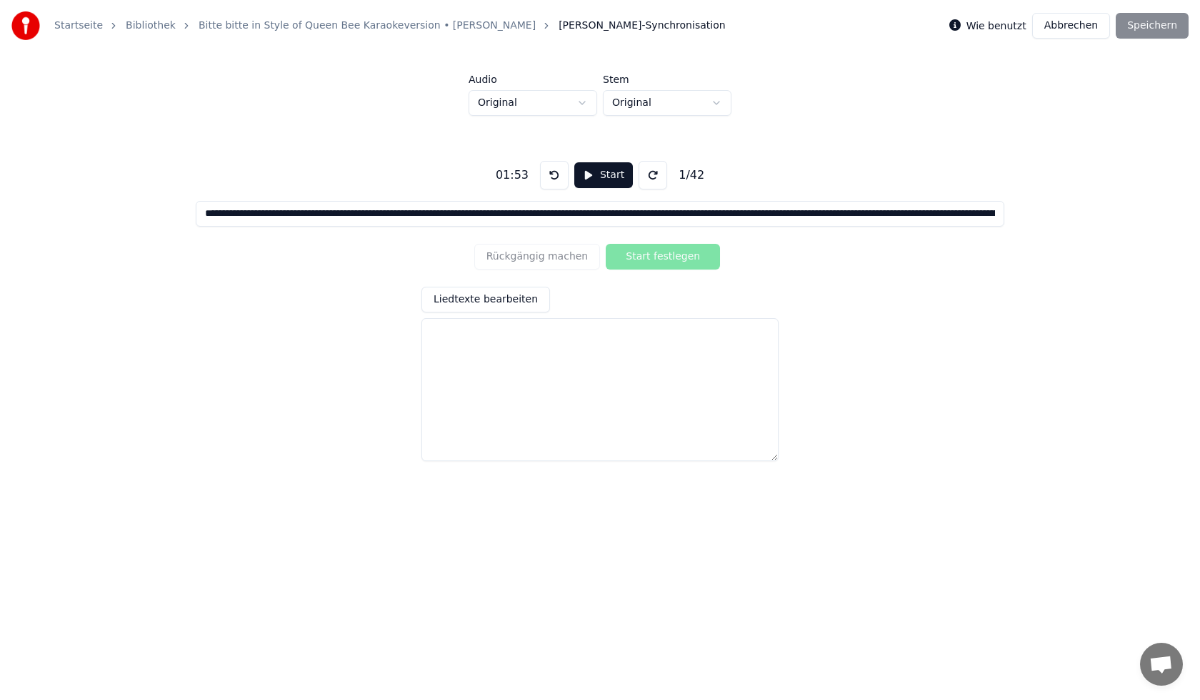
click at [643, 178] on button at bounding box center [653, 175] width 29 height 29
click at [554, 170] on button at bounding box center [554, 175] width 29 height 29
click at [554, 171] on button at bounding box center [554, 175] width 29 height 29
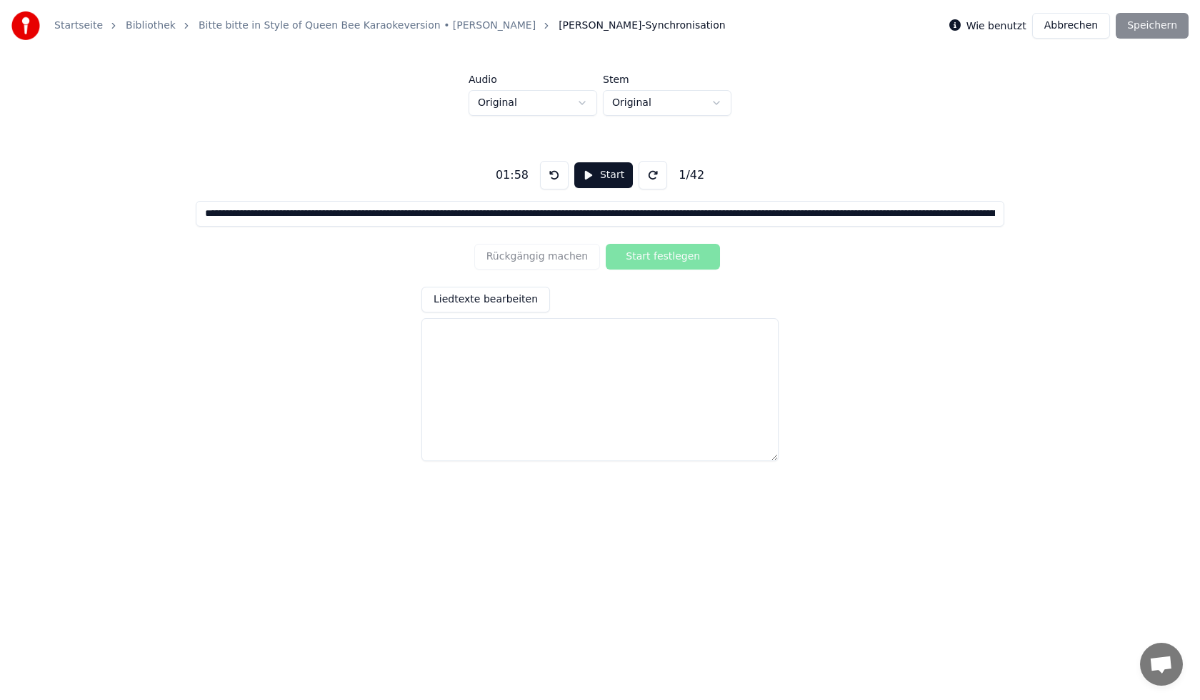
click at [554, 171] on button at bounding box center [554, 175] width 29 height 29
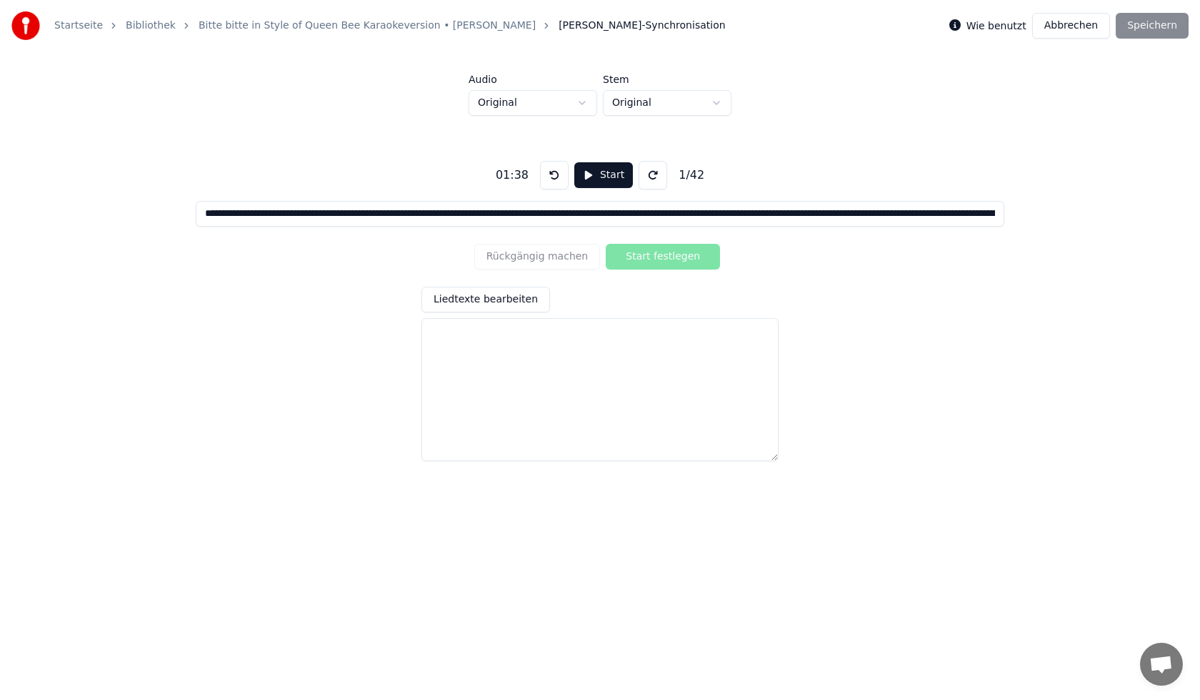
click at [554, 171] on button at bounding box center [554, 175] width 29 height 29
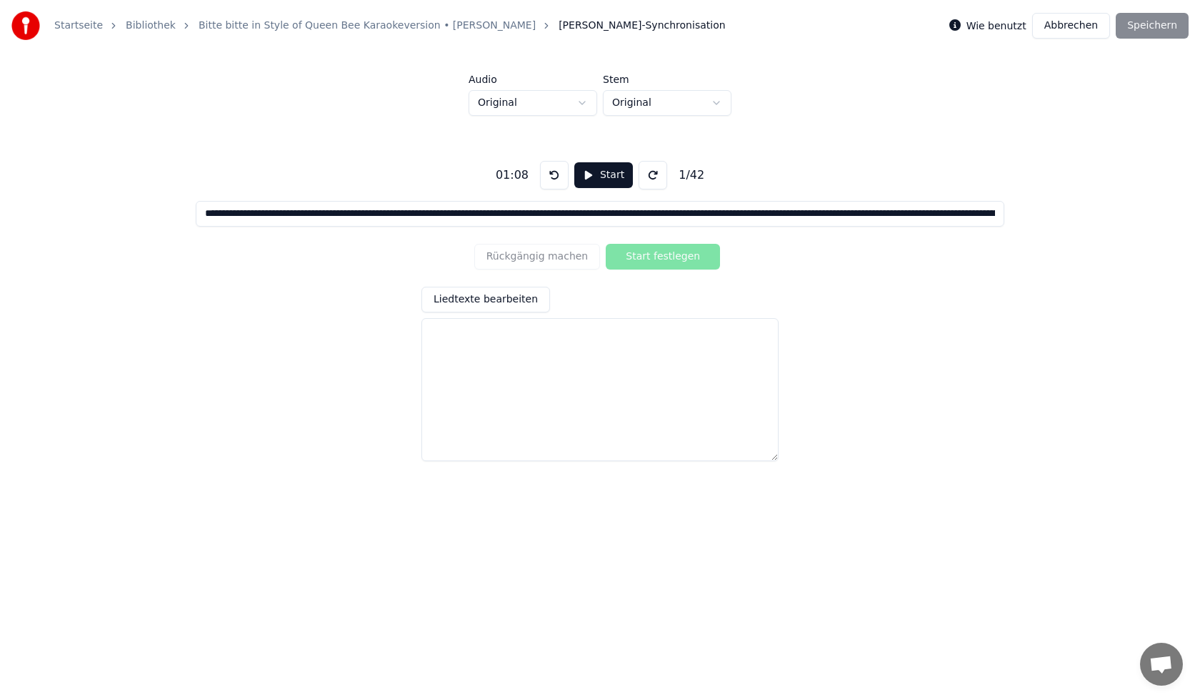
click at [554, 171] on button at bounding box center [554, 175] width 29 height 29
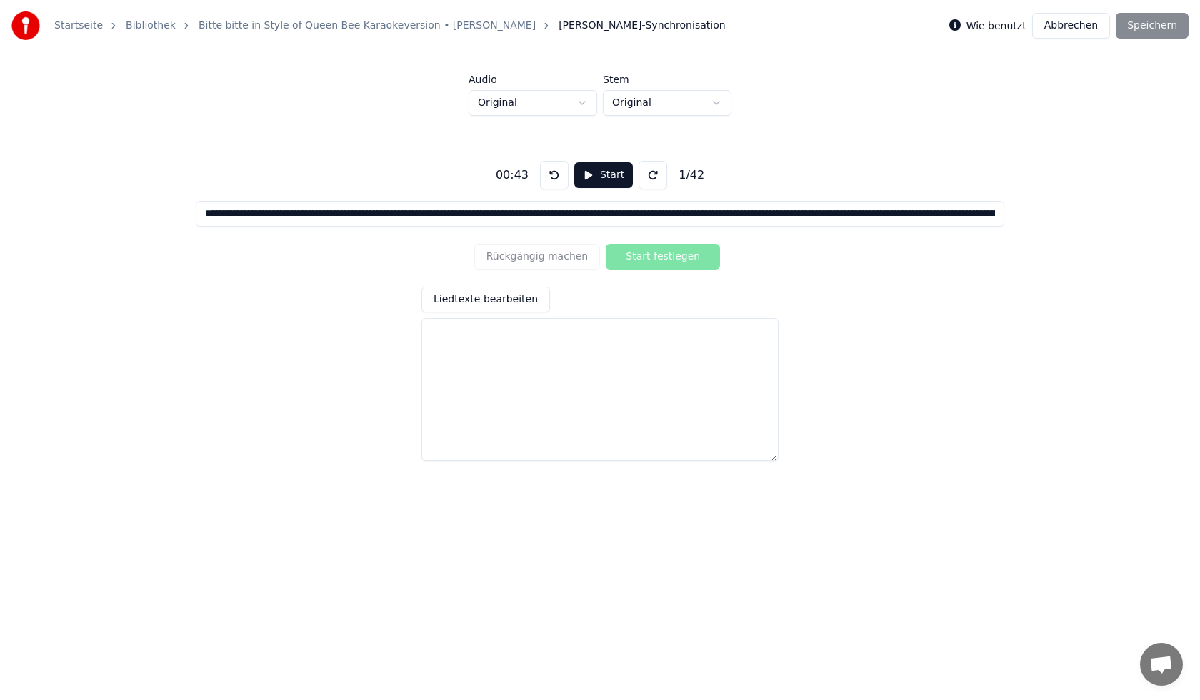
click at [554, 171] on button at bounding box center [554, 175] width 29 height 29
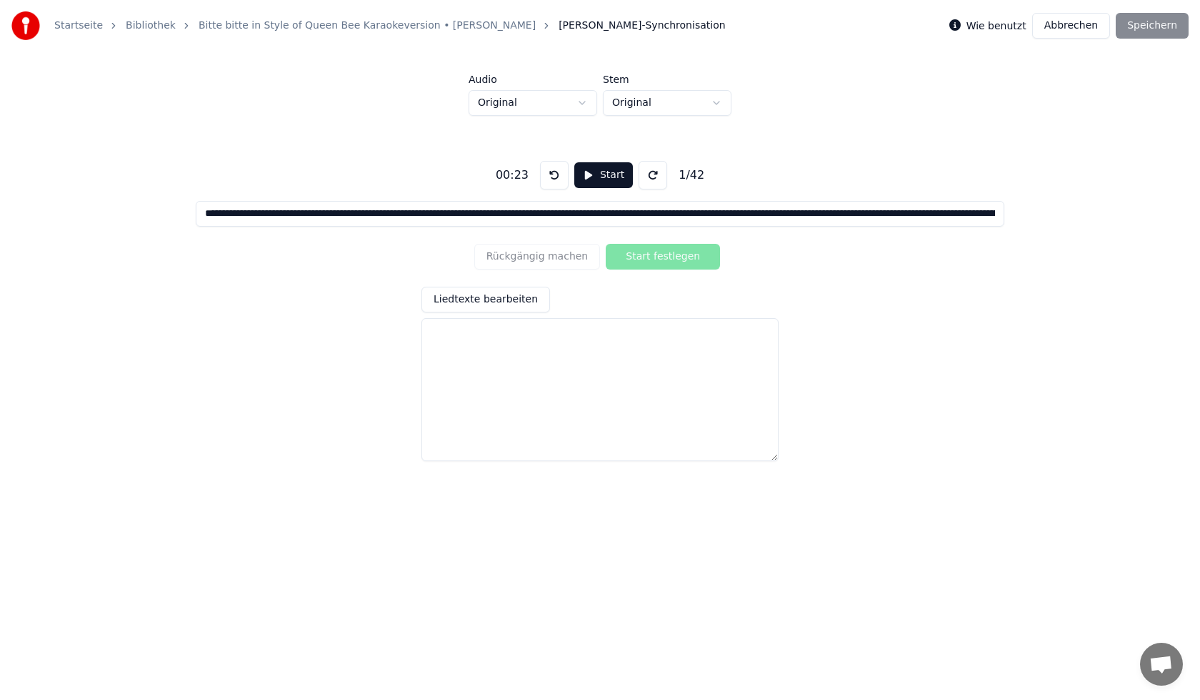
click at [554, 171] on button at bounding box center [554, 175] width 29 height 29
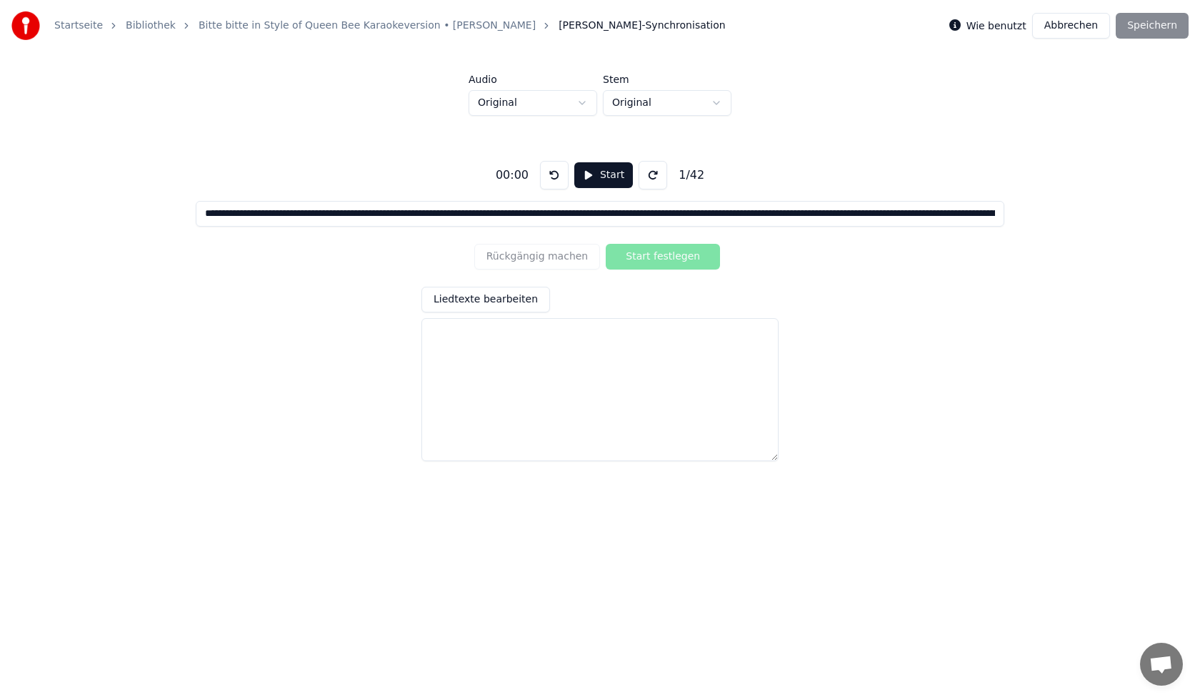
click at [647, 181] on button at bounding box center [653, 175] width 29 height 29
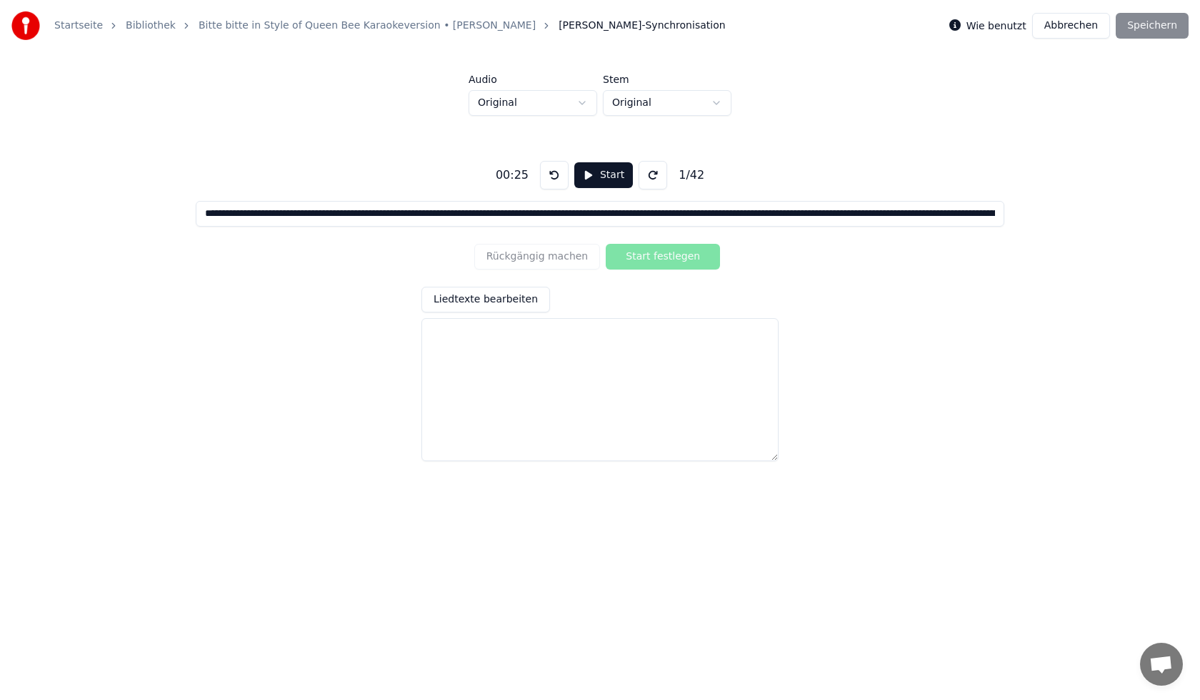
click at [549, 175] on button at bounding box center [554, 175] width 29 height 29
click at [204, 210] on input at bounding box center [600, 214] width 808 height 26
click at [649, 174] on button at bounding box center [653, 175] width 29 height 29
click at [549, 181] on button at bounding box center [554, 175] width 29 height 29
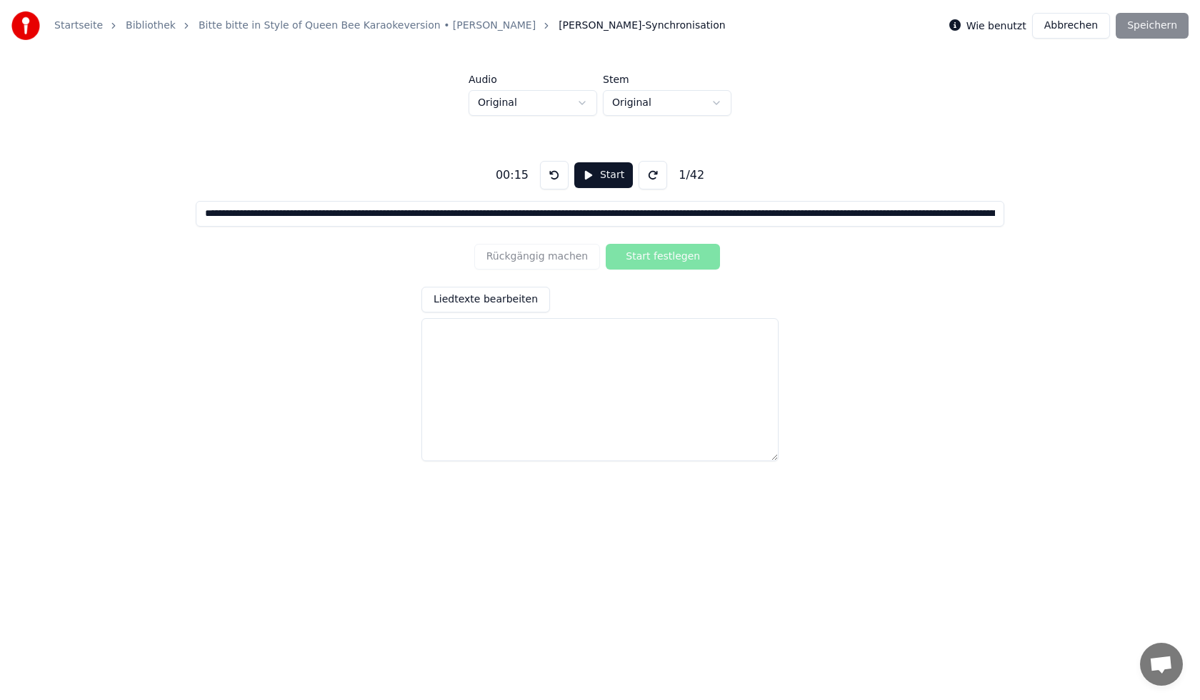
click at [215, 217] on input at bounding box center [600, 214] width 808 height 26
click at [525, 171] on div "00:15" at bounding box center [512, 174] width 44 height 17
click at [597, 387] on textarea at bounding box center [600, 389] width 357 height 143
click at [204, 212] on input at bounding box center [600, 214] width 808 height 26
type input "**********"
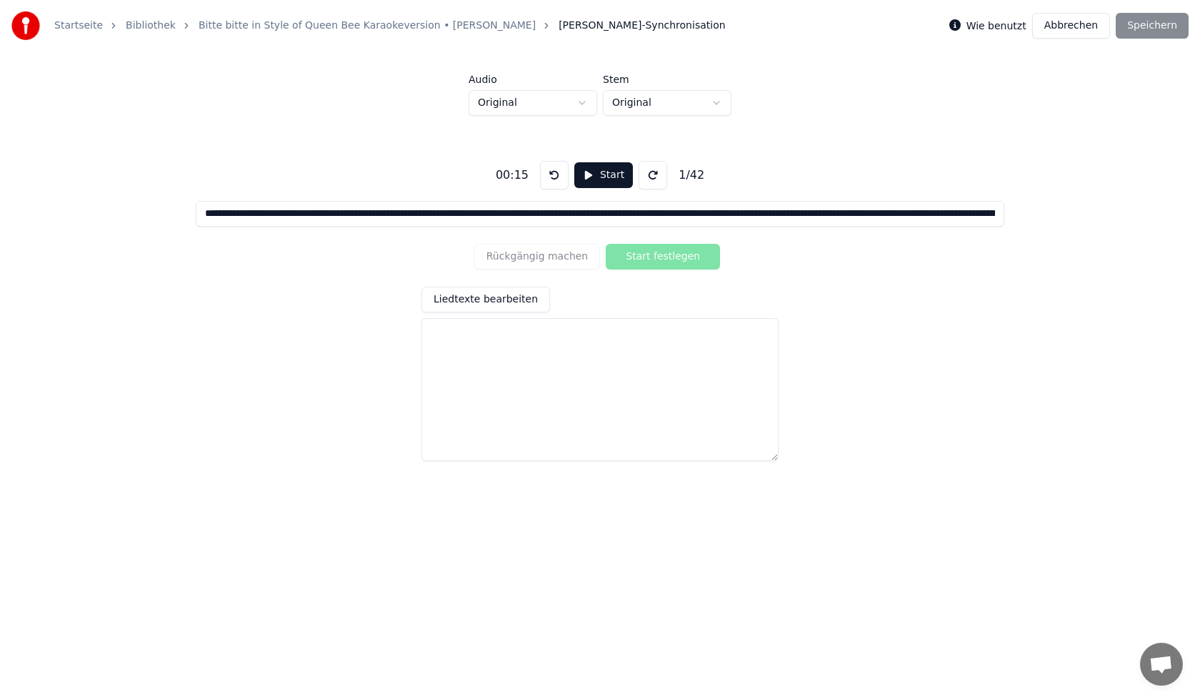
click at [591, 179] on button "Start" at bounding box center [603, 175] width 59 height 26
click at [599, 171] on button "Pause" at bounding box center [604, 175] width 64 height 26
click at [549, 177] on button at bounding box center [554, 175] width 29 height 29
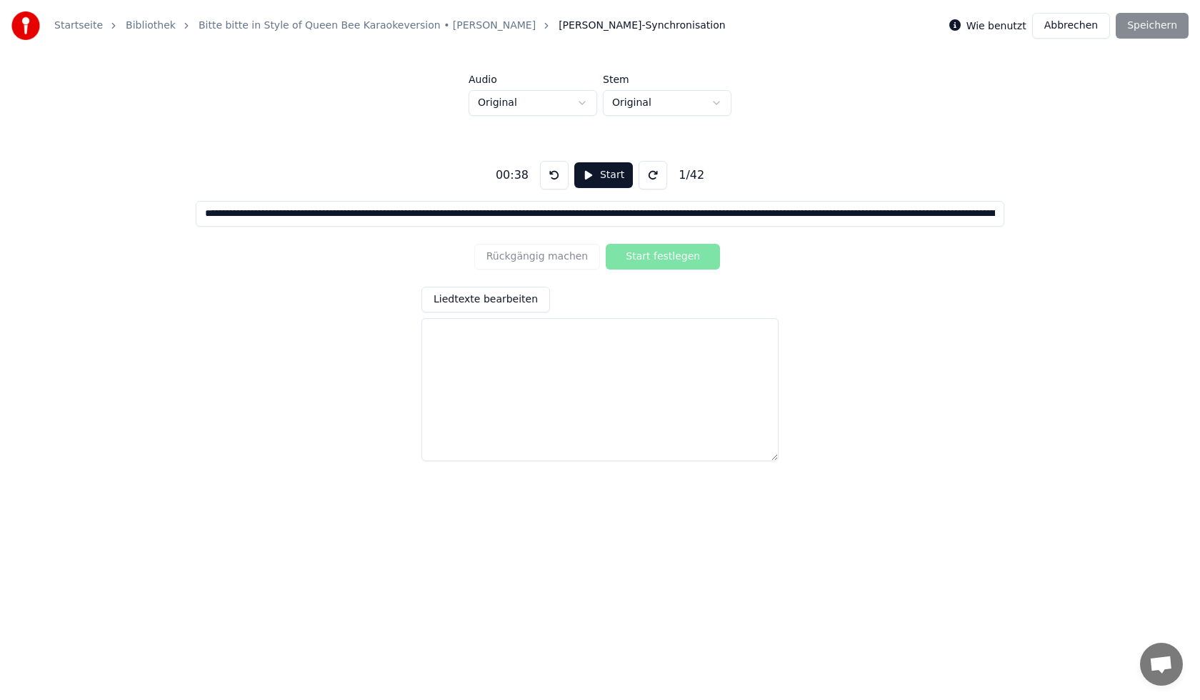
click at [549, 177] on button at bounding box center [554, 175] width 29 height 29
click at [549, 178] on button at bounding box center [554, 175] width 29 height 29
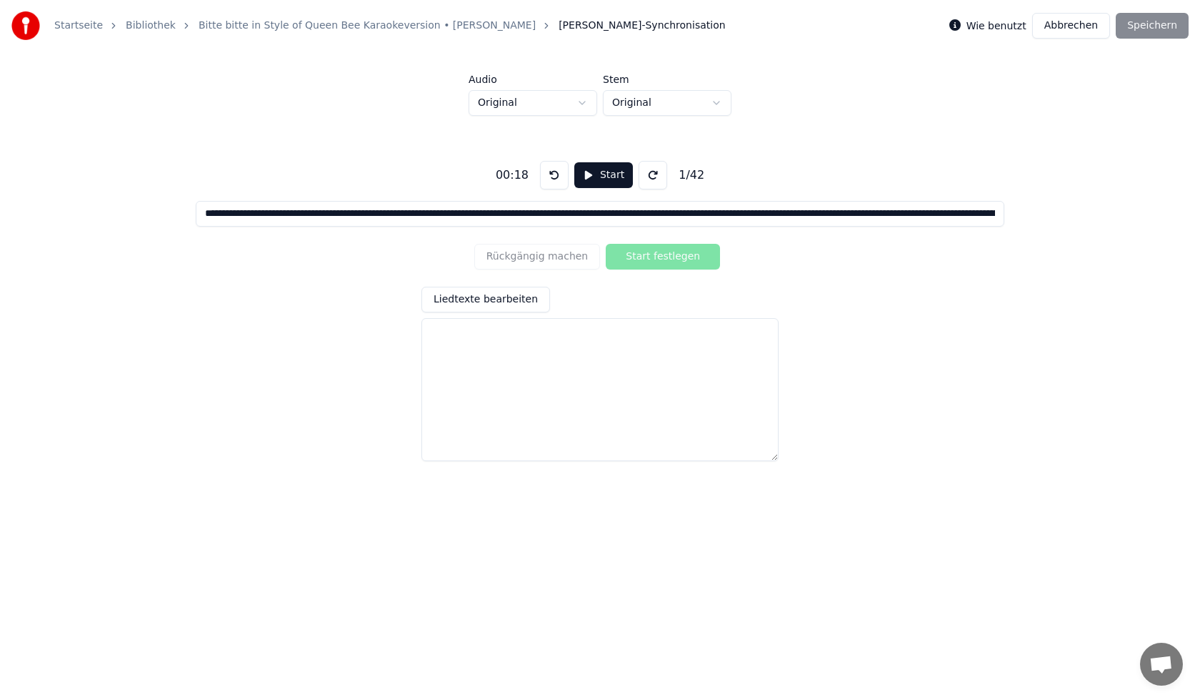
click at [549, 178] on button at bounding box center [554, 175] width 29 height 29
